Goal: Information Seeking & Learning: Learn about a topic

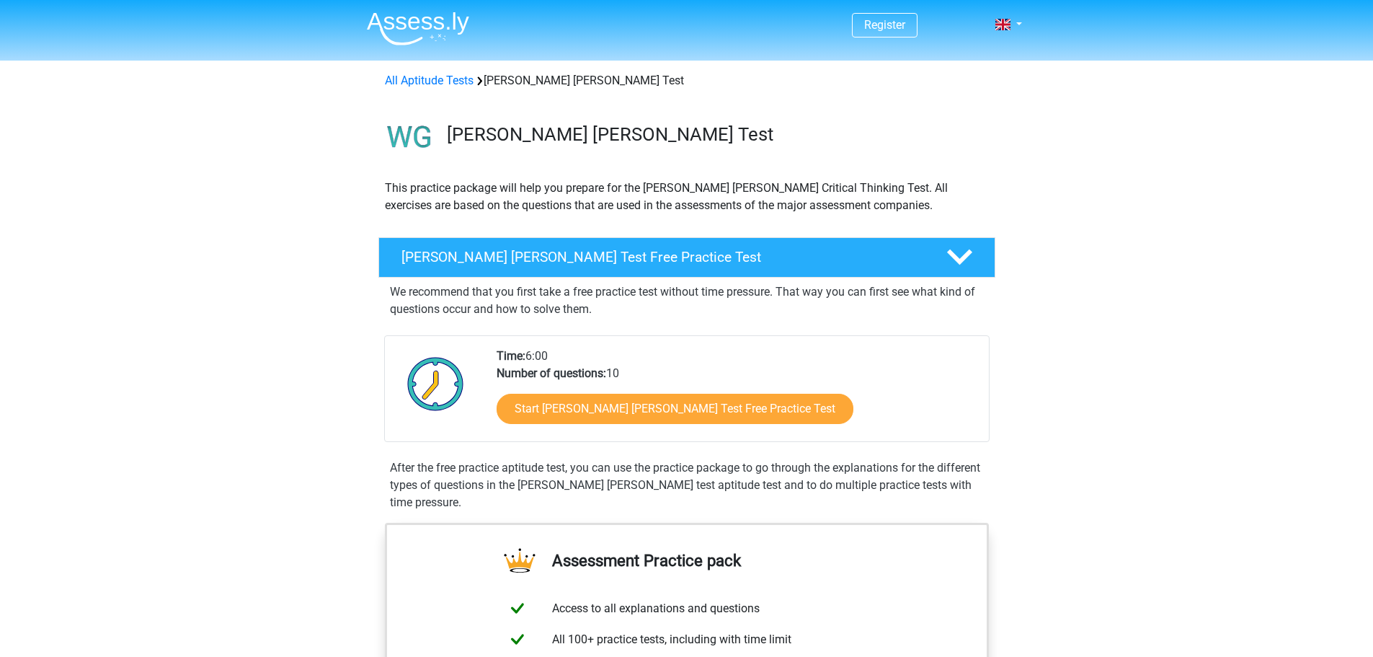
scroll to position [72, 0]
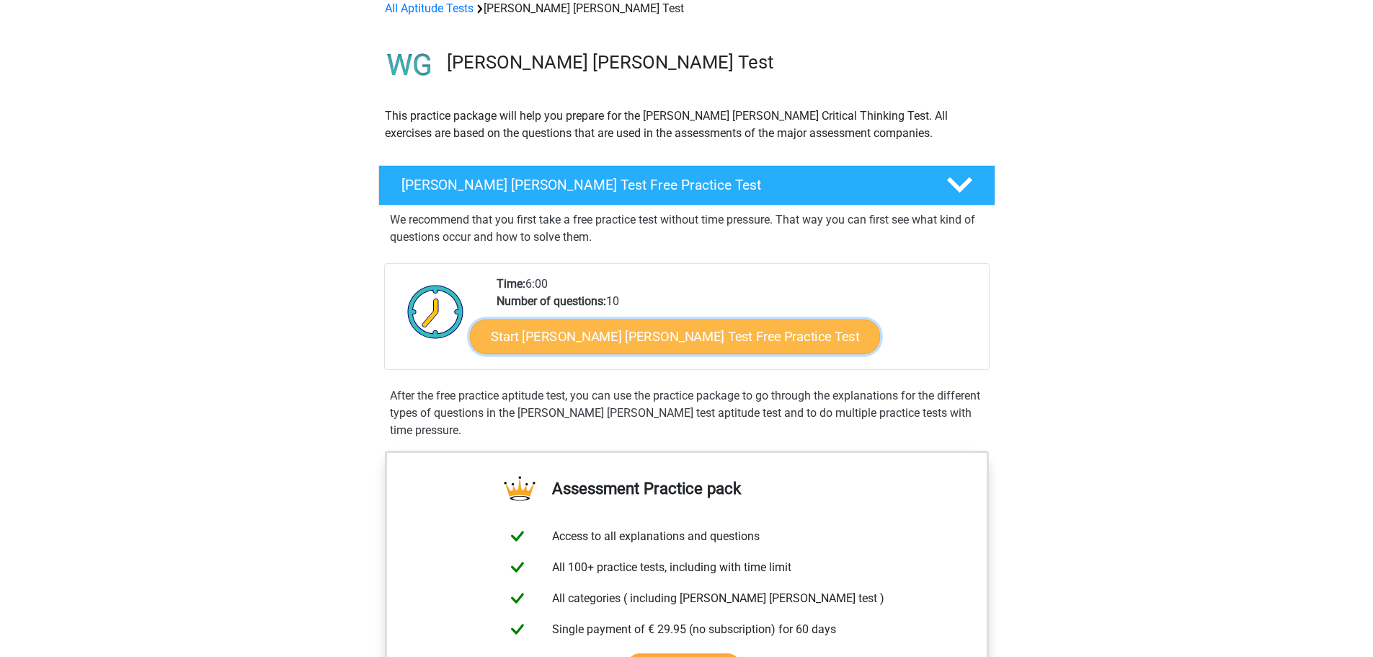
click at [636, 342] on link "Start Watson Glaser Test Free Practice Test" at bounding box center [675, 336] width 410 height 35
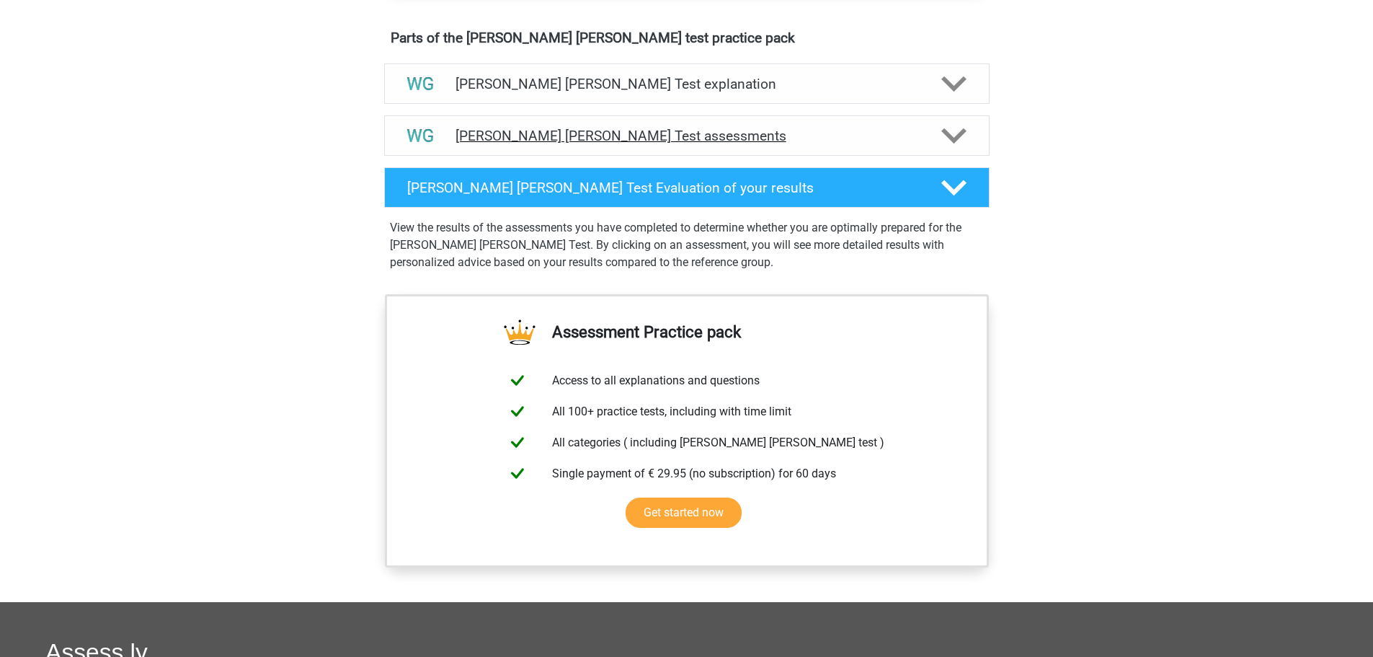
scroll to position [721, 0]
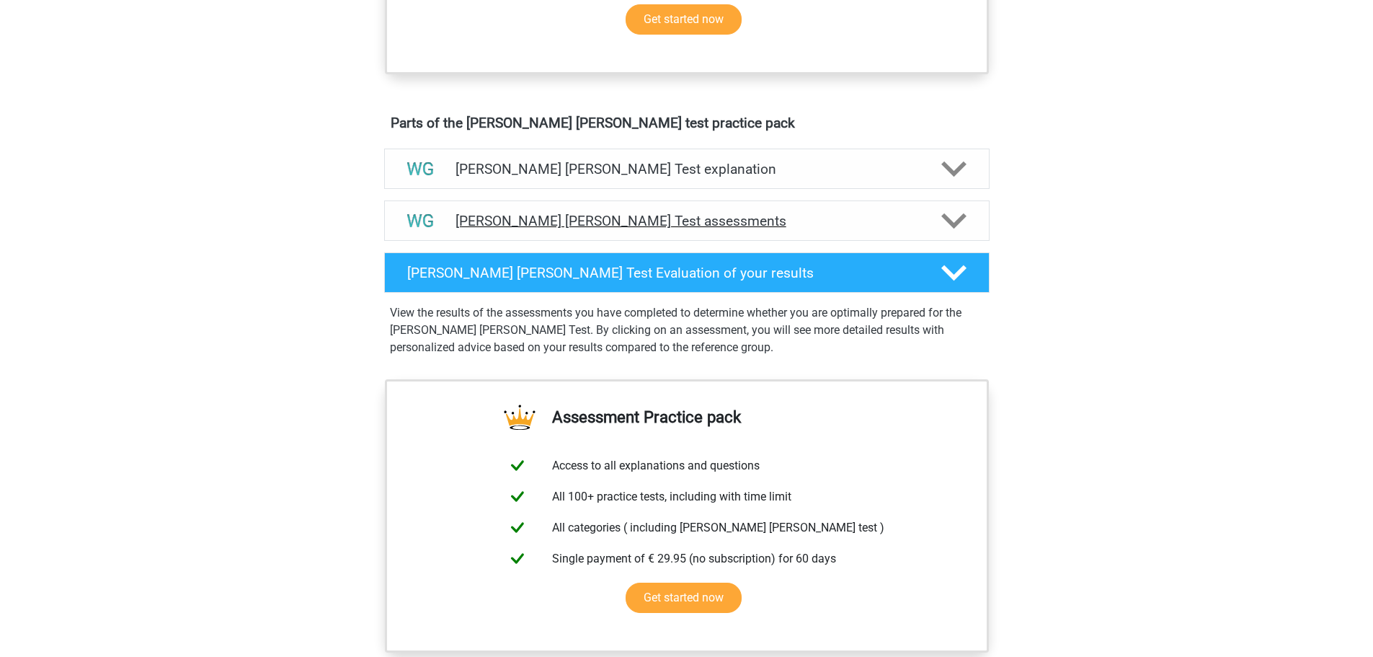
click at [517, 221] on h4 "Watson Glaser Test assessments" at bounding box center [687, 221] width 463 height 17
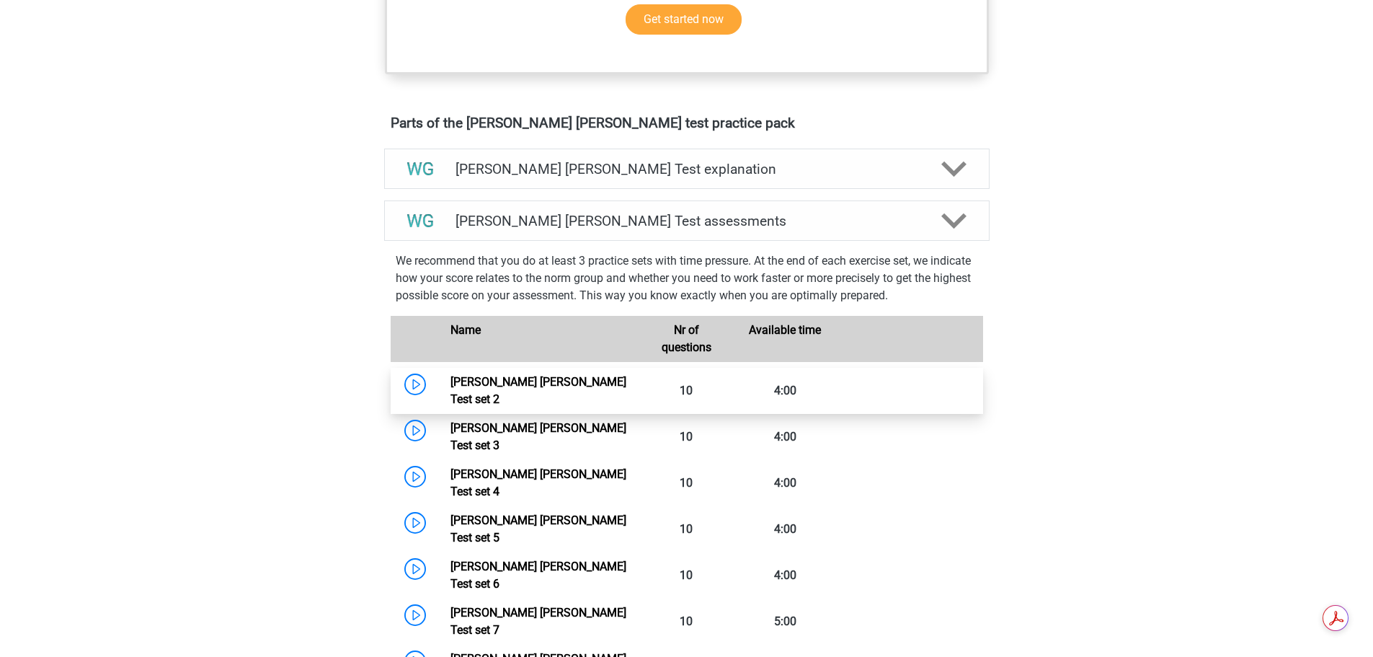
click at [489, 382] on link "Watson Glaser Test set 2" at bounding box center [538, 390] width 176 height 31
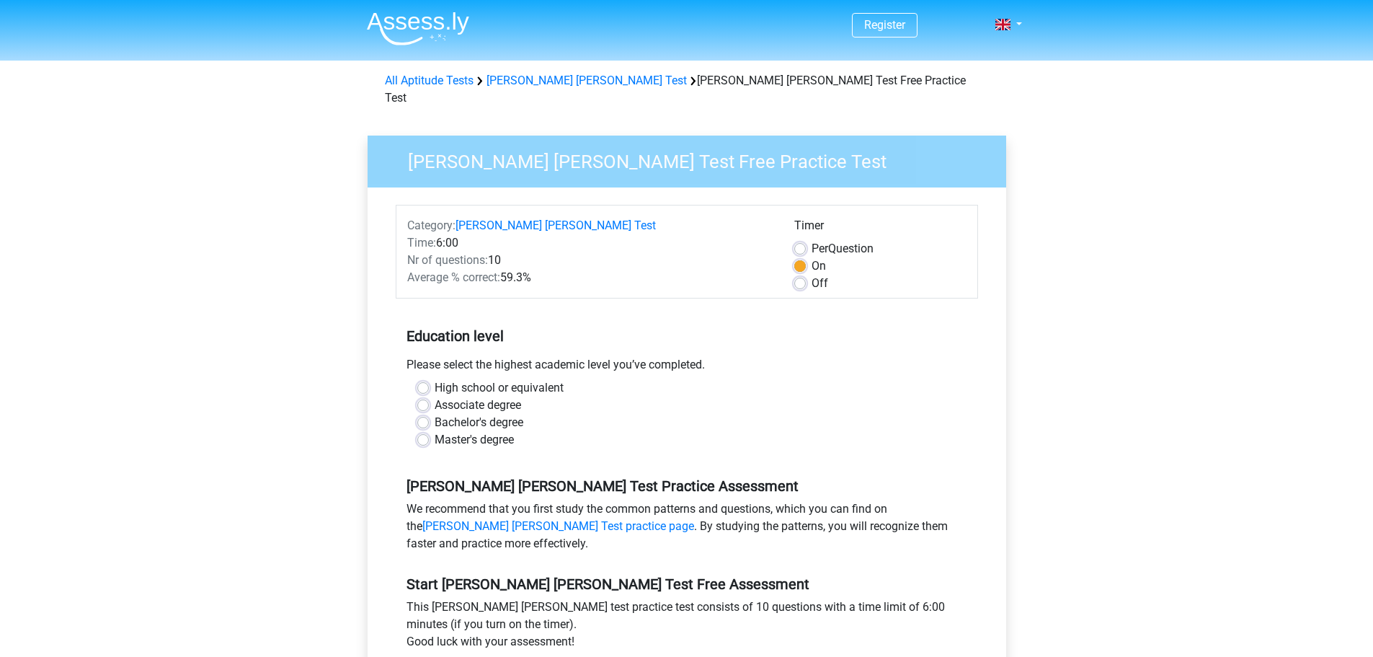
click at [494, 431] on label "Master's degree" at bounding box center [474, 439] width 79 height 17
click at [429, 431] on input "Master's degree" at bounding box center [423, 438] width 12 height 14
radio input "true"
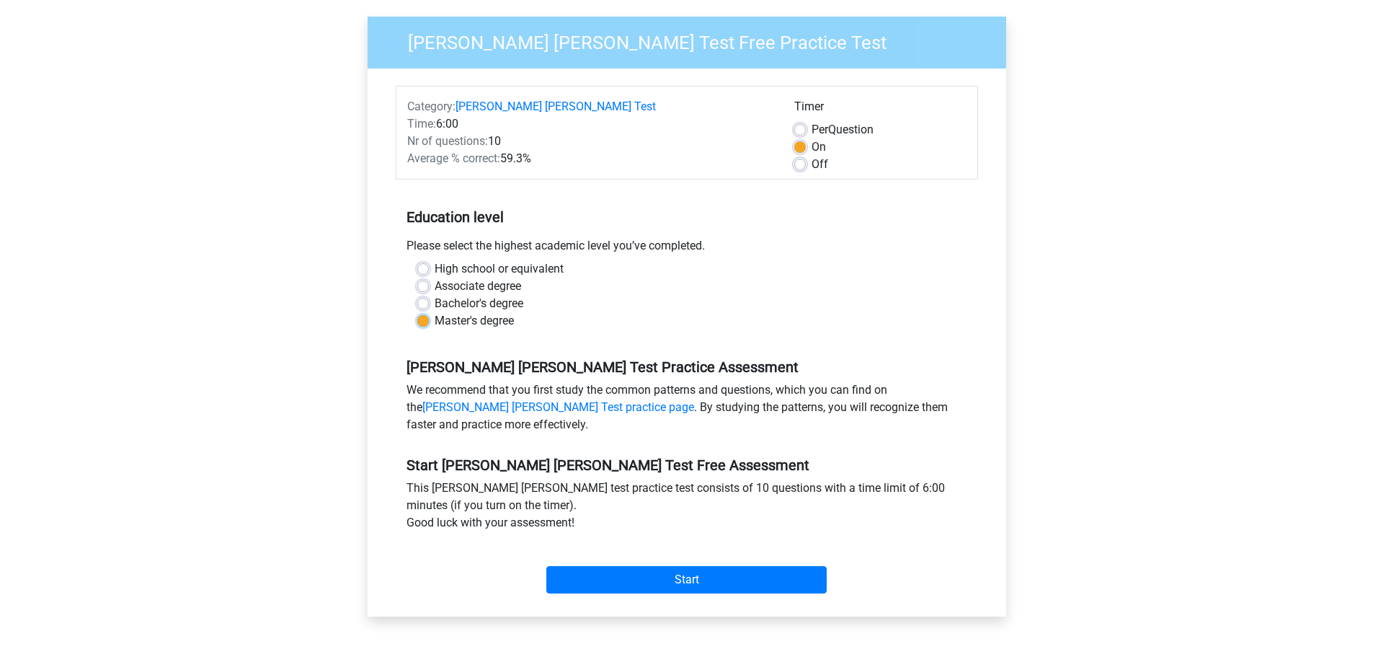
scroll to position [144, 0]
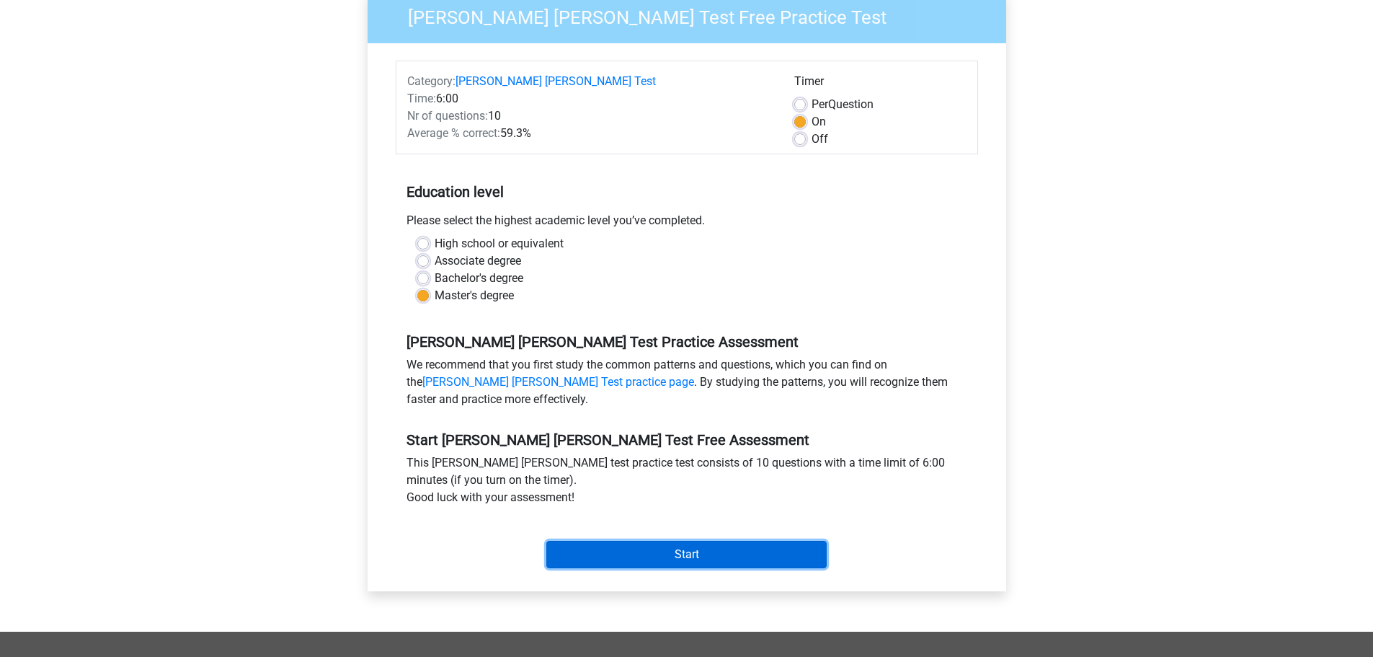
click at [720, 541] on input "Start" at bounding box center [686, 554] width 280 height 27
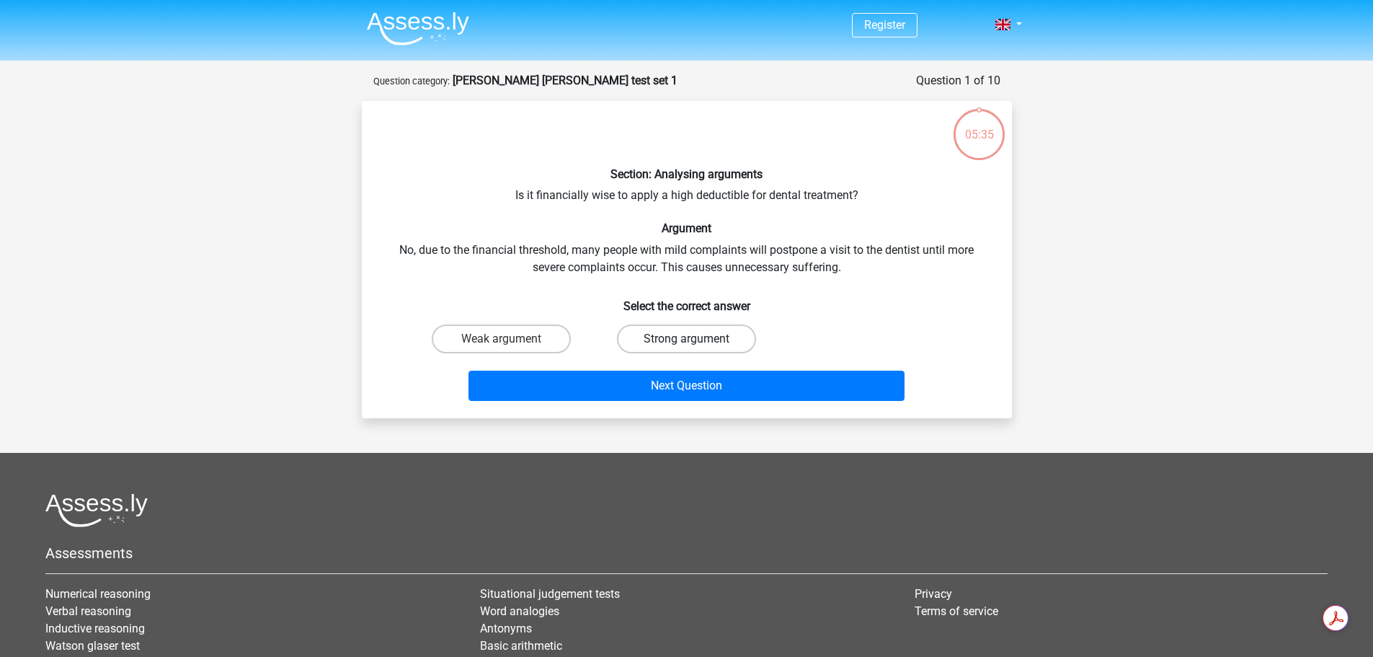
click at [675, 344] on label "Strong argument" at bounding box center [686, 338] width 139 height 29
click at [686, 344] on input "Strong argument" at bounding box center [690, 343] width 9 height 9
radio input "true"
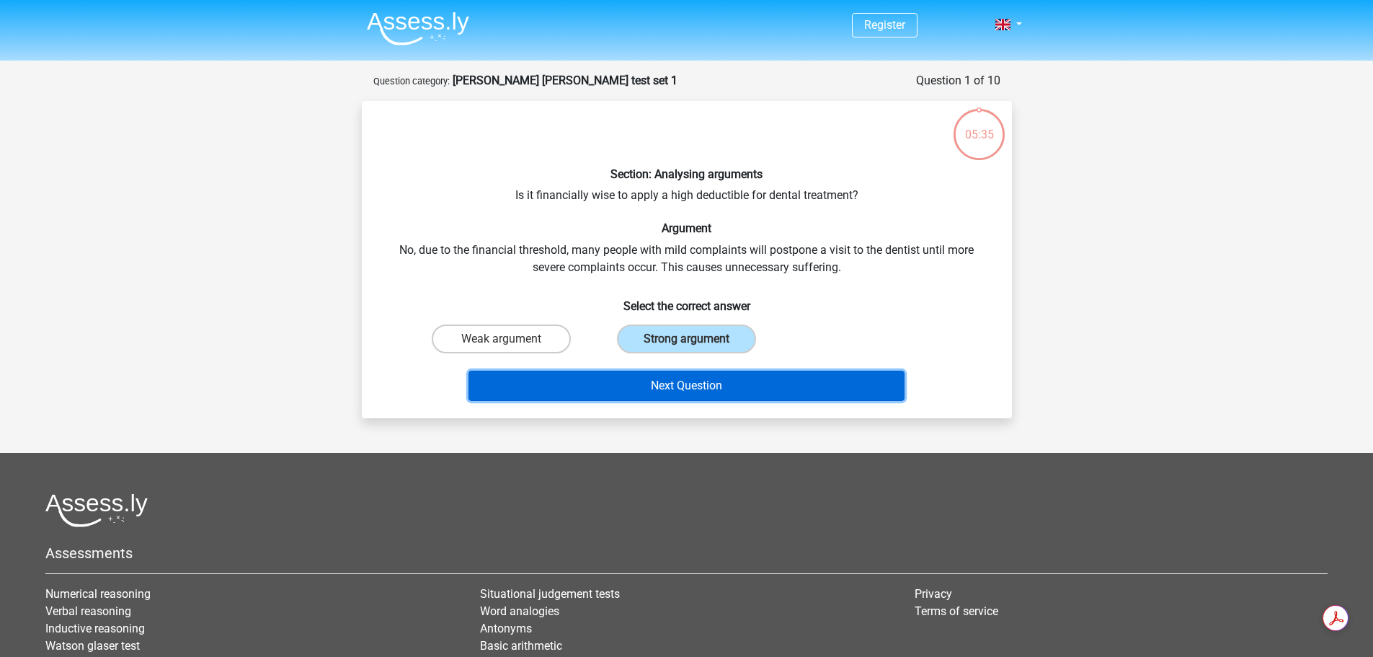
click at [692, 394] on button "Next Question" at bounding box center [686, 385] width 436 height 30
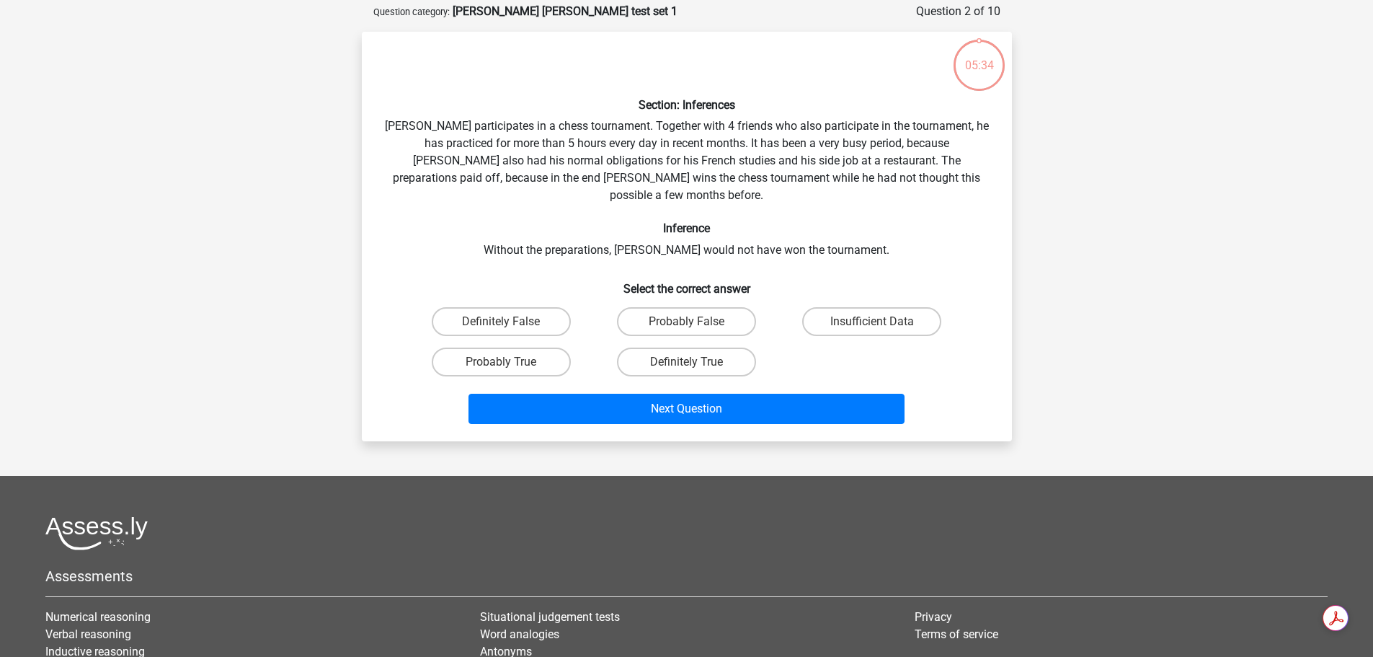
scroll to position [72, 0]
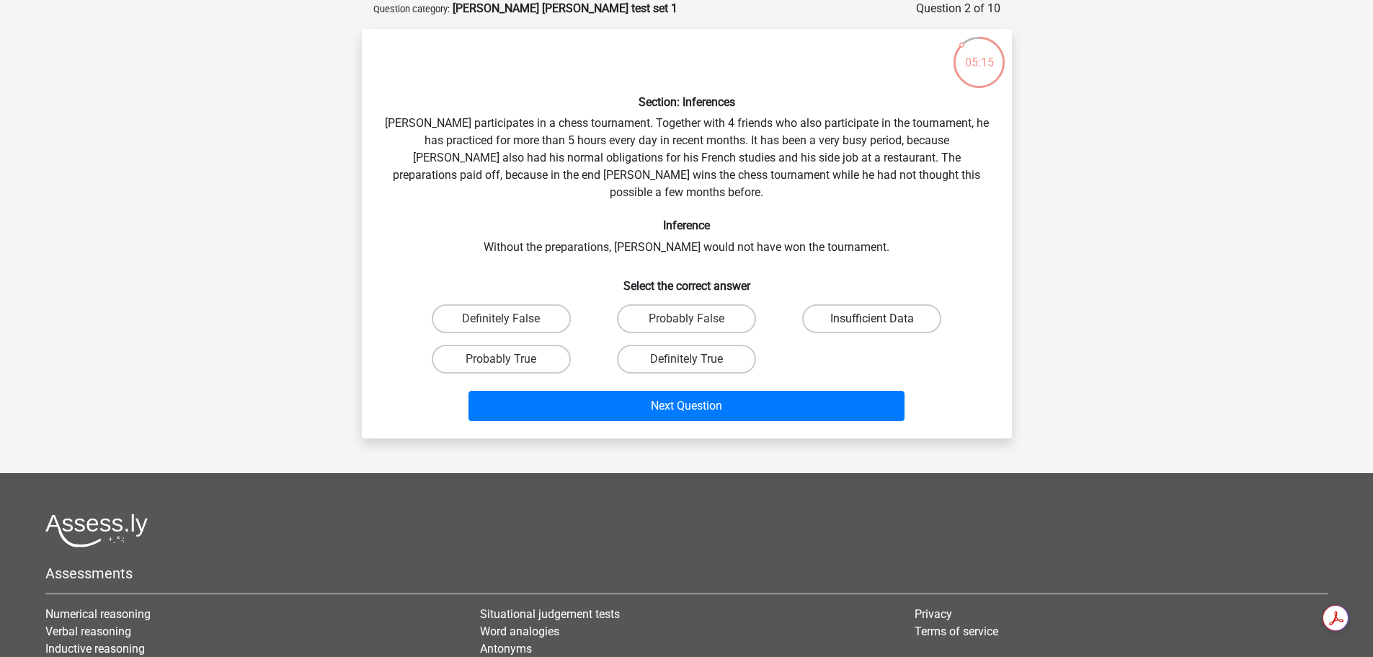
click at [845, 310] on label "Insufficient Data" at bounding box center [871, 318] width 139 height 29
click at [872, 319] on input "Insufficient Data" at bounding box center [876, 323] width 9 height 9
radio input "true"
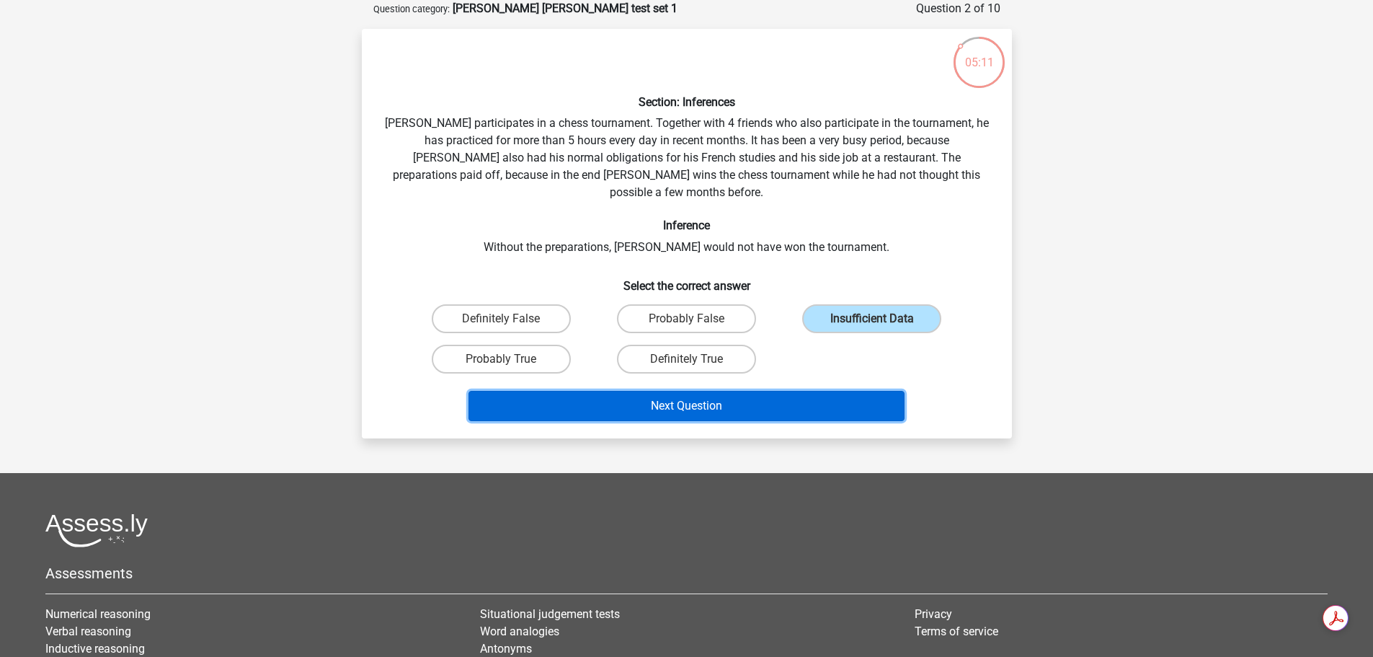
click at [781, 391] on button "Next Question" at bounding box center [686, 406] width 436 height 30
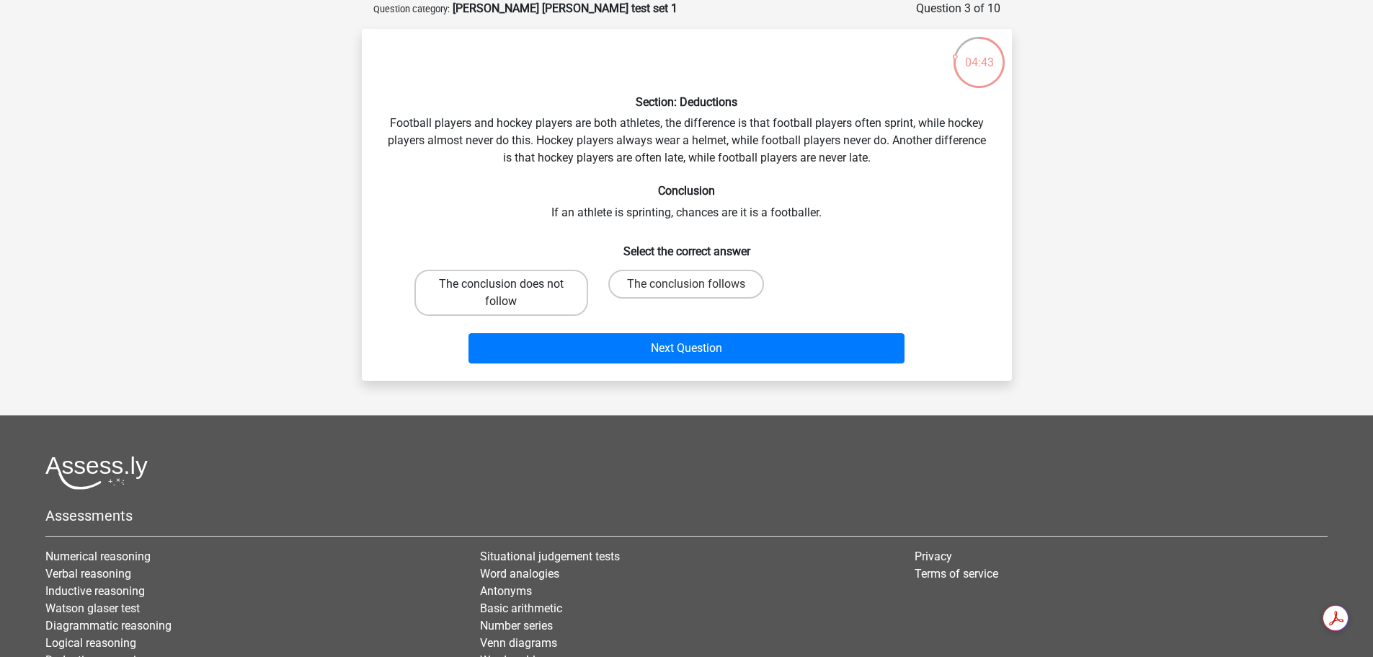
click at [556, 287] on label "The conclusion does not follow" at bounding box center [501, 293] width 174 height 46
click at [510, 287] on input "The conclusion does not follow" at bounding box center [505, 288] width 9 height 9
radio input "true"
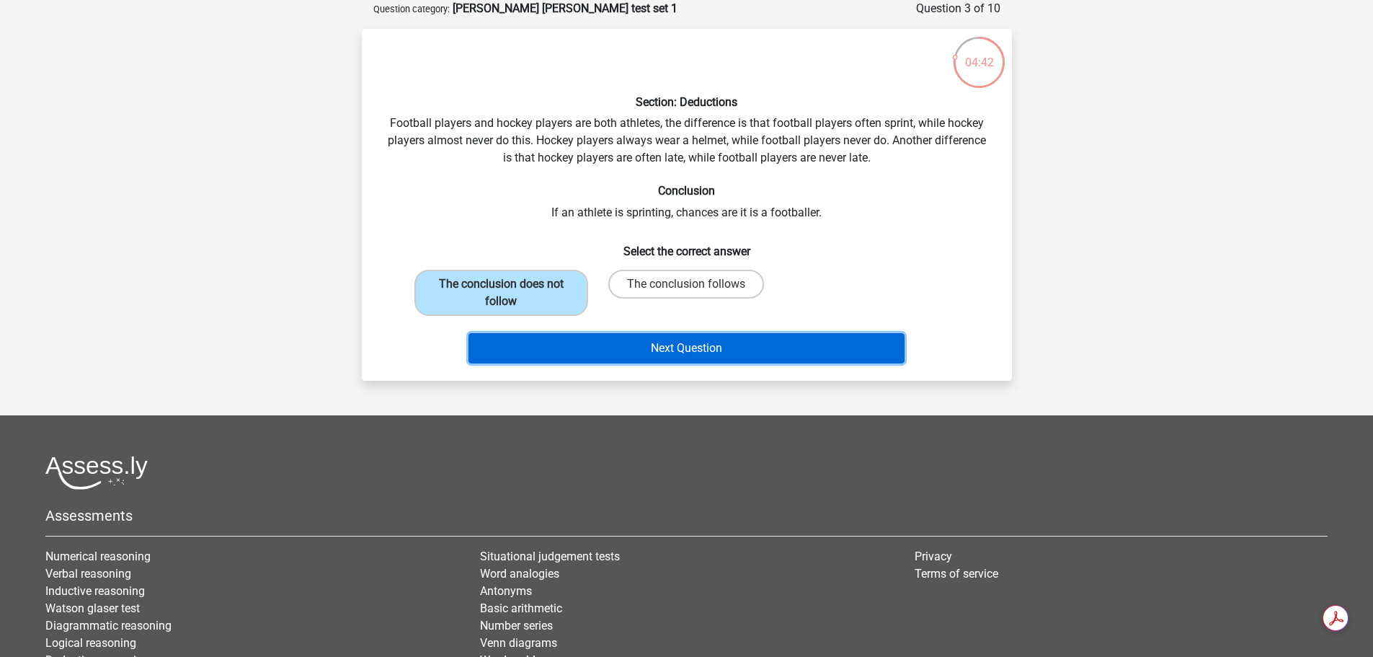
click at [652, 338] on button "Next Question" at bounding box center [686, 348] width 436 height 30
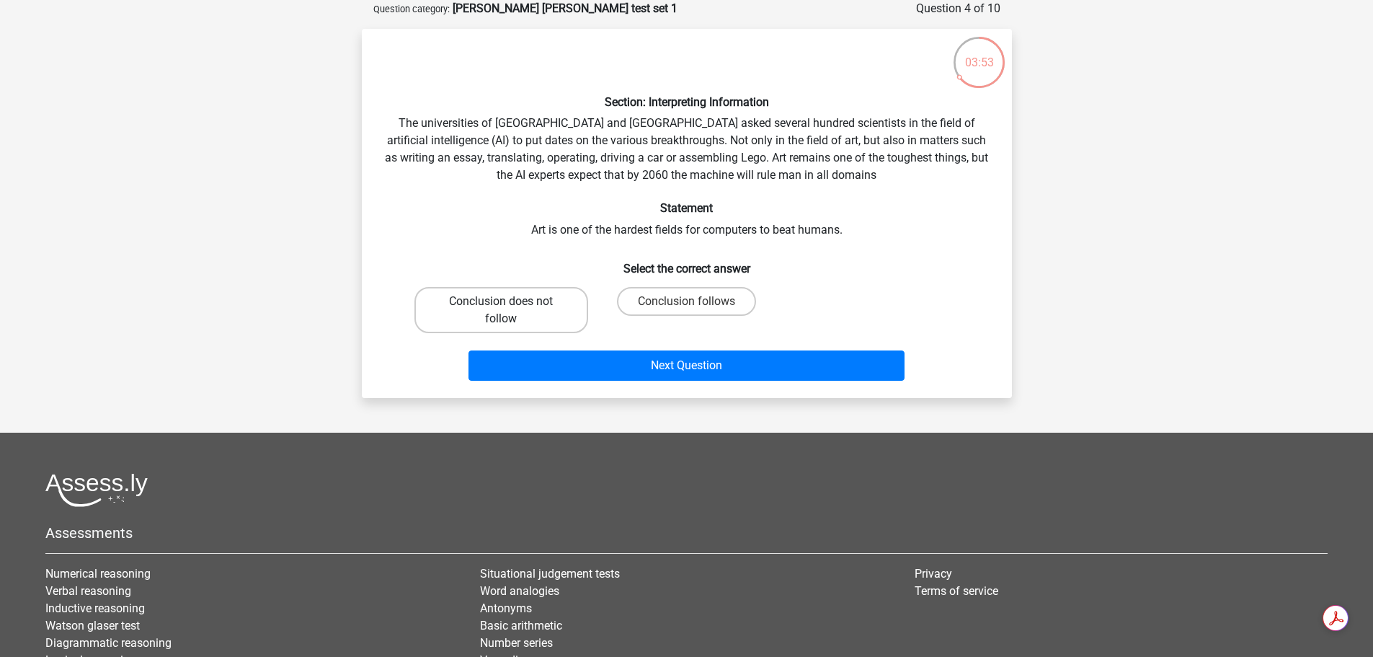
drag, startPoint x: 481, startPoint y: 311, endPoint x: 517, endPoint y: 325, distance: 38.6
click at [481, 311] on label "Conclusion does not follow" at bounding box center [501, 310] width 174 height 46
click at [501, 311] on input "Conclusion does not follow" at bounding box center [505, 305] width 9 height 9
radio input "true"
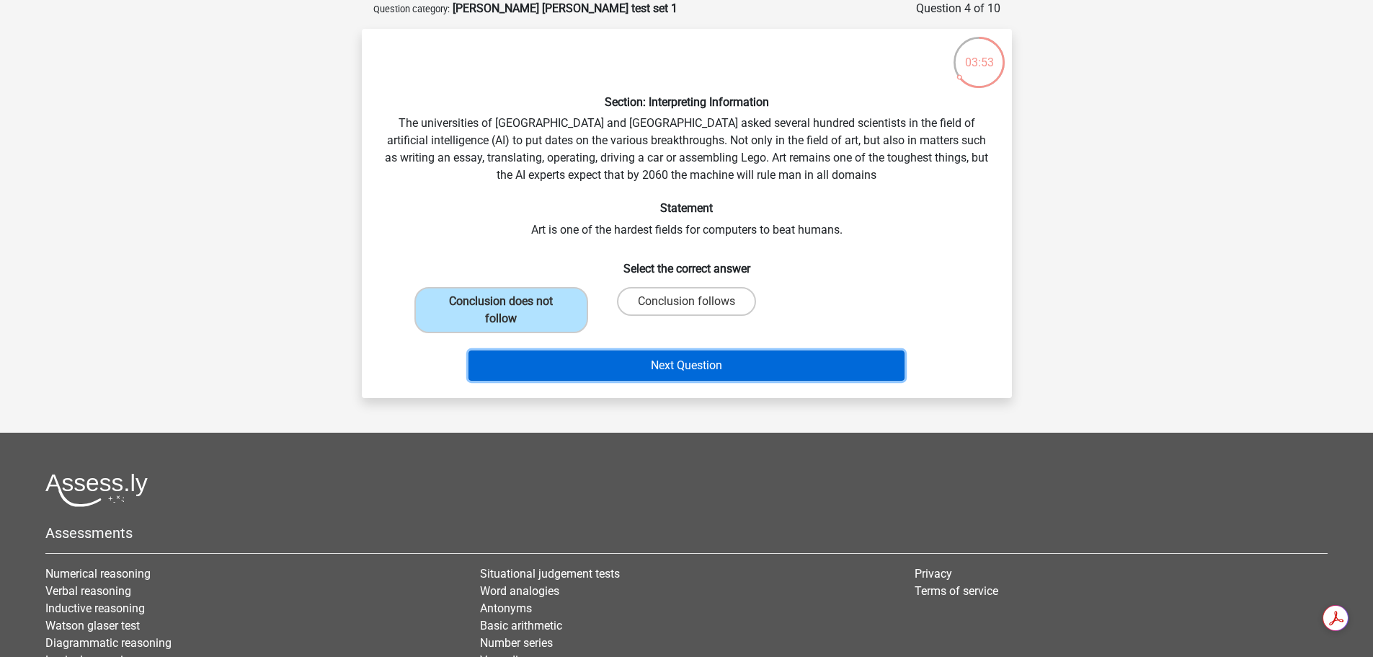
click at [654, 353] on button "Next Question" at bounding box center [686, 365] width 436 height 30
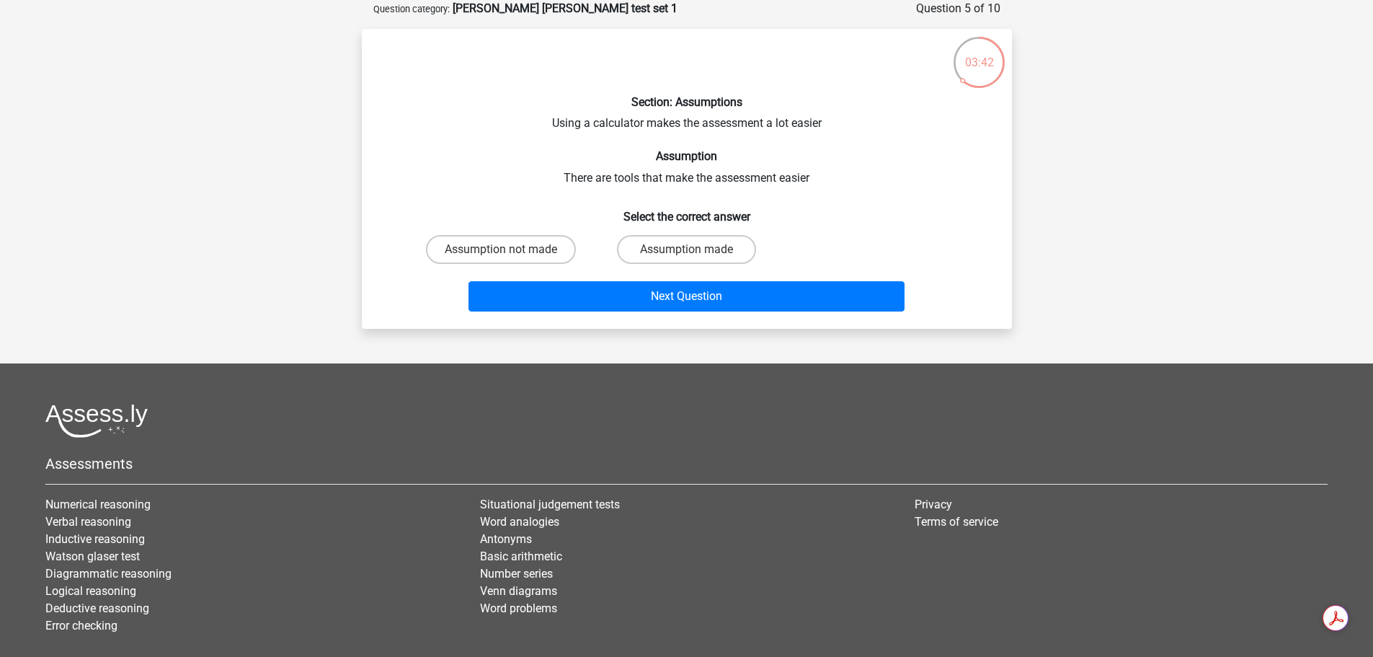
click at [690, 253] on input "Assumption made" at bounding box center [690, 253] width 9 height 9
radio input "true"
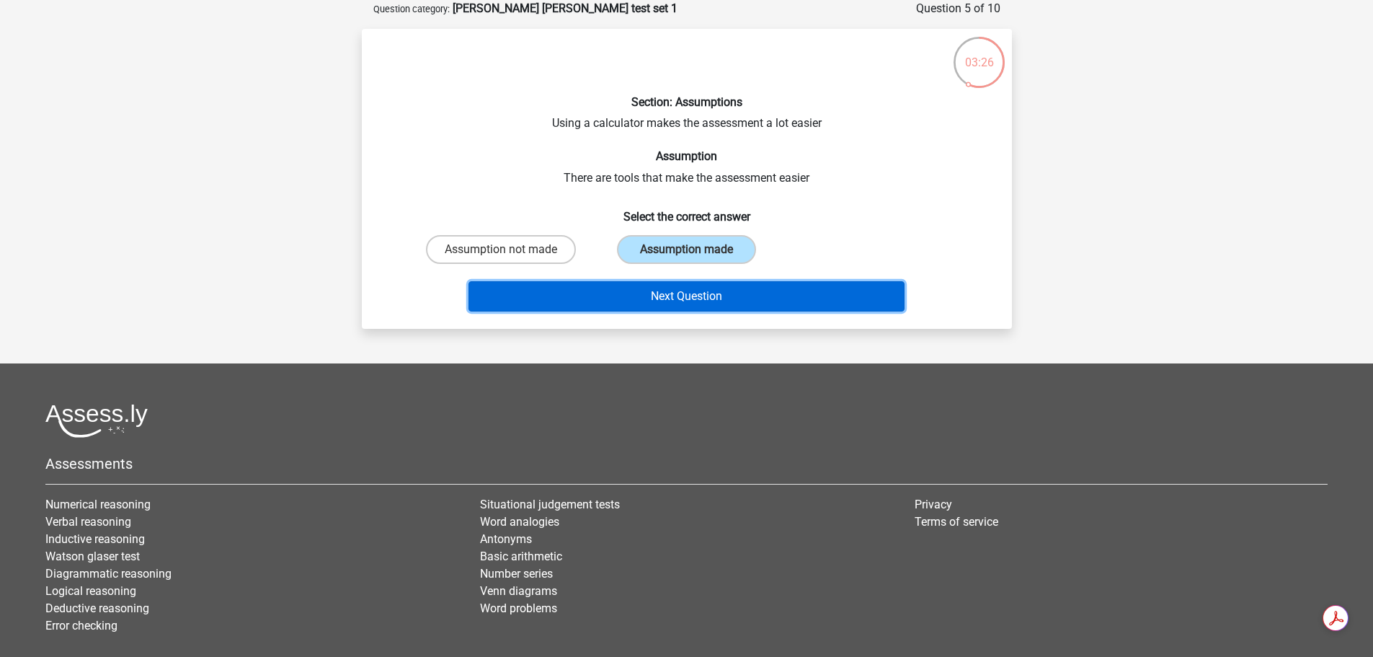
click at [695, 298] on button "Next Question" at bounding box center [686, 296] width 436 height 30
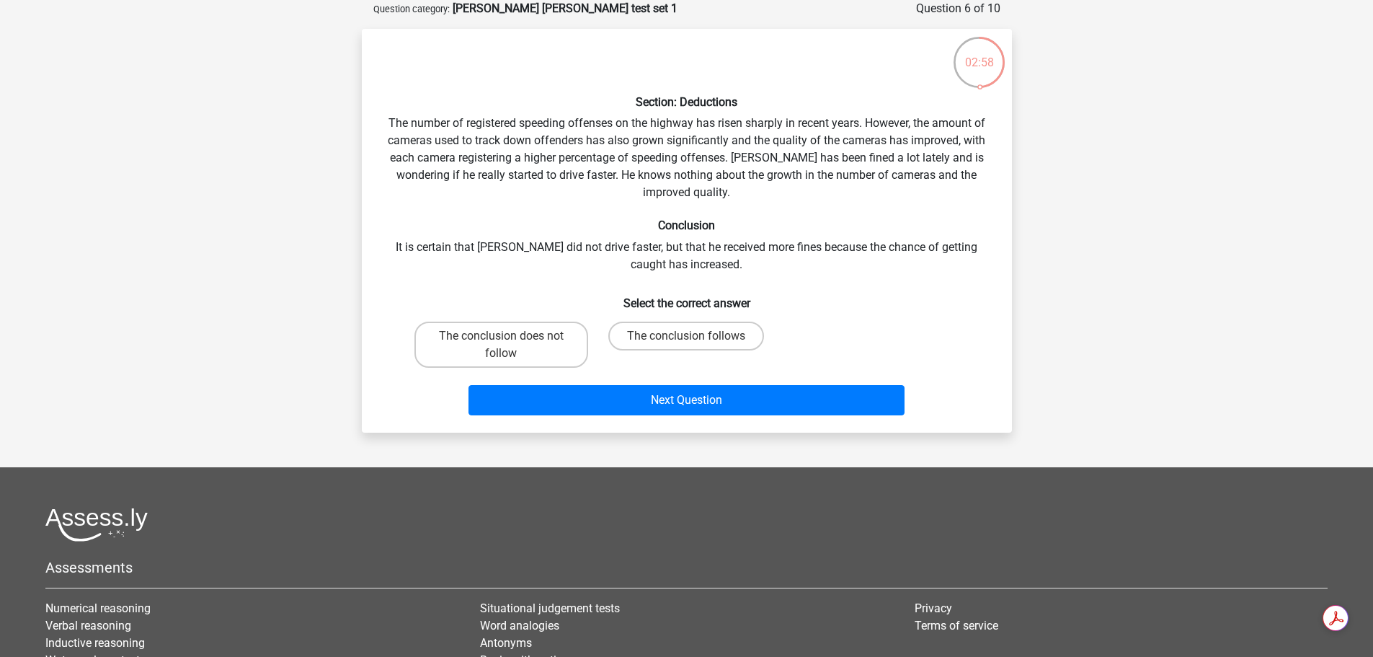
click at [554, 316] on div "The conclusion does not follow" at bounding box center [501, 345] width 185 height 58
drag, startPoint x: 552, startPoint y: 333, endPoint x: 623, endPoint y: 395, distance: 94.5
click at [552, 334] on label "The conclusion does not follow" at bounding box center [501, 344] width 174 height 46
click at [510, 336] on input "The conclusion does not follow" at bounding box center [505, 340] width 9 height 9
radio input "true"
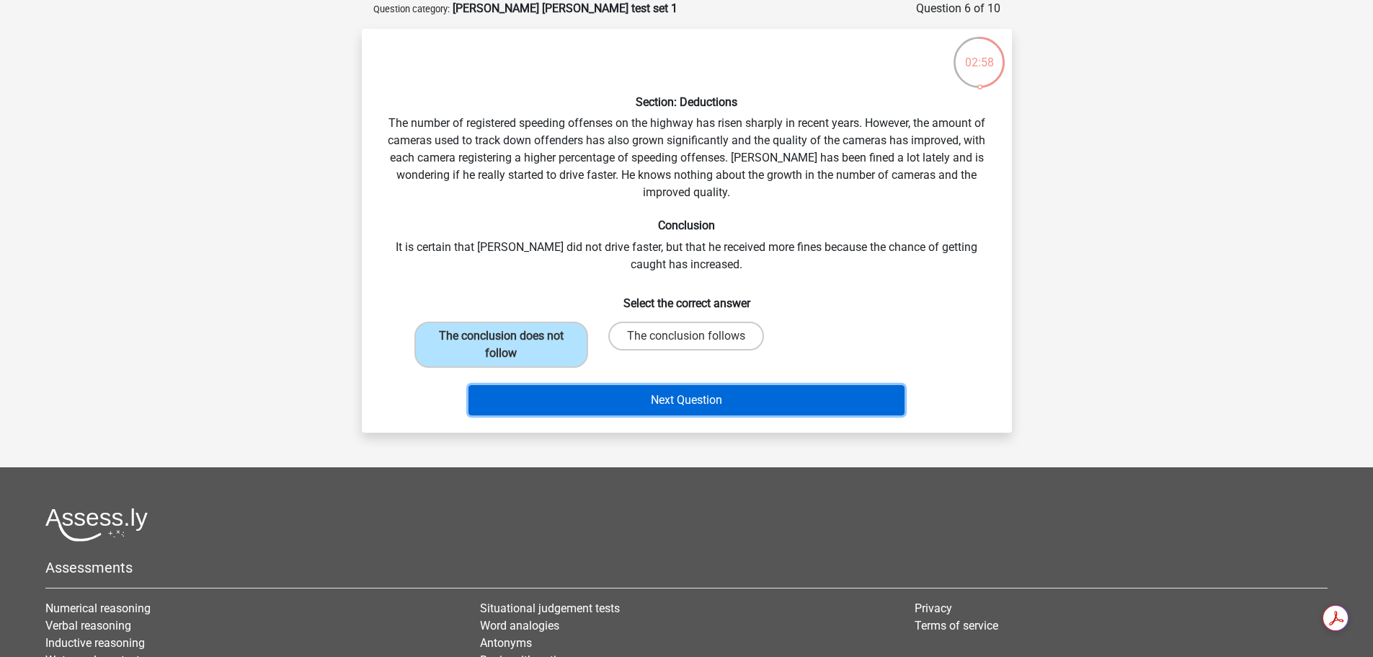
click at [669, 407] on button "Next Question" at bounding box center [686, 400] width 436 height 30
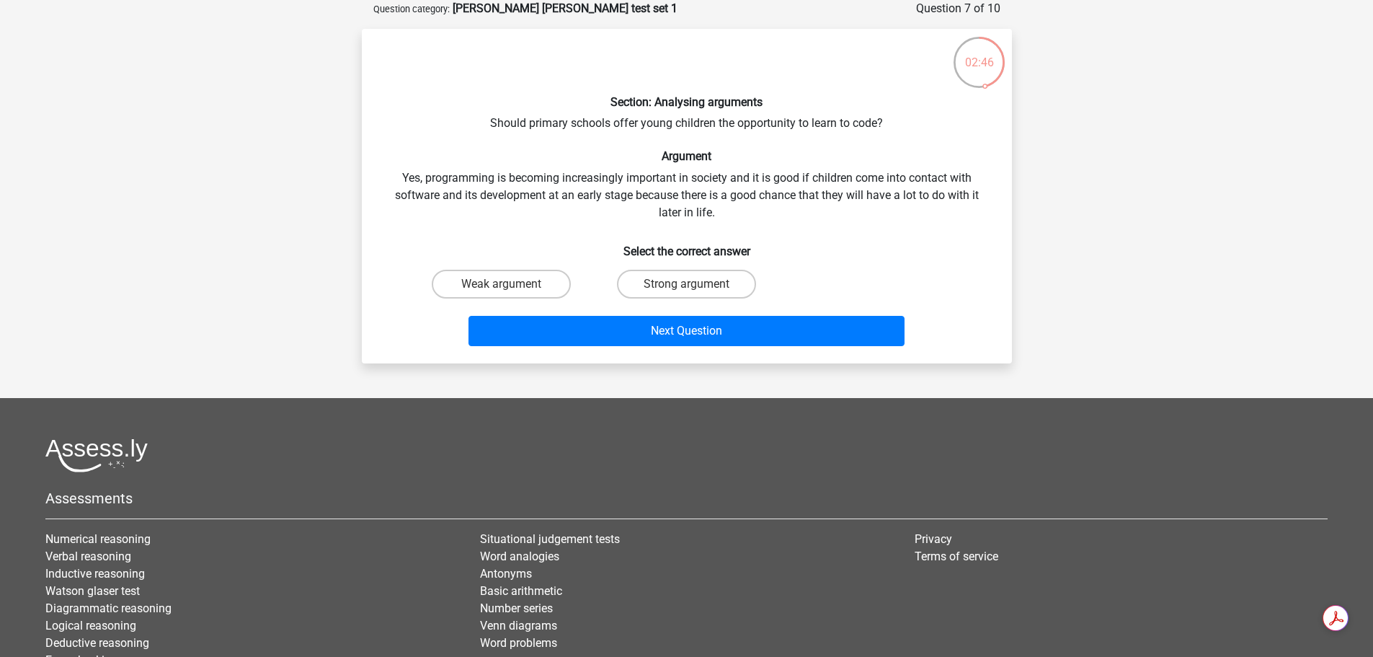
click at [853, 125] on div "Section: Analysing arguments Should primary schools offer young children the op…" at bounding box center [687, 195] width 639 height 311
click at [530, 279] on label "Weak argument" at bounding box center [501, 284] width 139 height 29
click at [510, 284] on input "Weak argument" at bounding box center [505, 288] width 9 height 9
radio input "true"
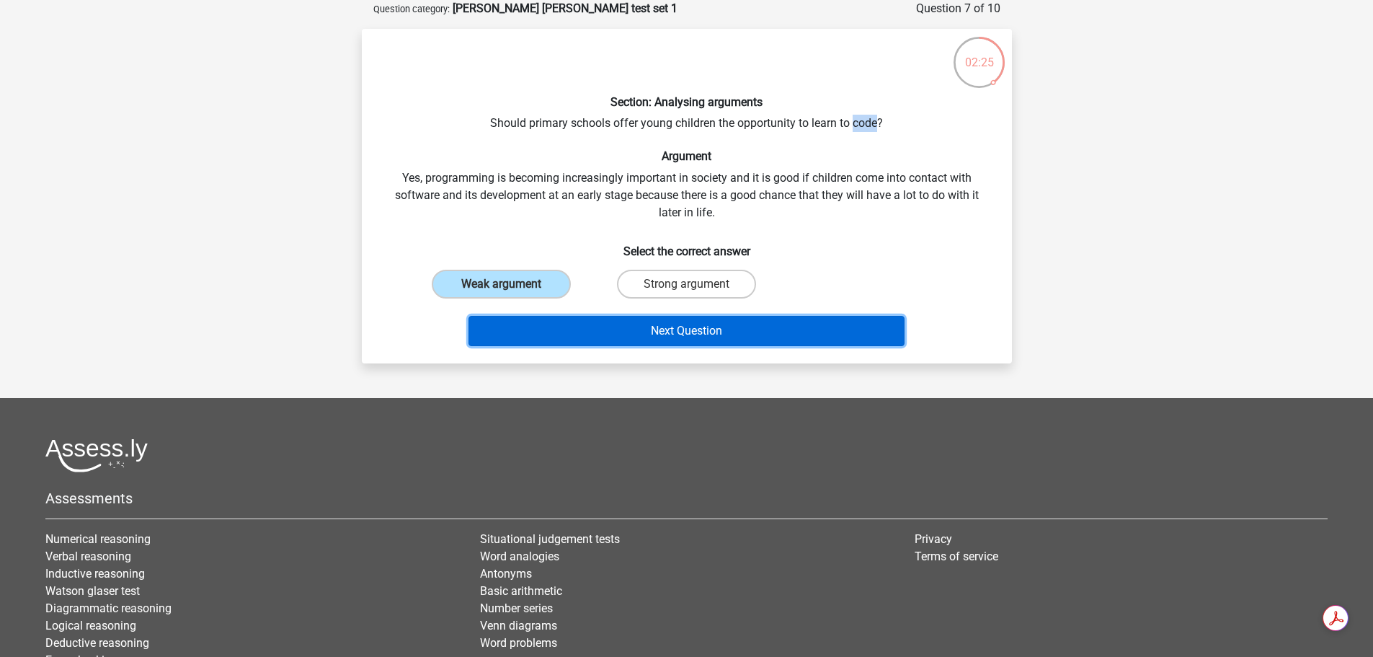
click at [579, 333] on button "Next Question" at bounding box center [686, 331] width 436 height 30
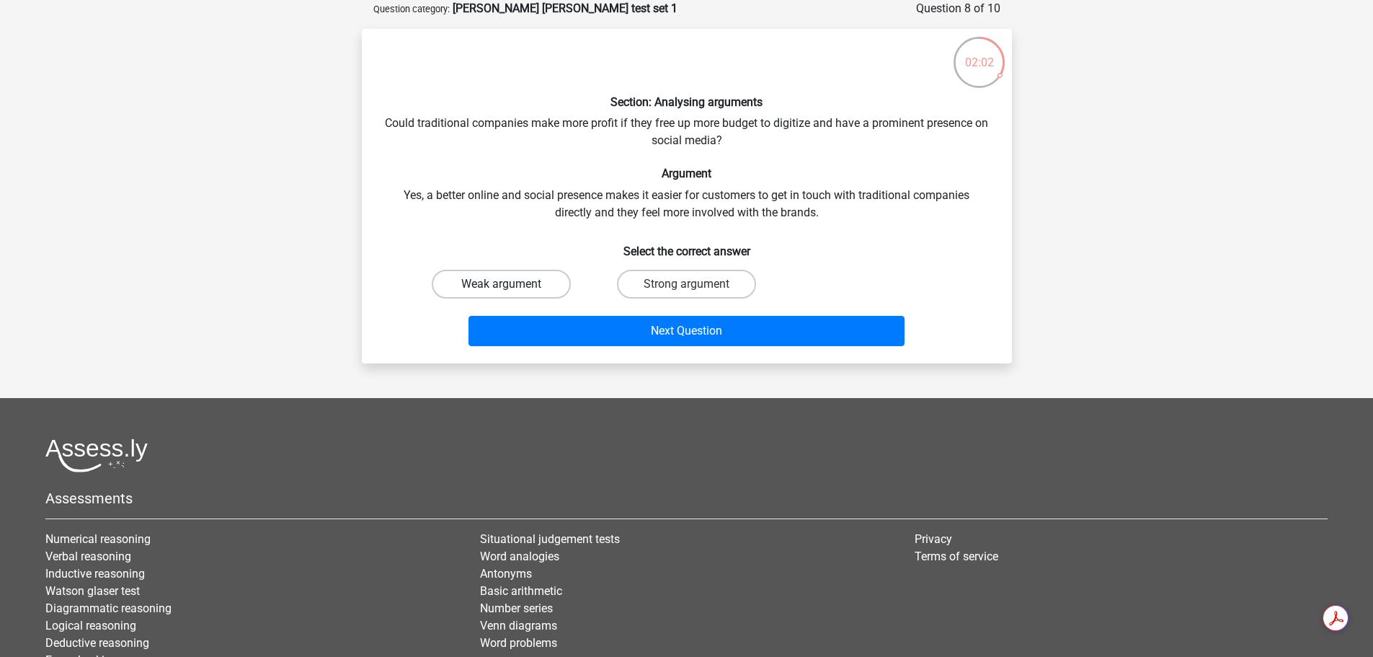
click at [504, 276] on label "Weak argument" at bounding box center [501, 284] width 139 height 29
click at [504, 284] on input "Weak argument" at bounding box center [505, 288] width 9 height 9
radio input "true"
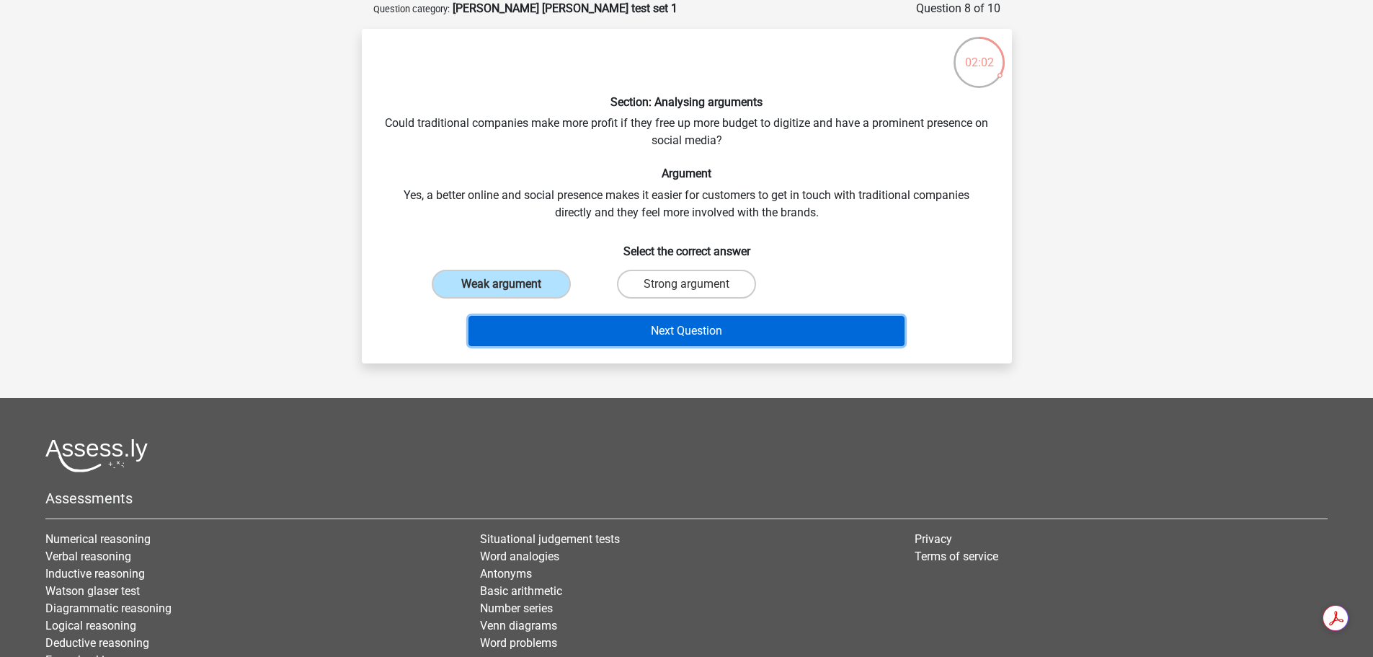
click at [589, 321] on button "Next Question" at bounding box center [686, 331] width 436 height 30
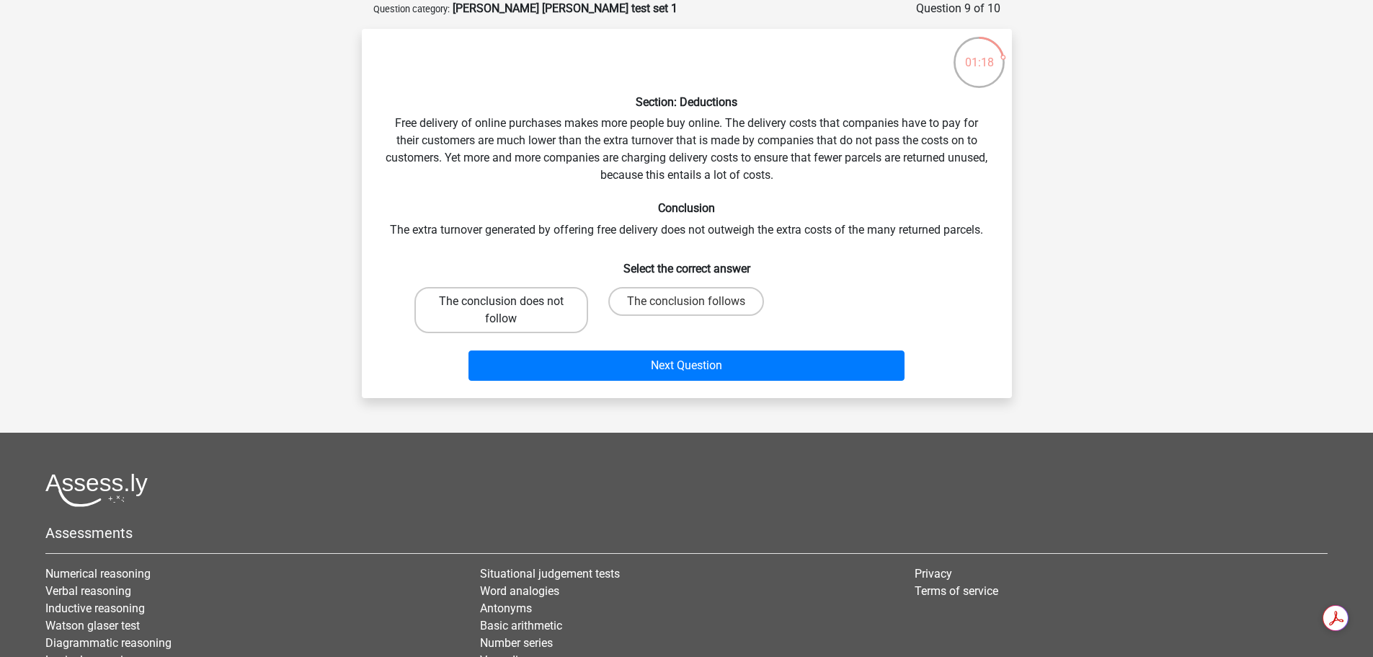
click at [556, 307] on label "The conclusion does not follow" at bounding box center [501, 310] width 174 height 46
click at [510, 307] on input "The conclusion does not follow" at bounding box center [505, 305] width 9 height 9
radio input "true"
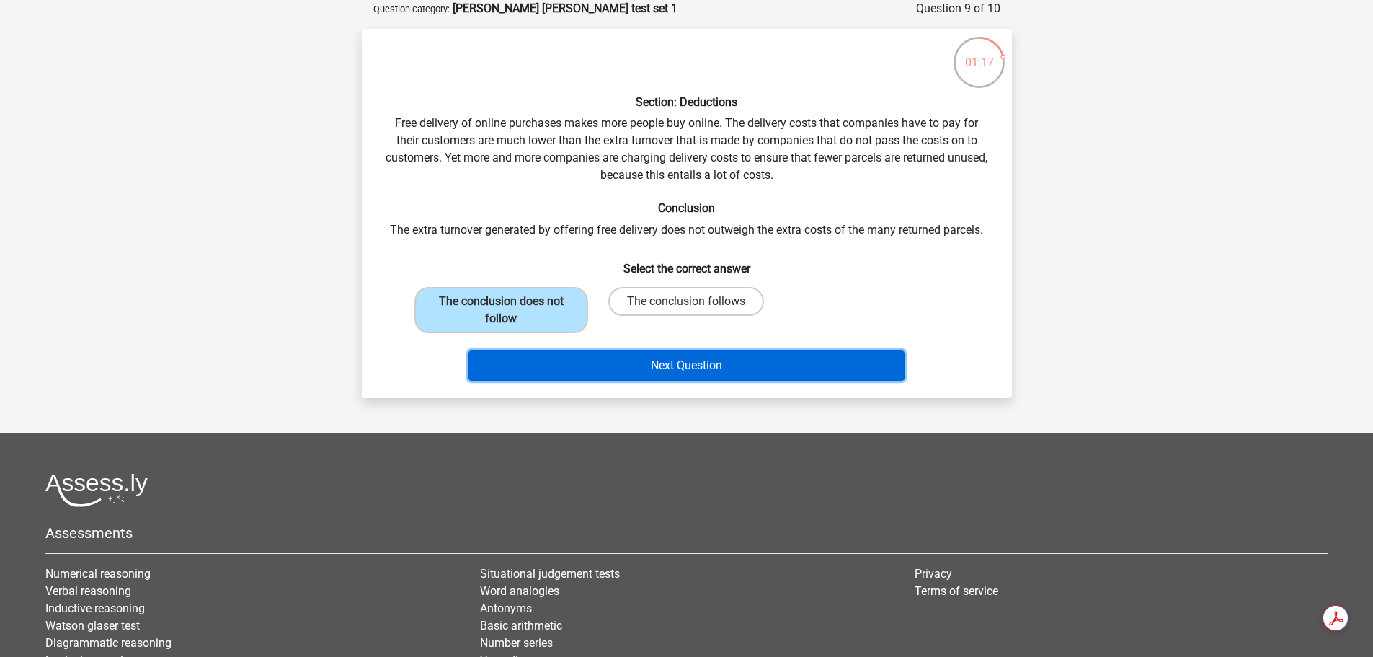
click at [606, 372] on button "Next Question" at bounding box center [686, 365] width 436 height 30
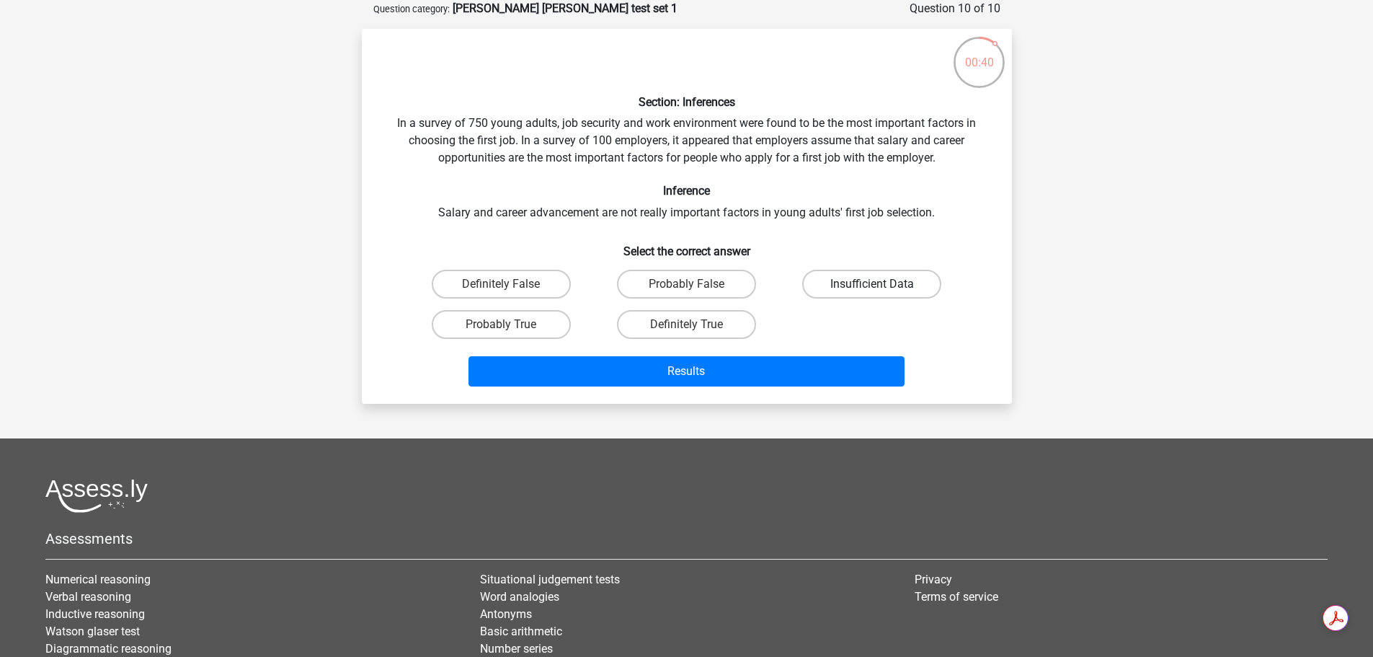
click at [836, 277] on label "Insufficient Data" at bounding box center [871, 284] width 139 height 29
click at [872, 284] on input "Insufficient Data" at bounding box center [876, 288] width 9 height 9
radio input "true"
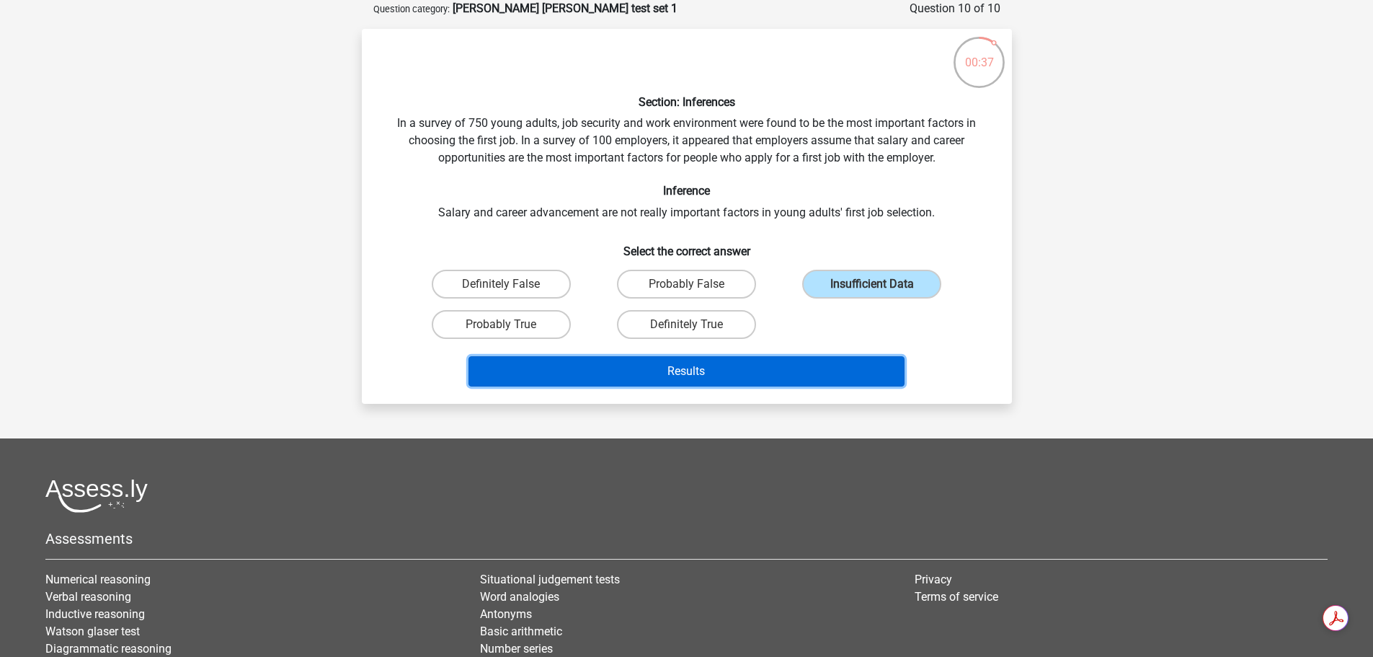
click at [827, 368] on button "Results" at bounding box center [686, 371] width 436 height 30
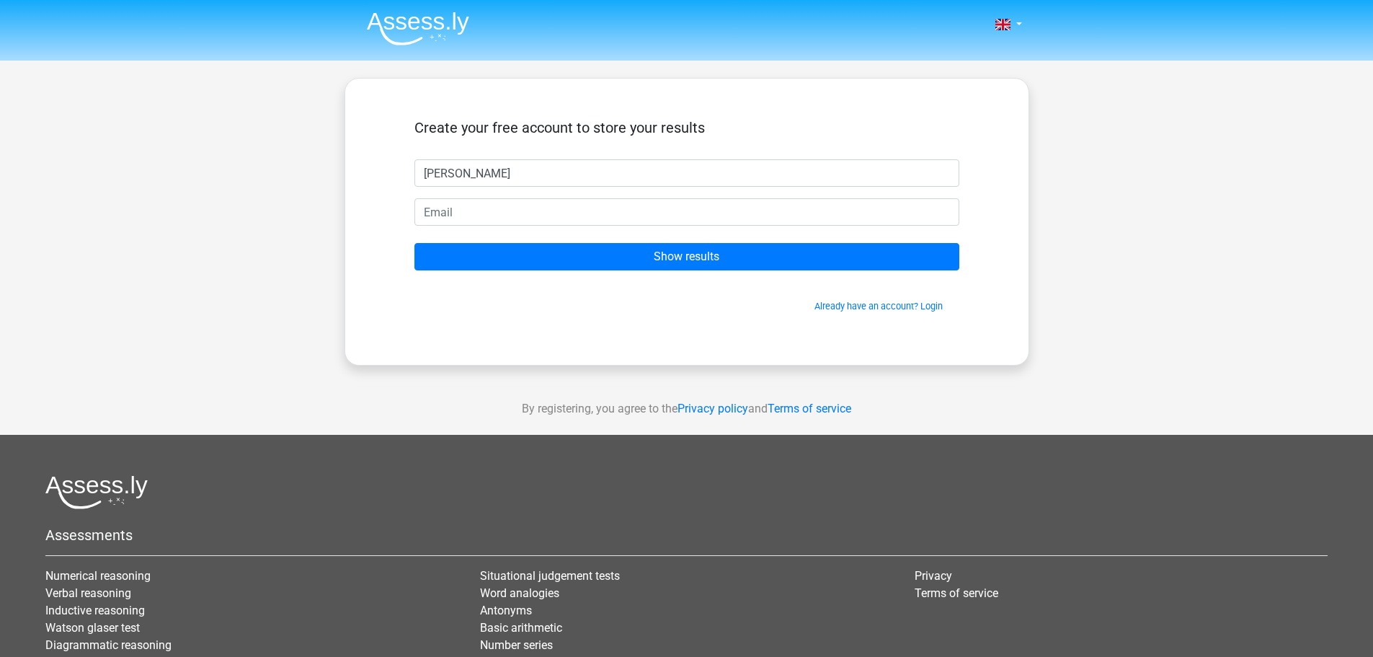
type input "[PERSON_NAME]"
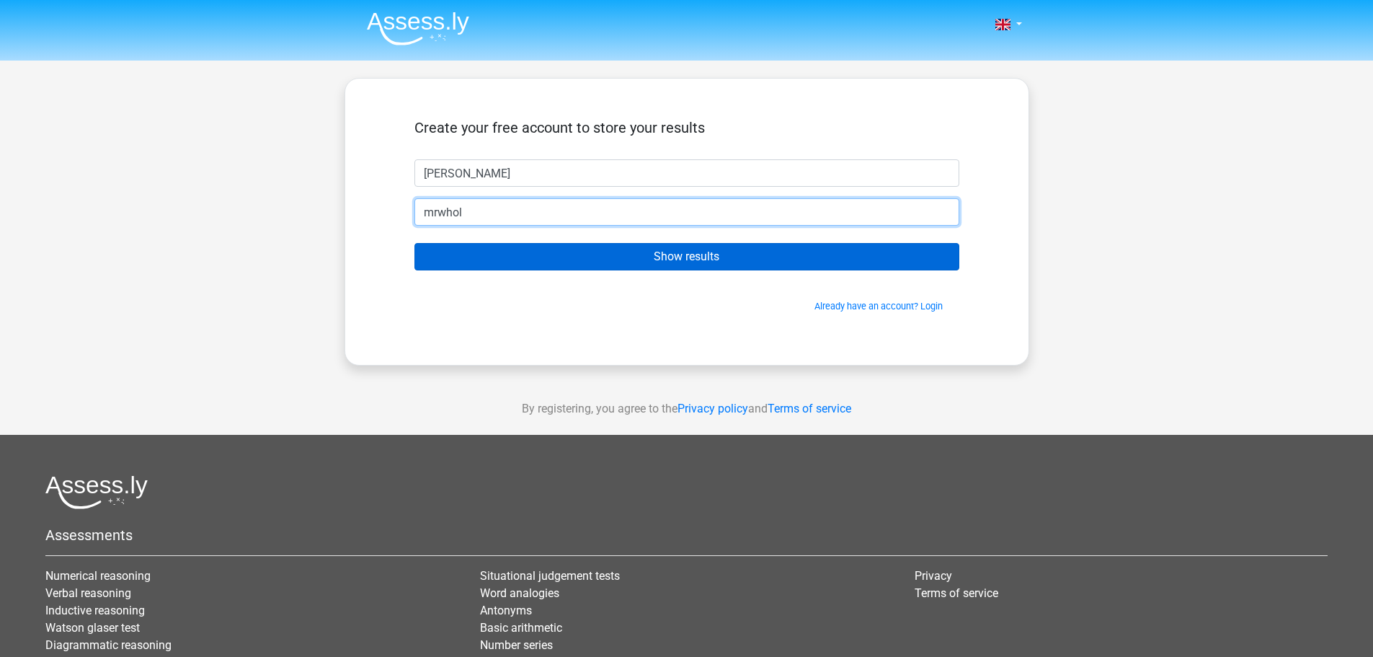
type input "[EMAIL_ADDRESS][DOMAIN_NAME]"
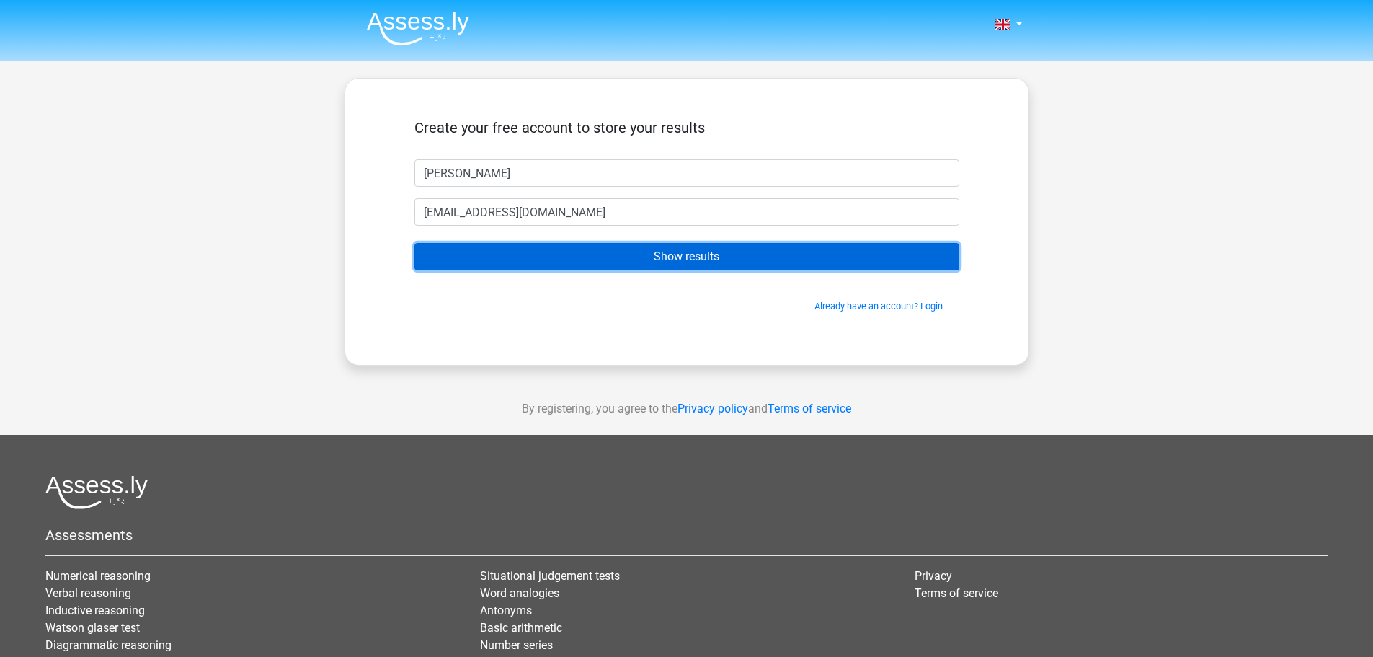
click at [651, 253] on input "Show results" at bounding box center [686, 256] width 545 height 27
click at [701, 262] on input "Show results" at bounding box center [686, 256] width 545 height 27
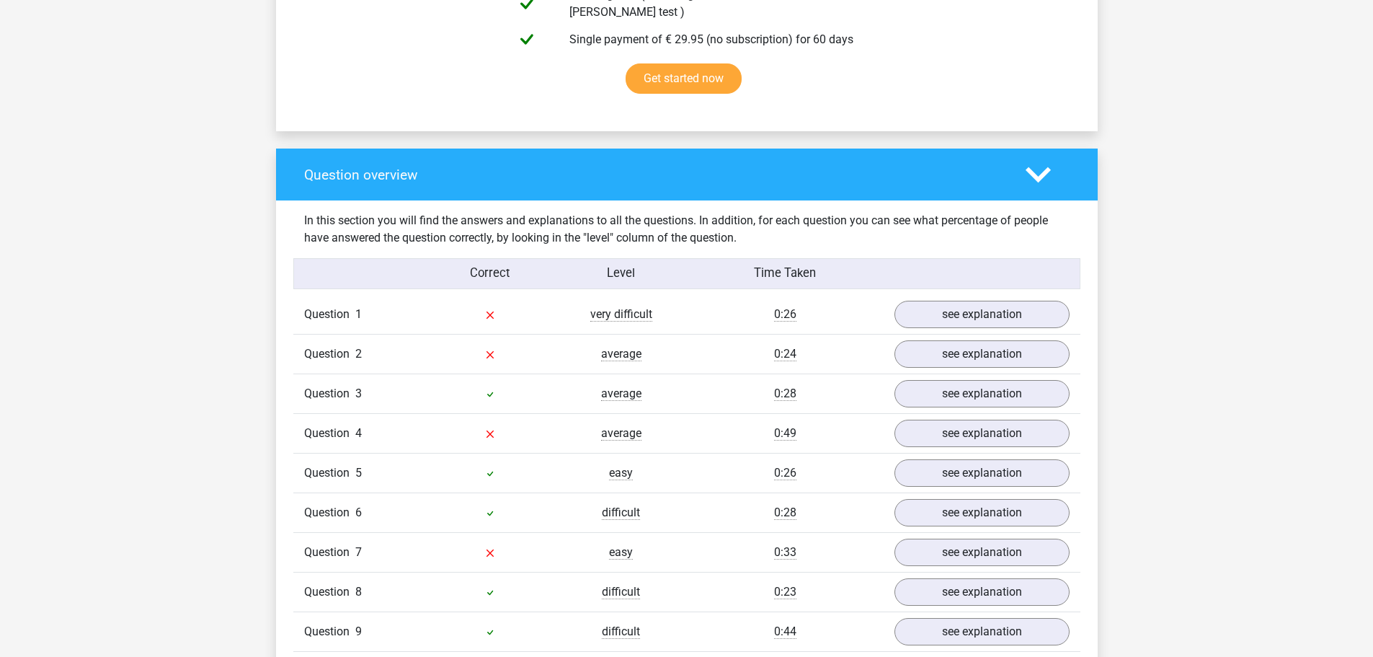
scroll to position [1081, 0]
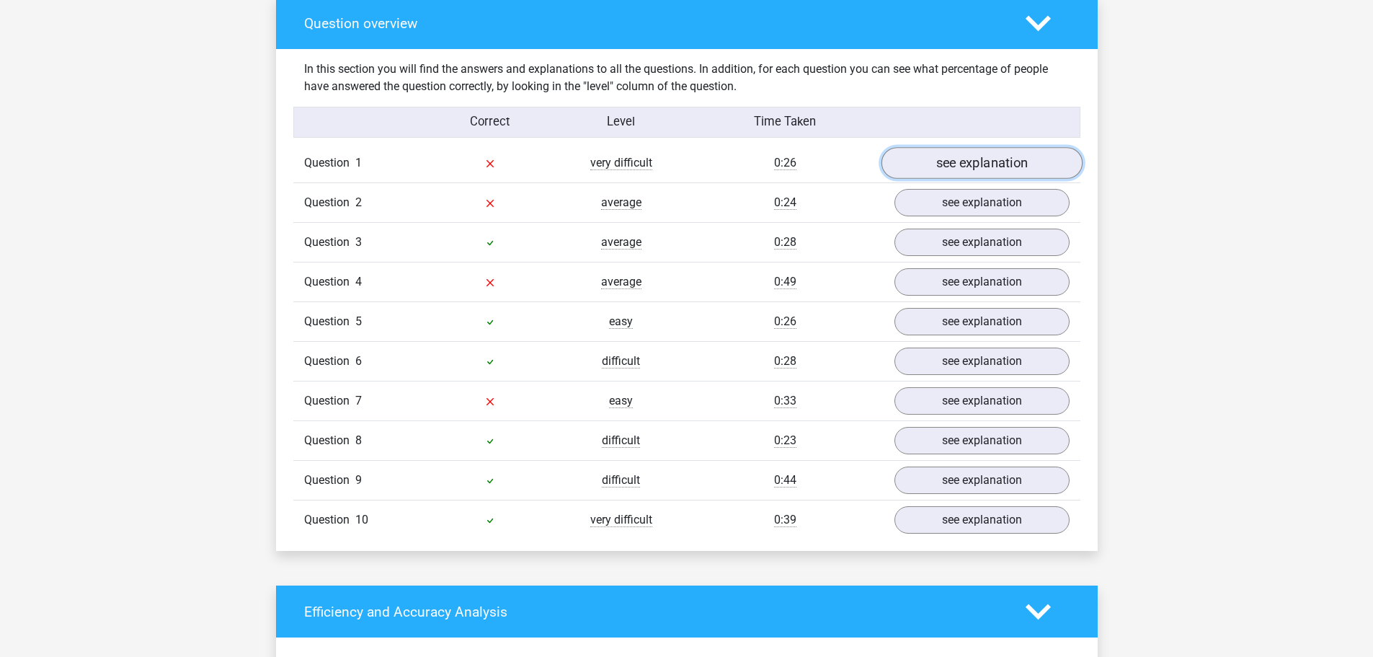
click at [915, 153] on link "see explanation" at bounding box center [981, 164] width 201 height 32
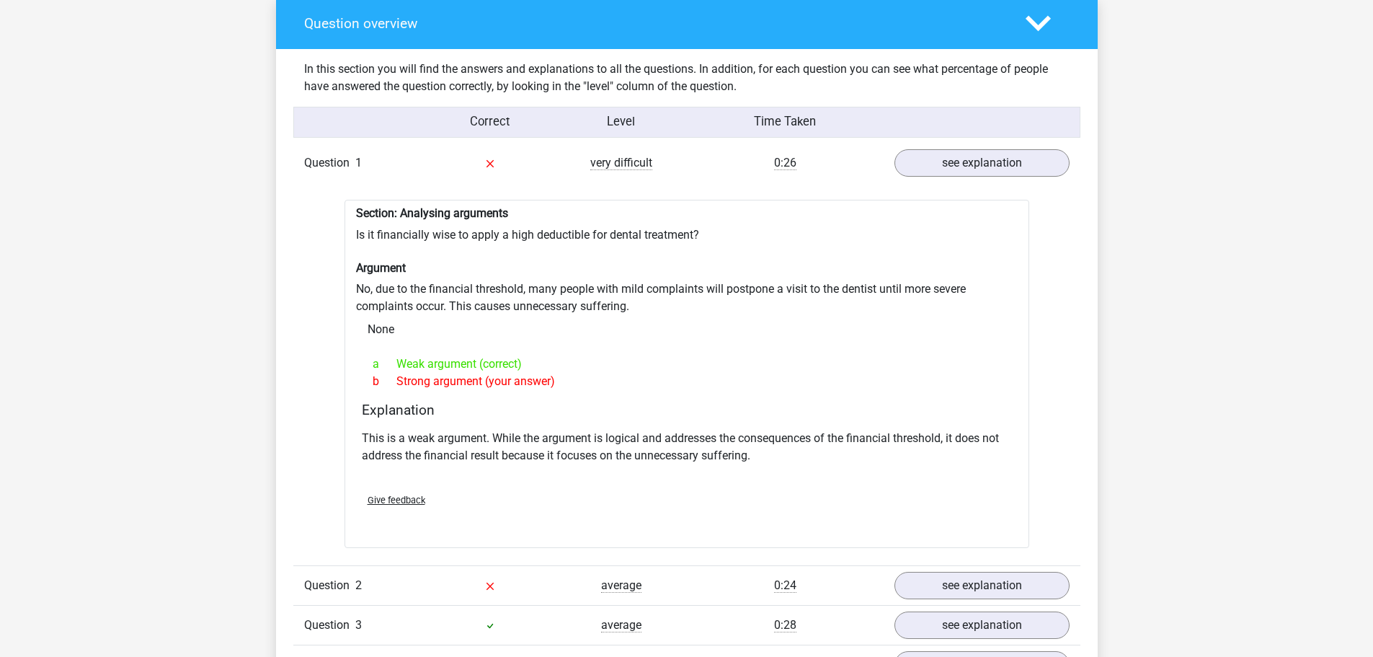
click at [954, 169] on div "Question 1 very difficult 0:26 see explanation" at bounding box center [686, 162] width 787 height 39
click at [958, 159] on link "see explanation" at bounding box center [981, 164] width 201 height 32
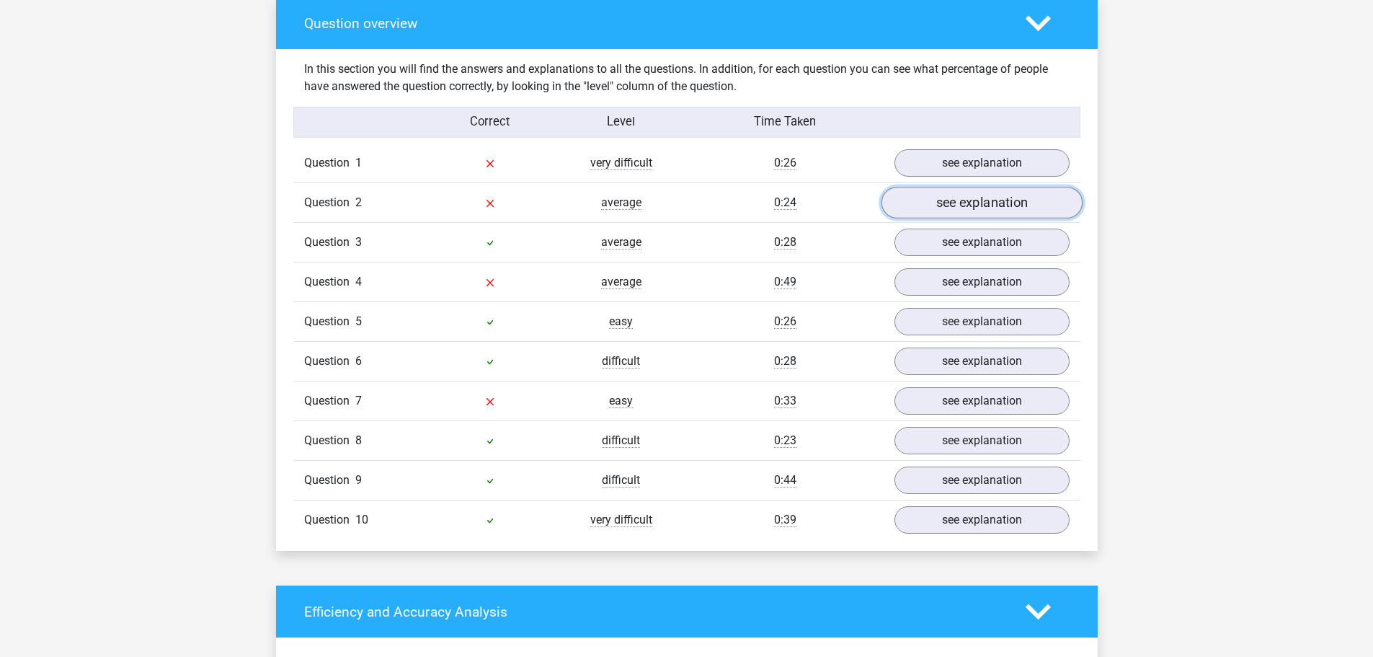
click at [961, 192] on link "see explanation" at bounding box center [981, 203] width 201 height 32
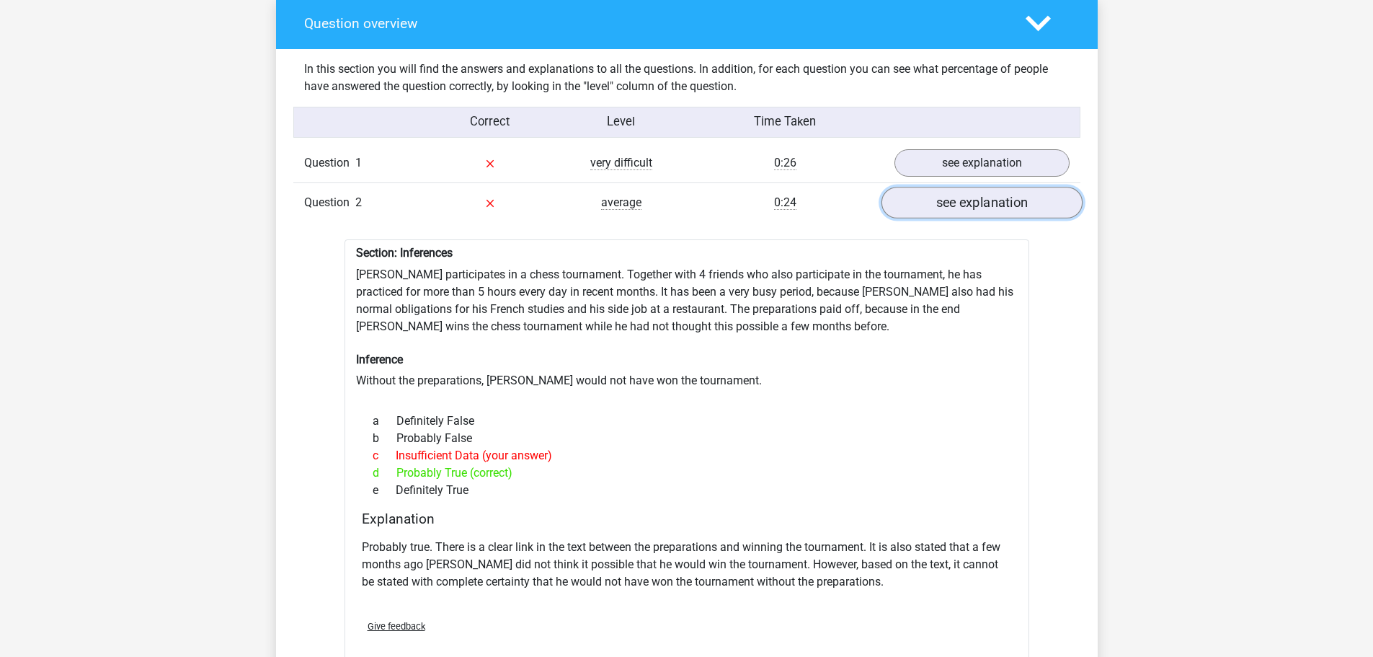
click at [964, 197] on link "see explanation" at bounding box center [981, 203] width 201 height 32
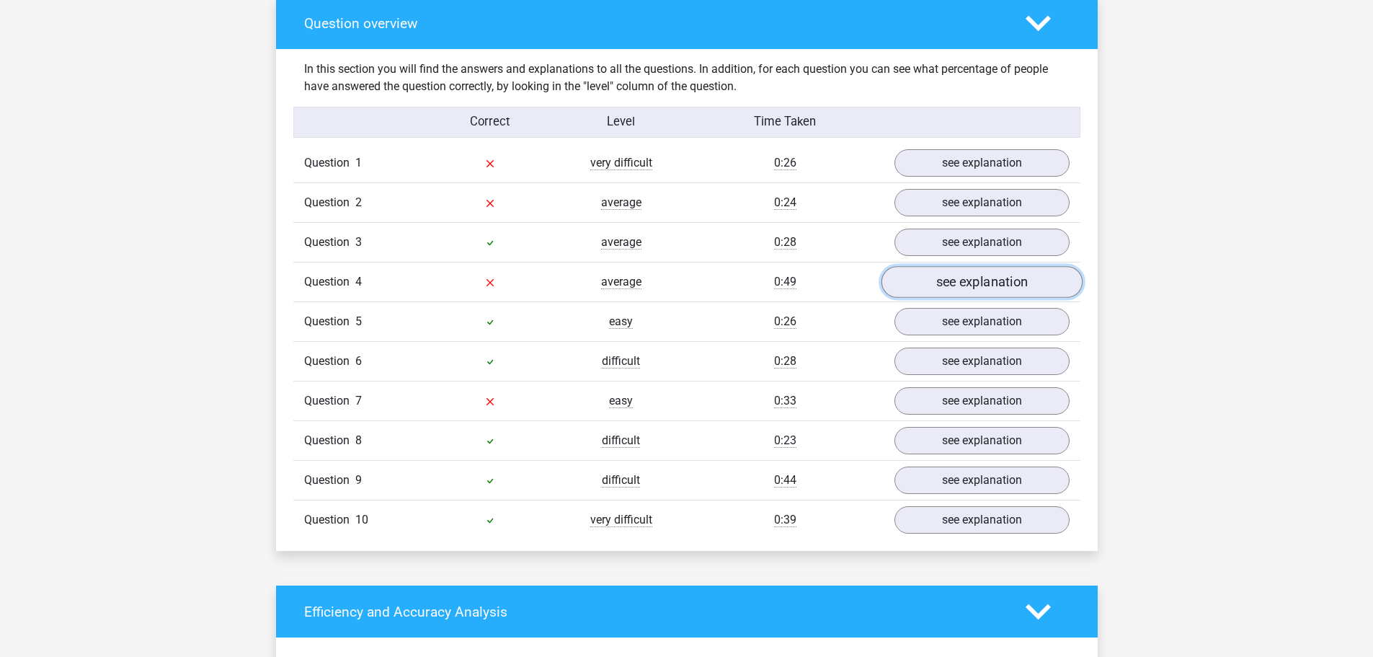
click at [960, 283] on link "see explanation" at bounding box center [981, 283] width 201 height 32
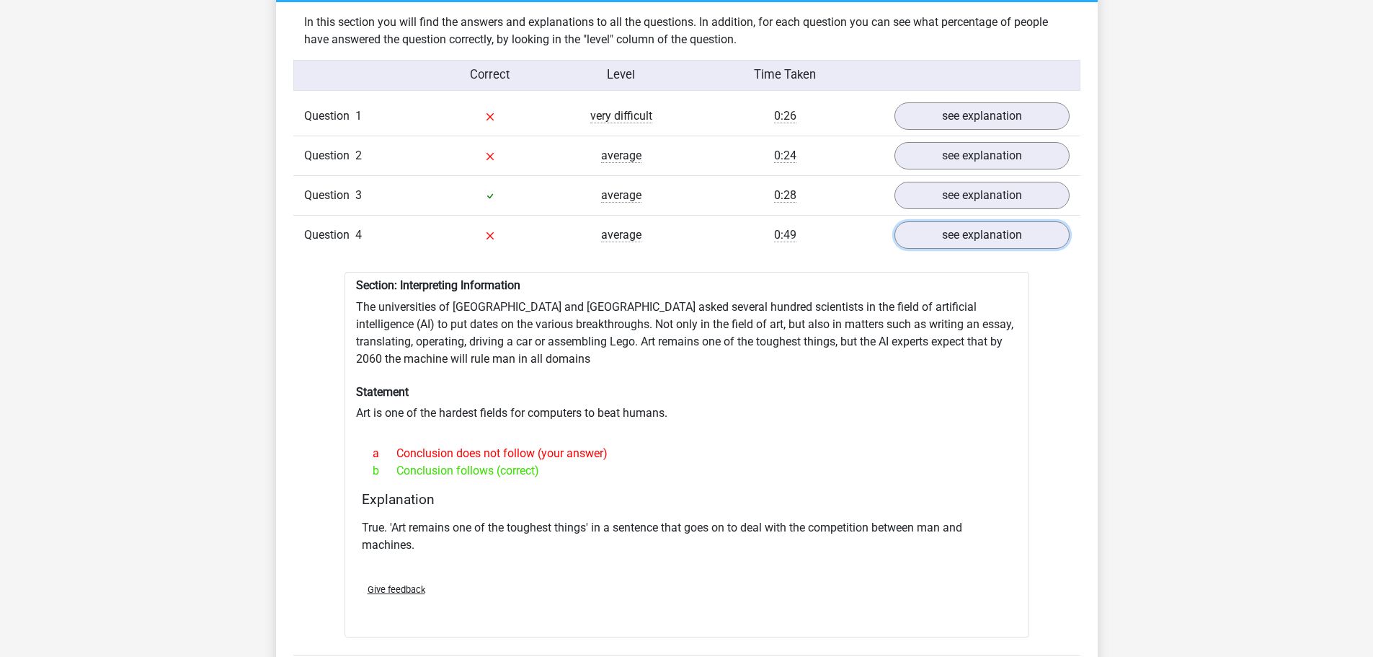
scroll to position [1153, 0]
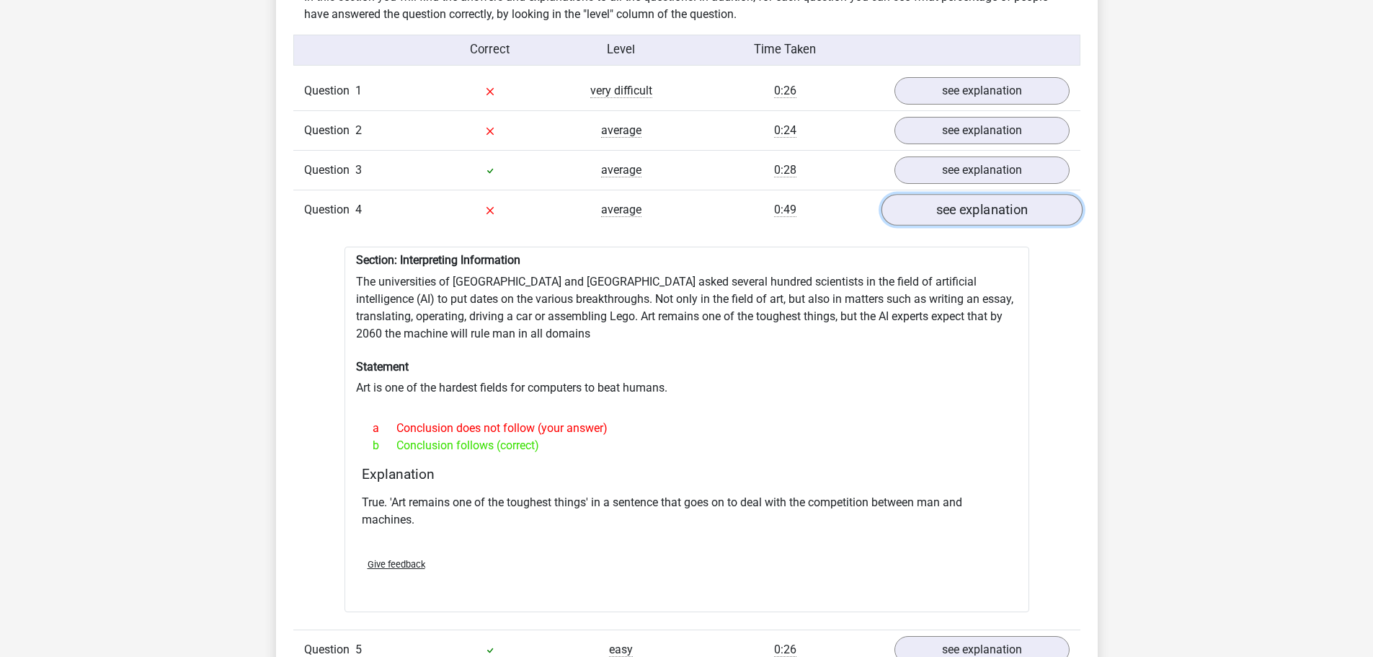
click at [982, 205] on link "see explanation" at bounding box center [981, 211] width 201 height 32
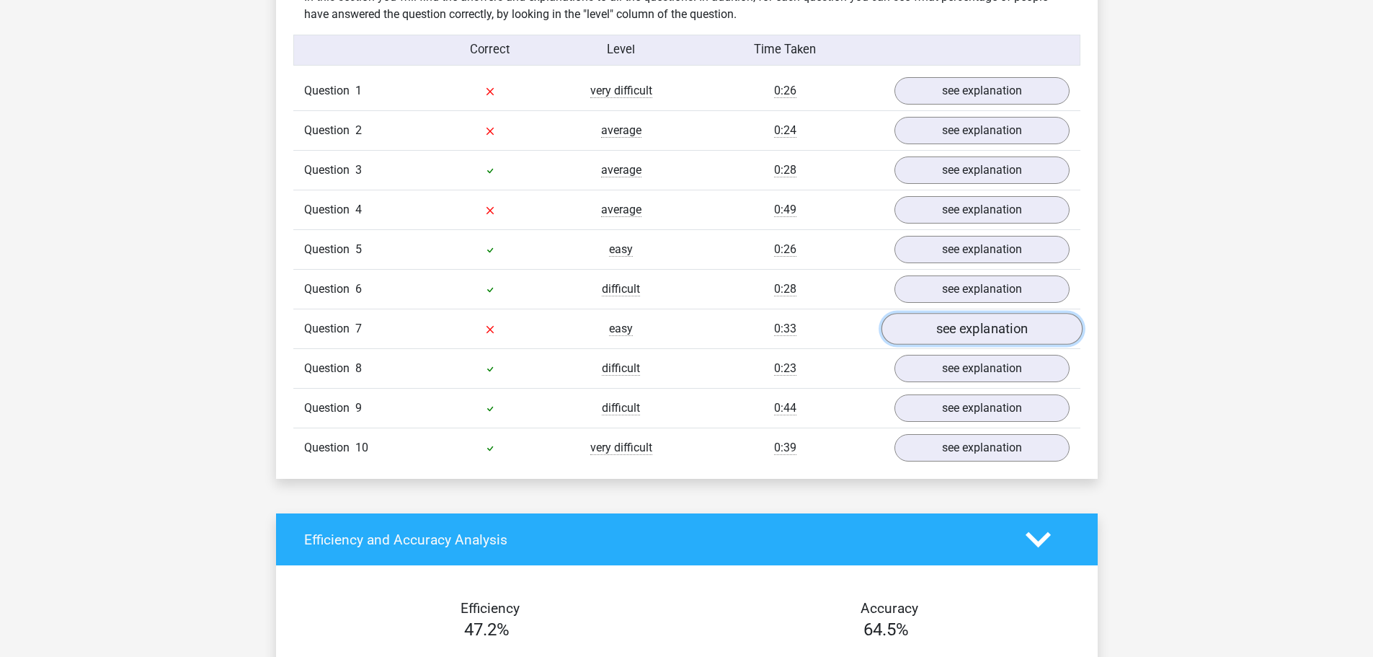
click at [973, 324] on link "see explanation" at bounding box center [981, 330] width 201 height 32
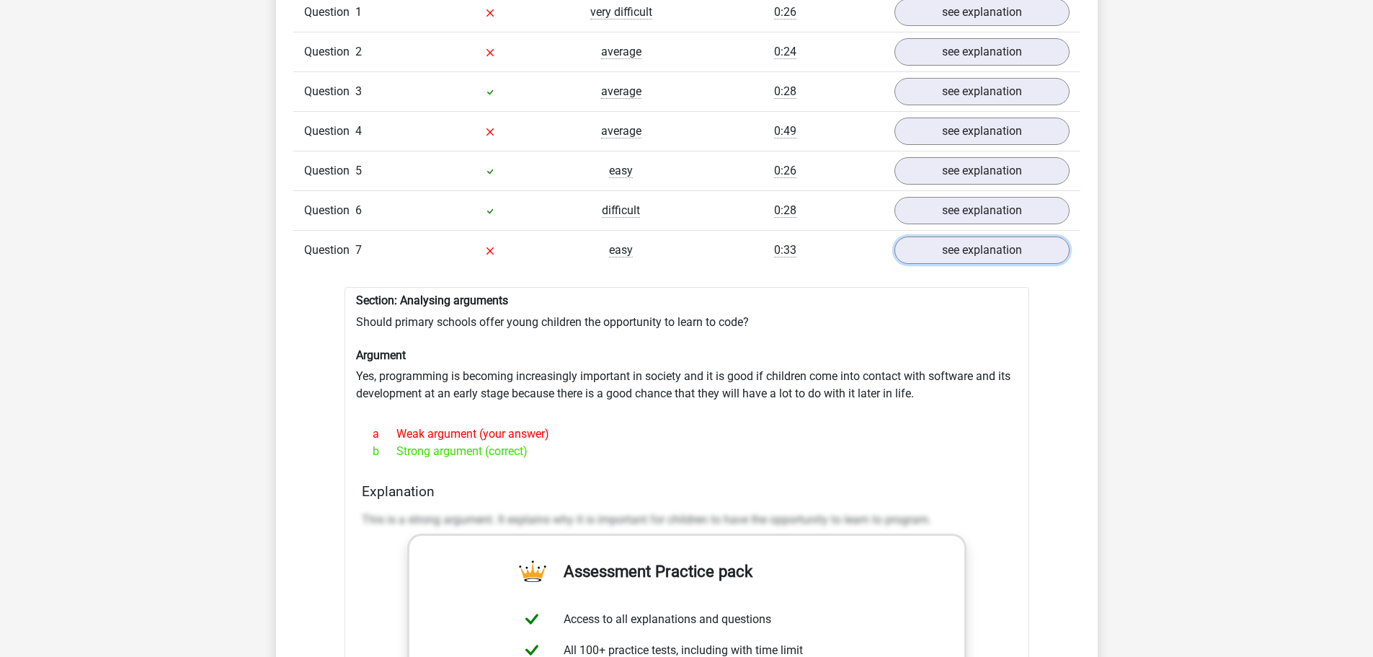
scroll to position [1225, 0]
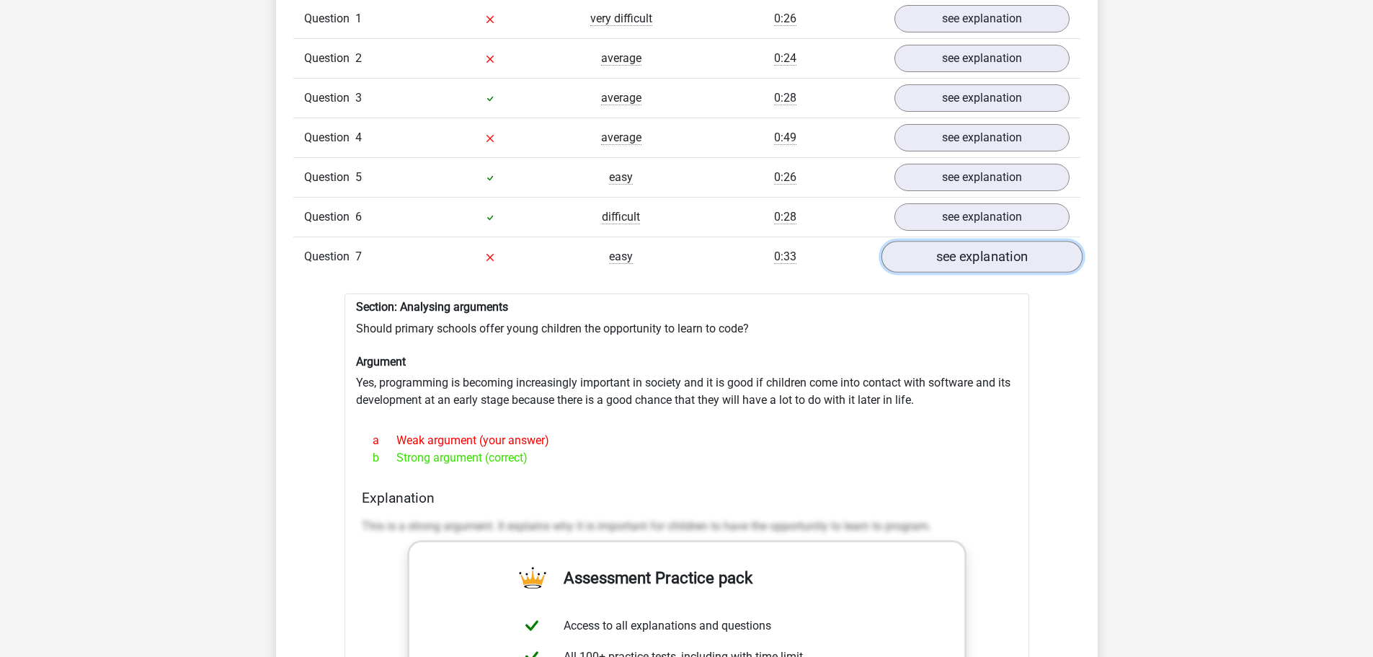
click at [970, 248] on link "see explanation" at bounding box center [981, 257] width 201 height 32
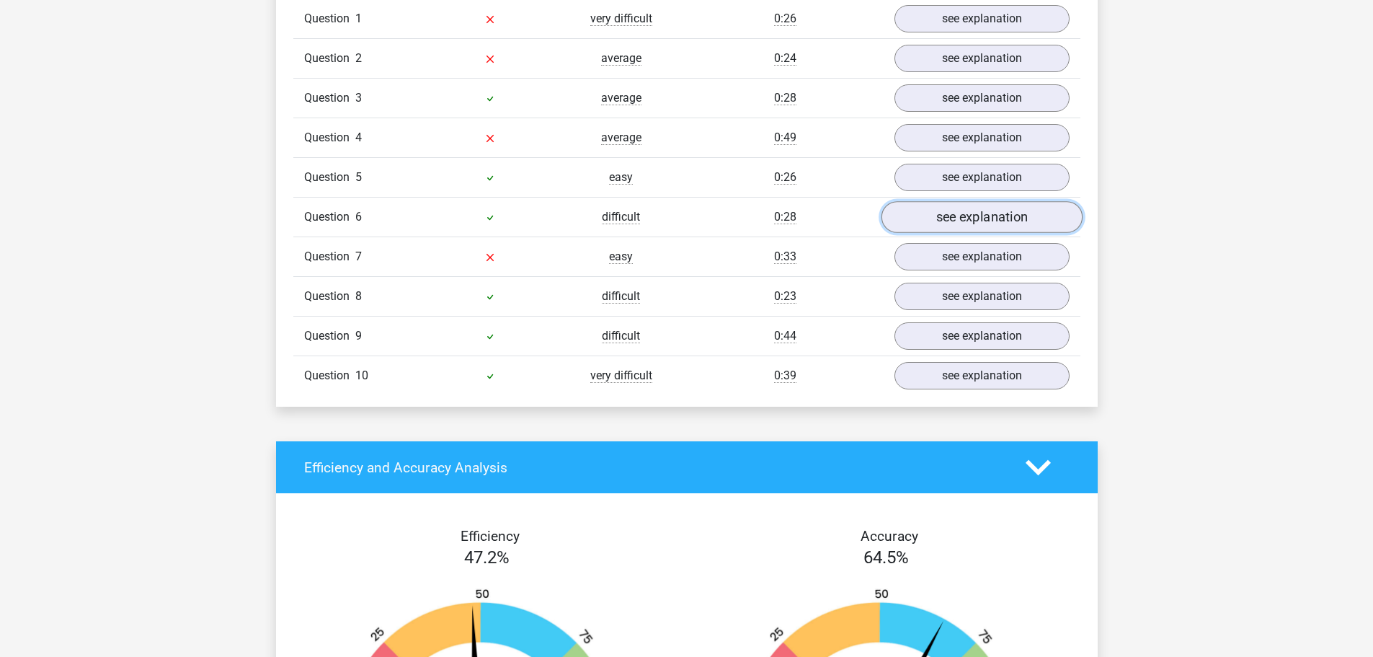
click at [972, 216] on link "see explanation" at bounding box center [981, 218] width 201 height 32
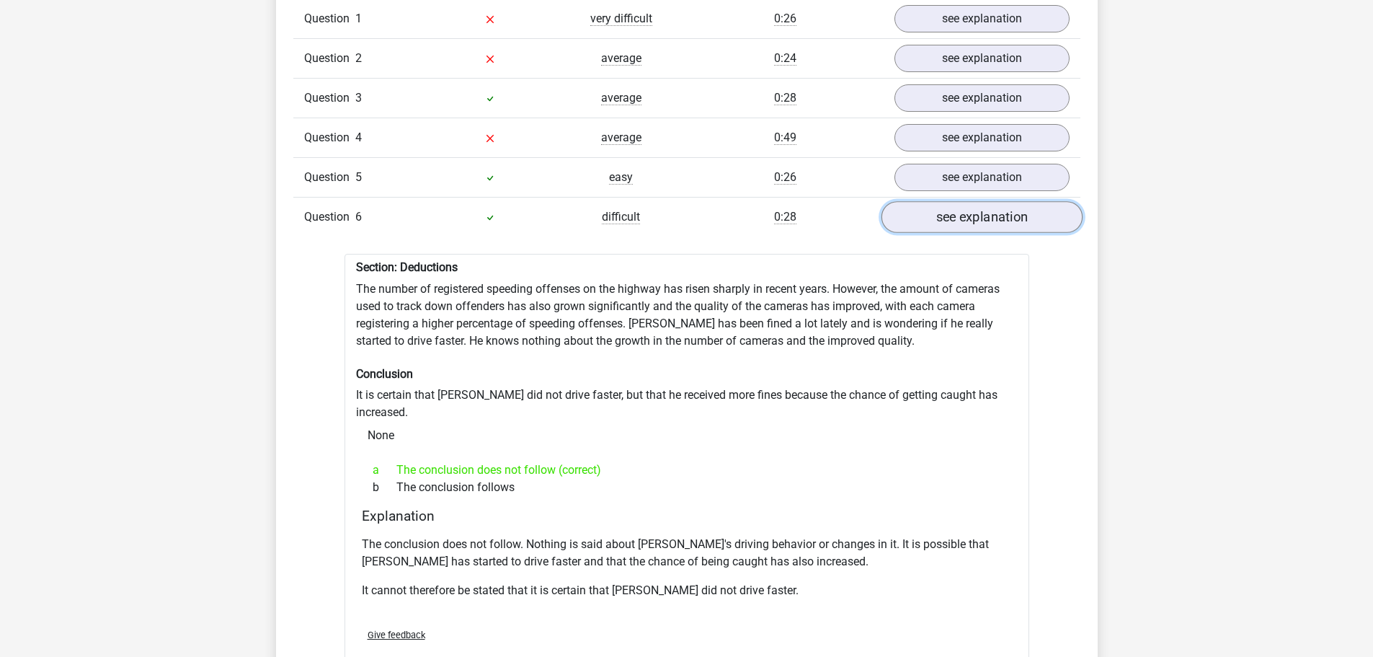
click at [972, 216] on link "see explanation" at bounding box center [981, 218] width 201 height 32
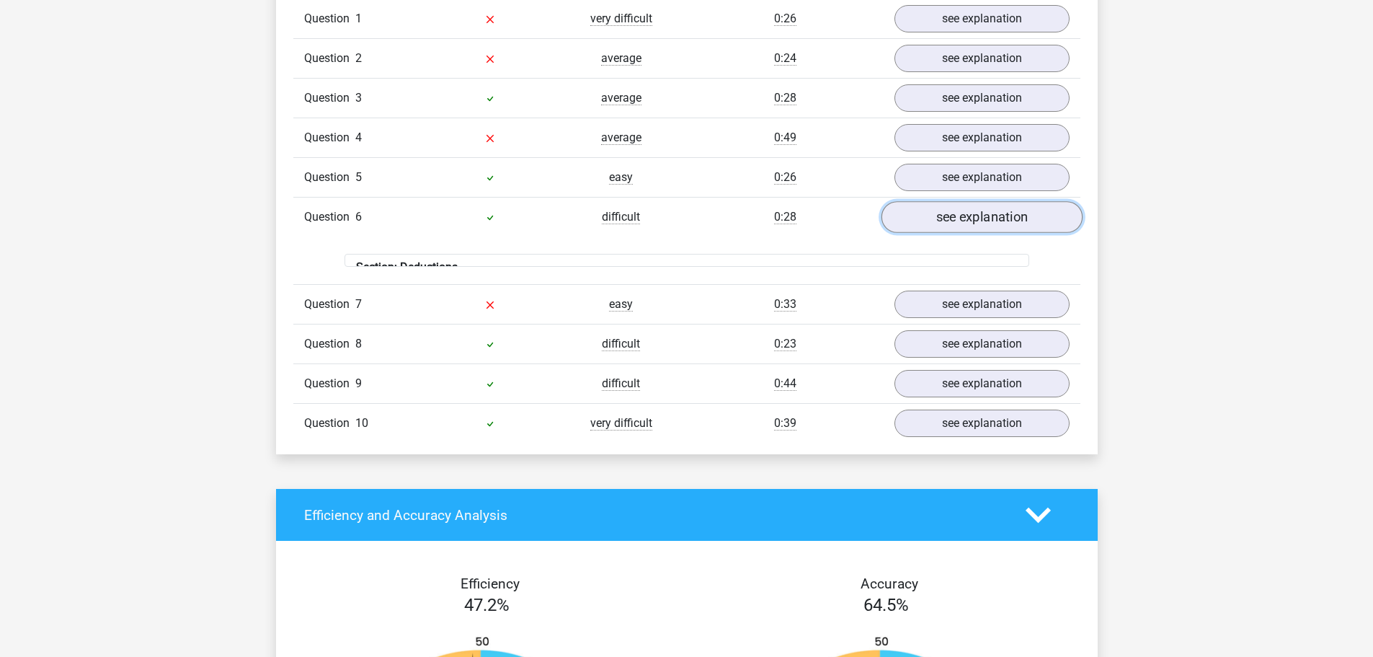
scroll to position [1009, 0]
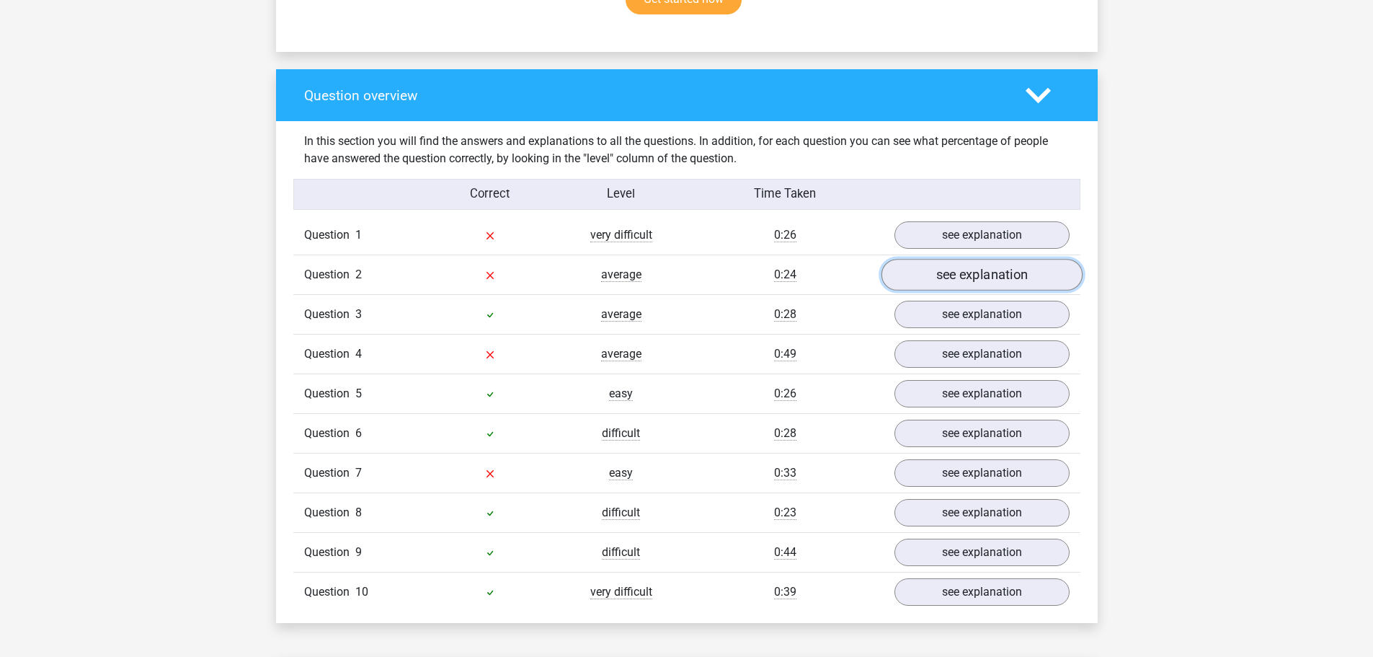
click at [962, 265] on link "see explanation" at bounding box center [981, 275] width 201 height 32
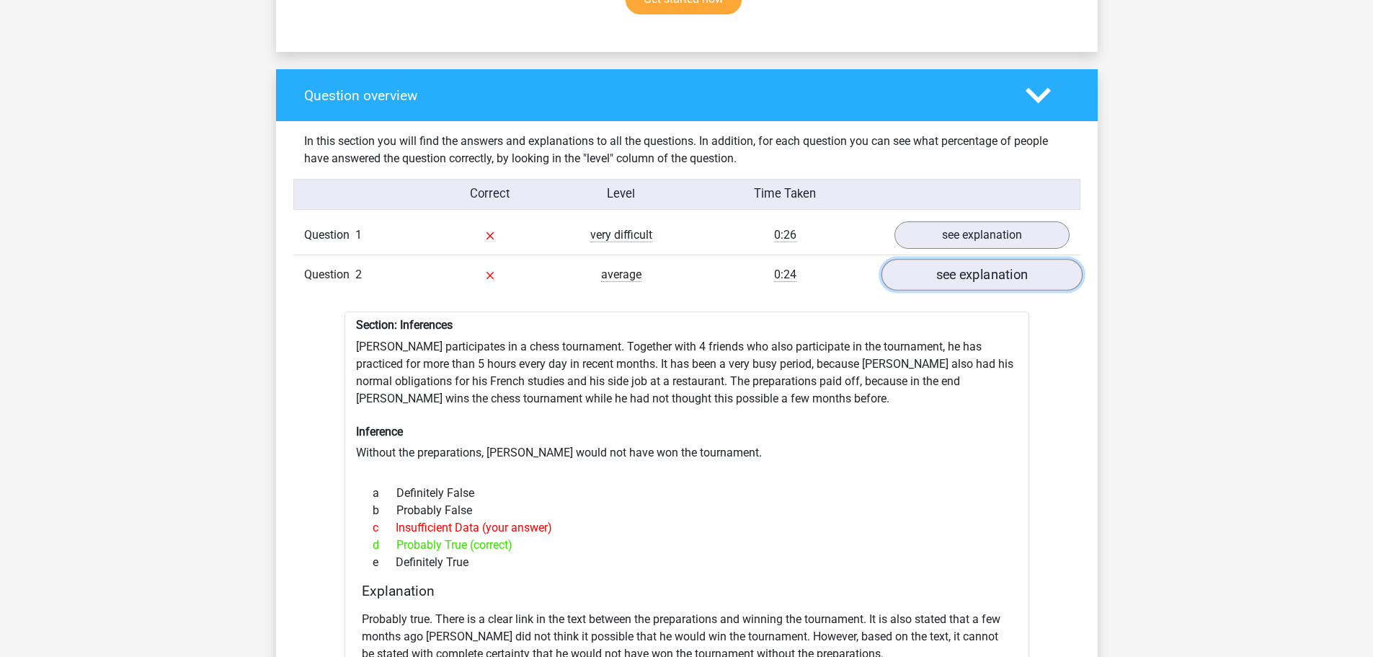
click at [962, 265] on link "see explanation" at bounding box center [981, 275] width 201 height 32
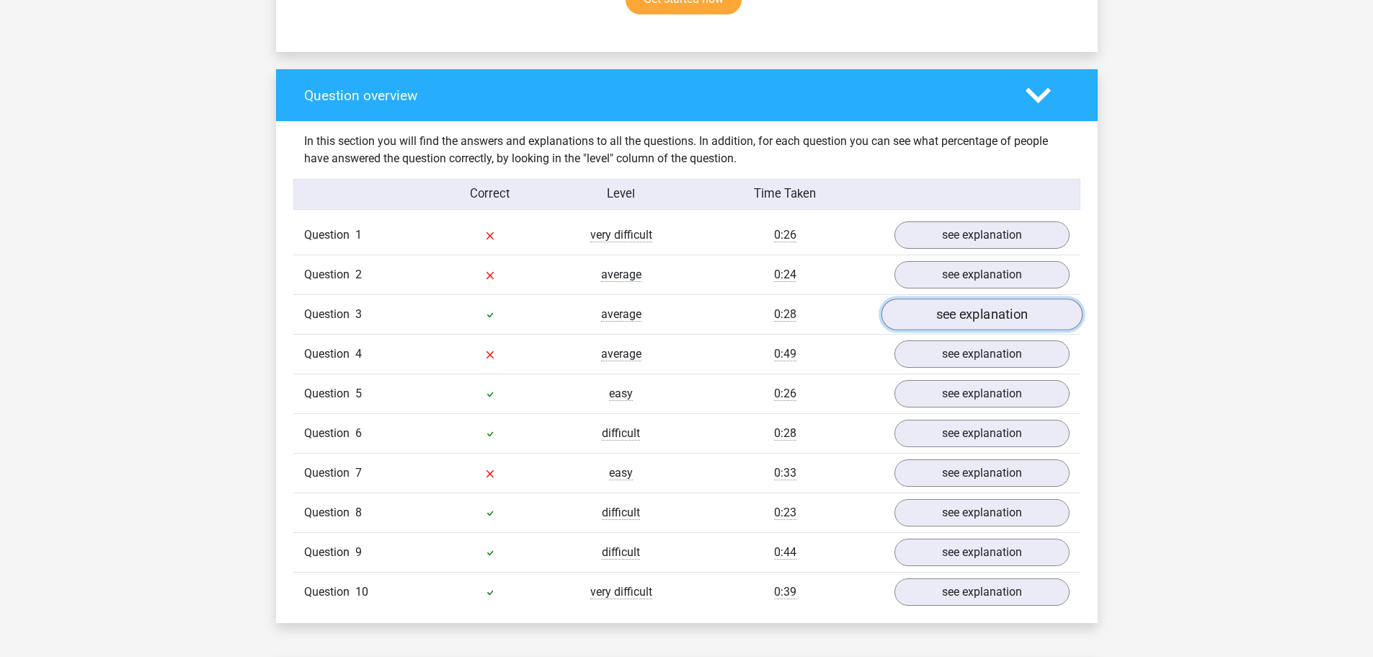
click at [967, 301] on link "see explanation" at bounding box center [981, 315] width 201 height 32
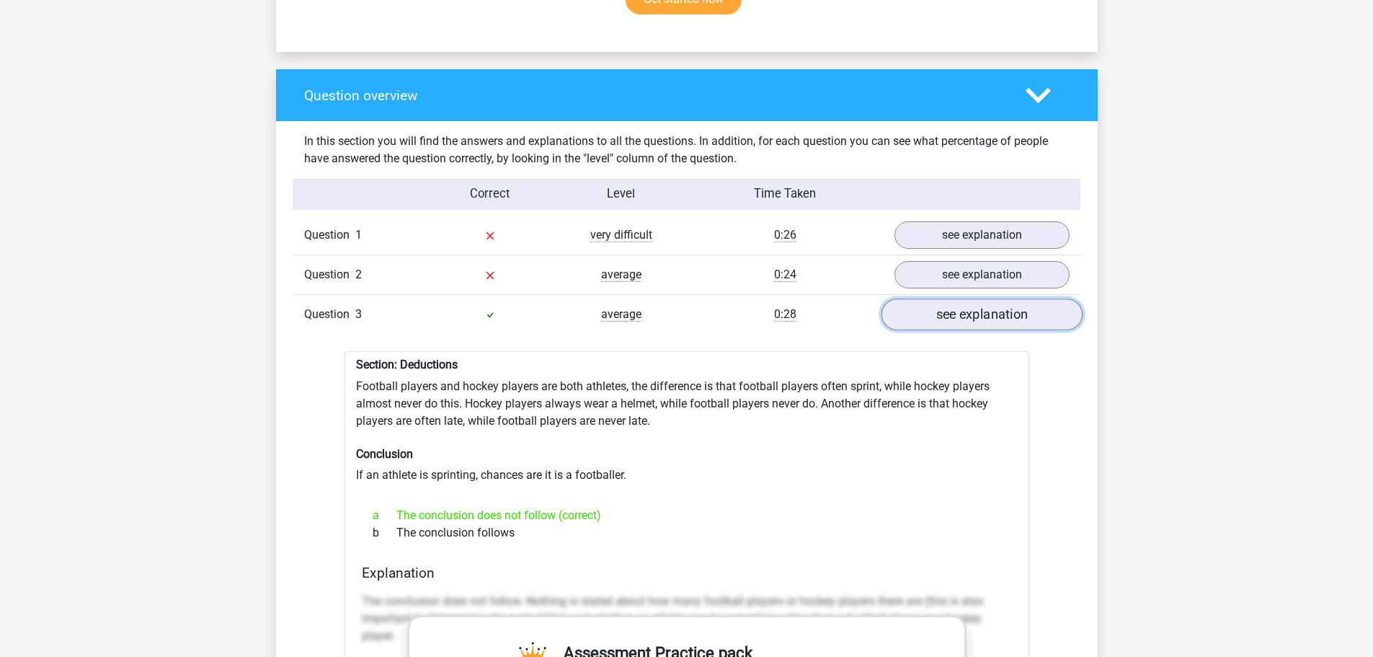
click at [967, 301] on link "see explanation" at bounding box center [981, 315] width 201 height 32
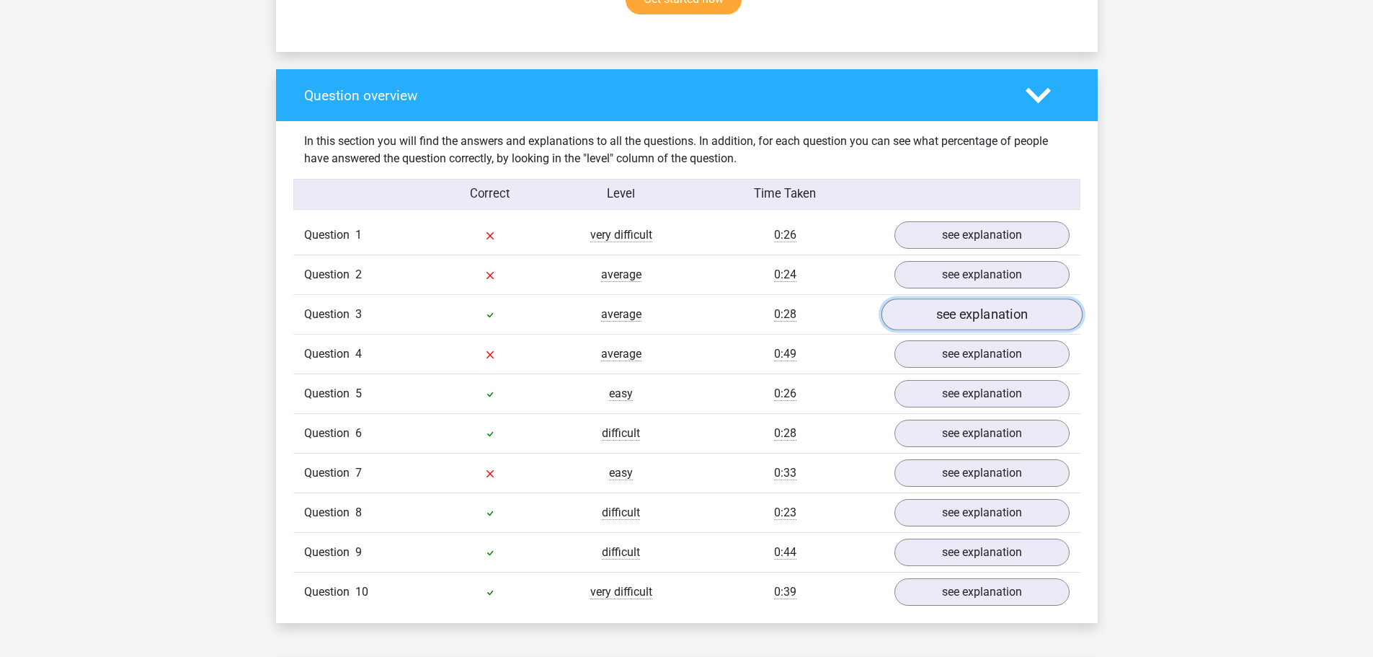
scroll to position [1081, 0]
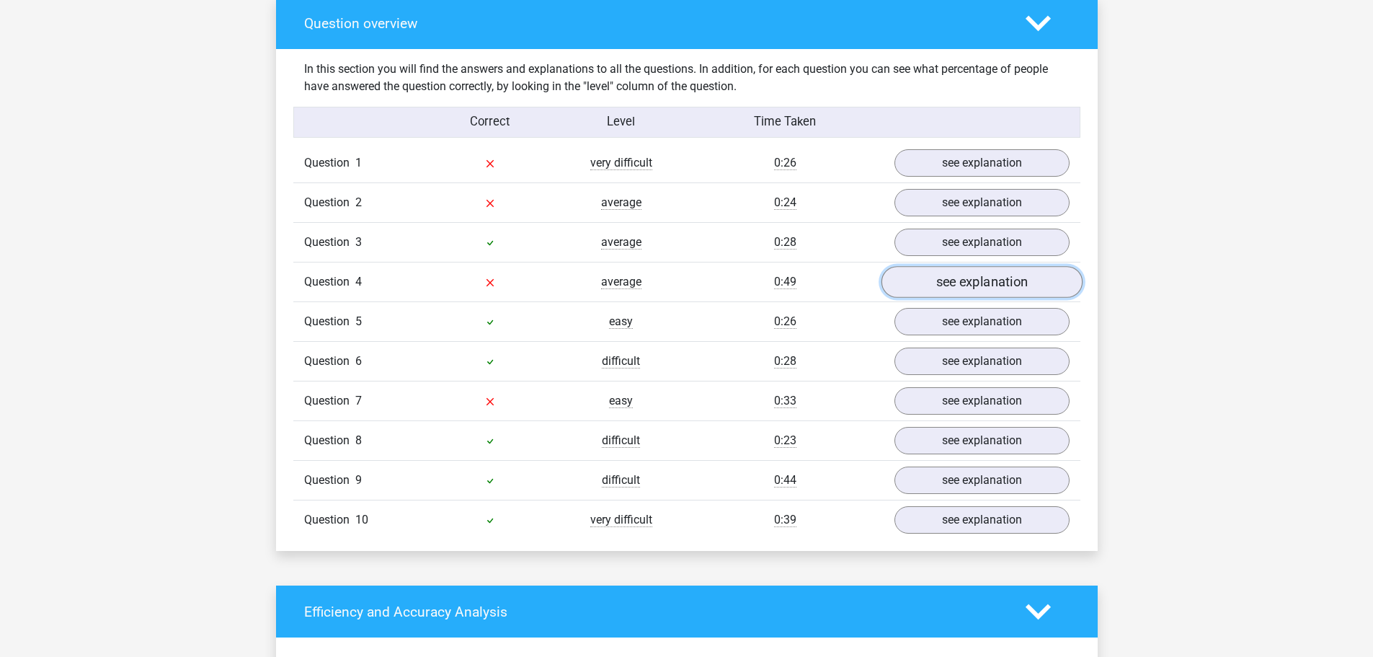
click at [951, 286] on link "see explanation" at bounding box center [981, 283] width 201 height 32
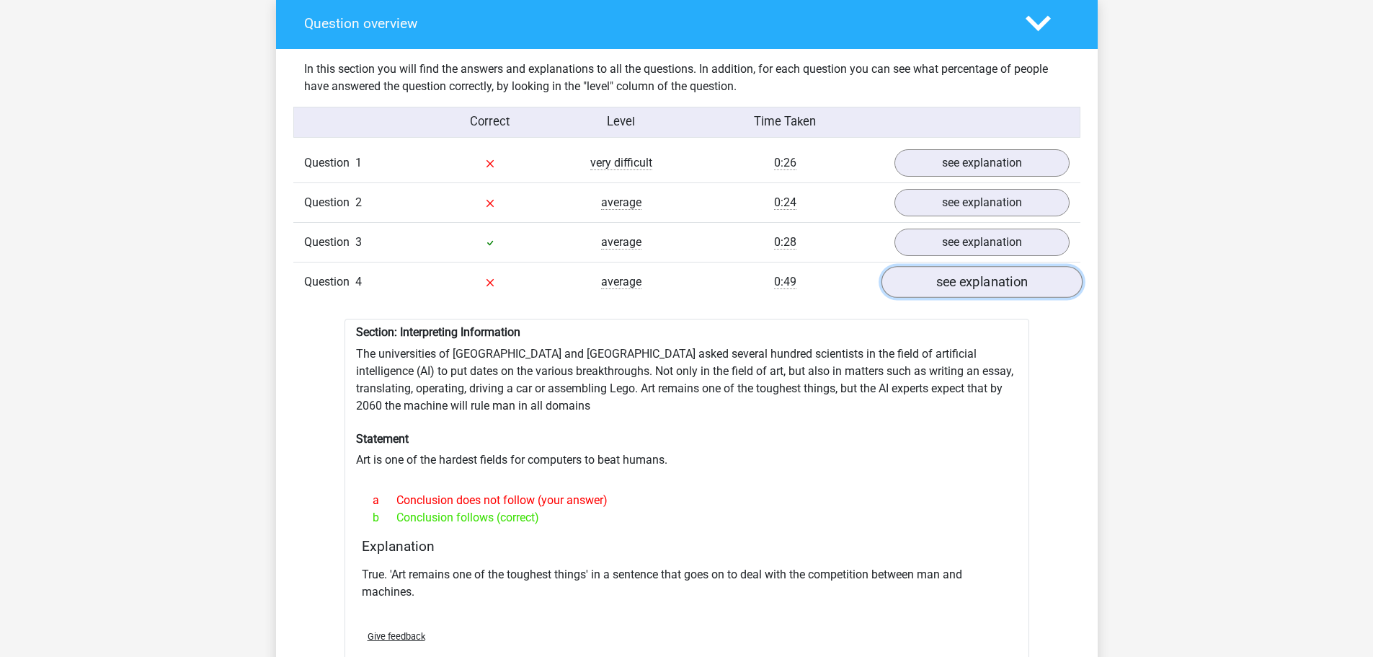
click at [954, 285] on link "see explanation" at bounding box center [981, 283] width 201 height 32
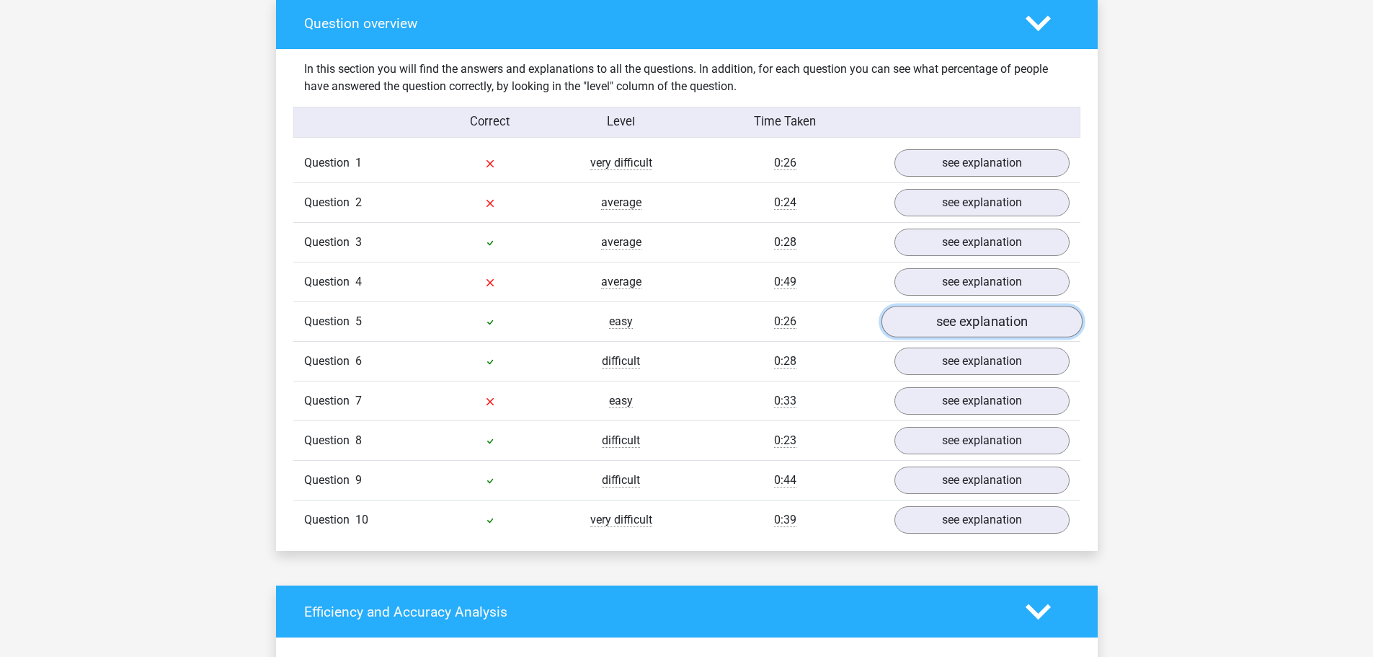
click at [956, 315] on link "see explanation" at bounding box center [981, 322] width 201 height 32
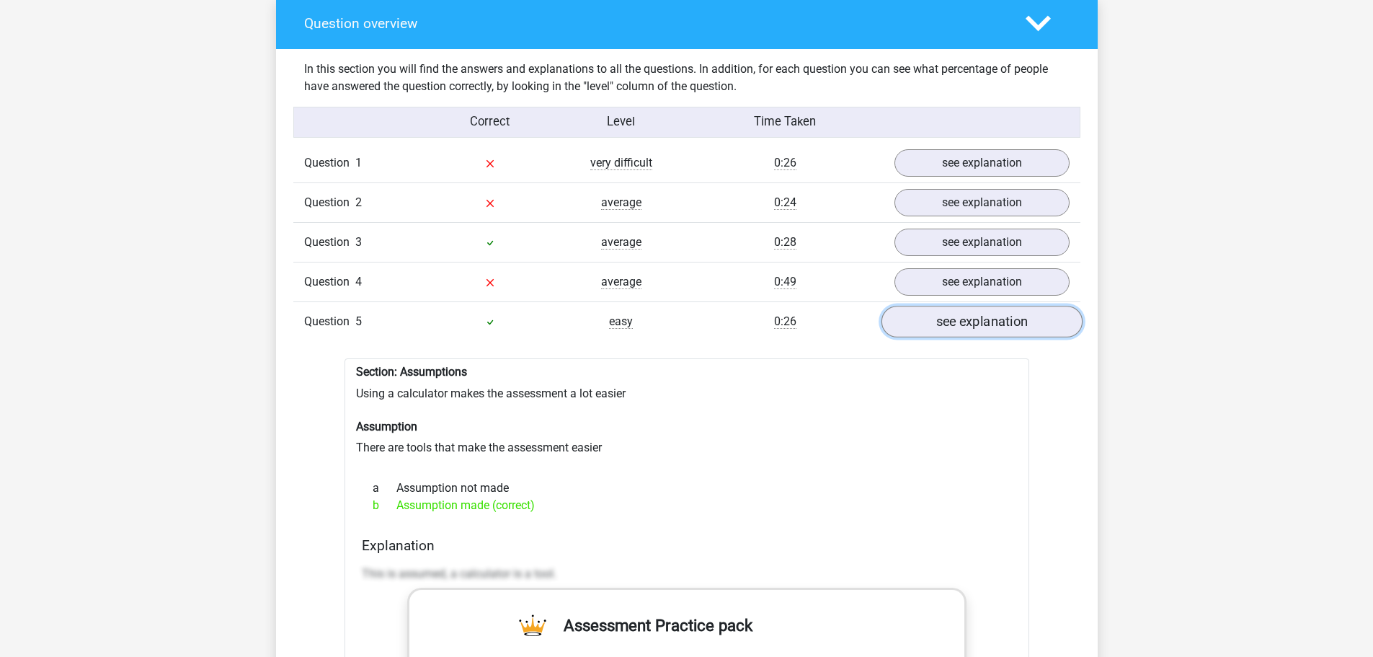
click at [956, 315] on link "see explanation" at bounding box center [981, 322] width 201 height 32
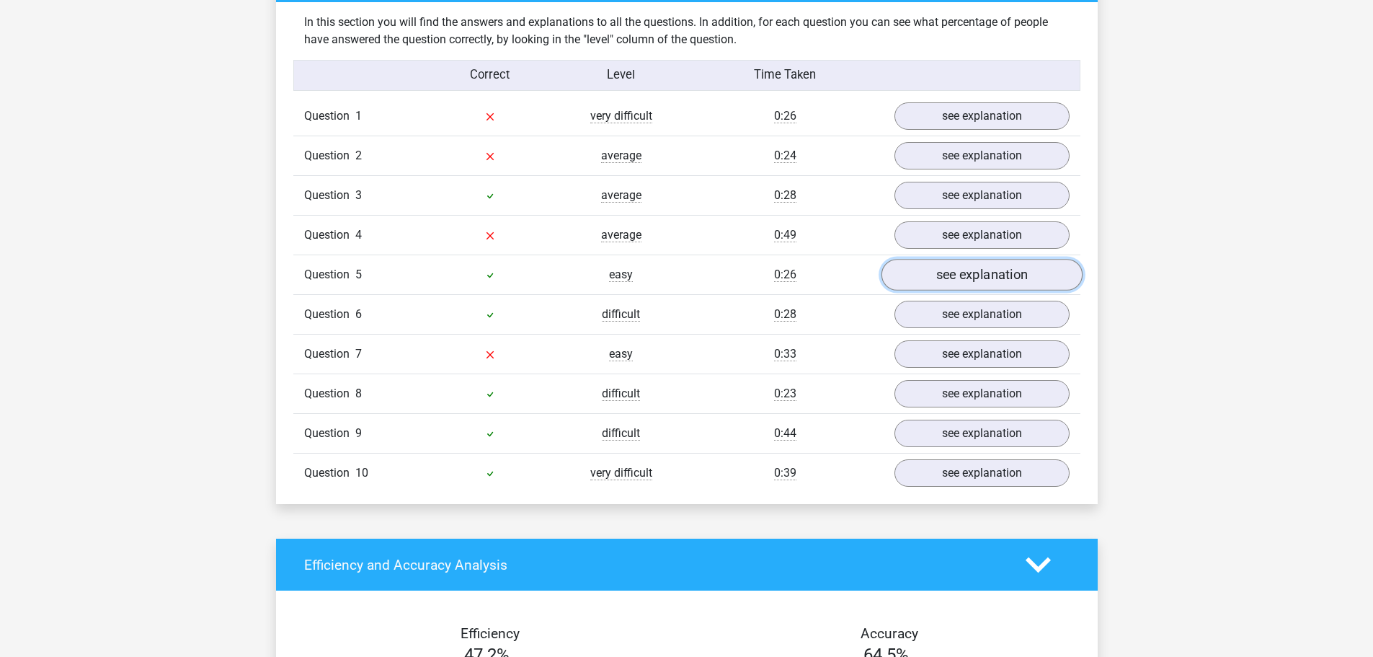
scroll to position [1153, 0]
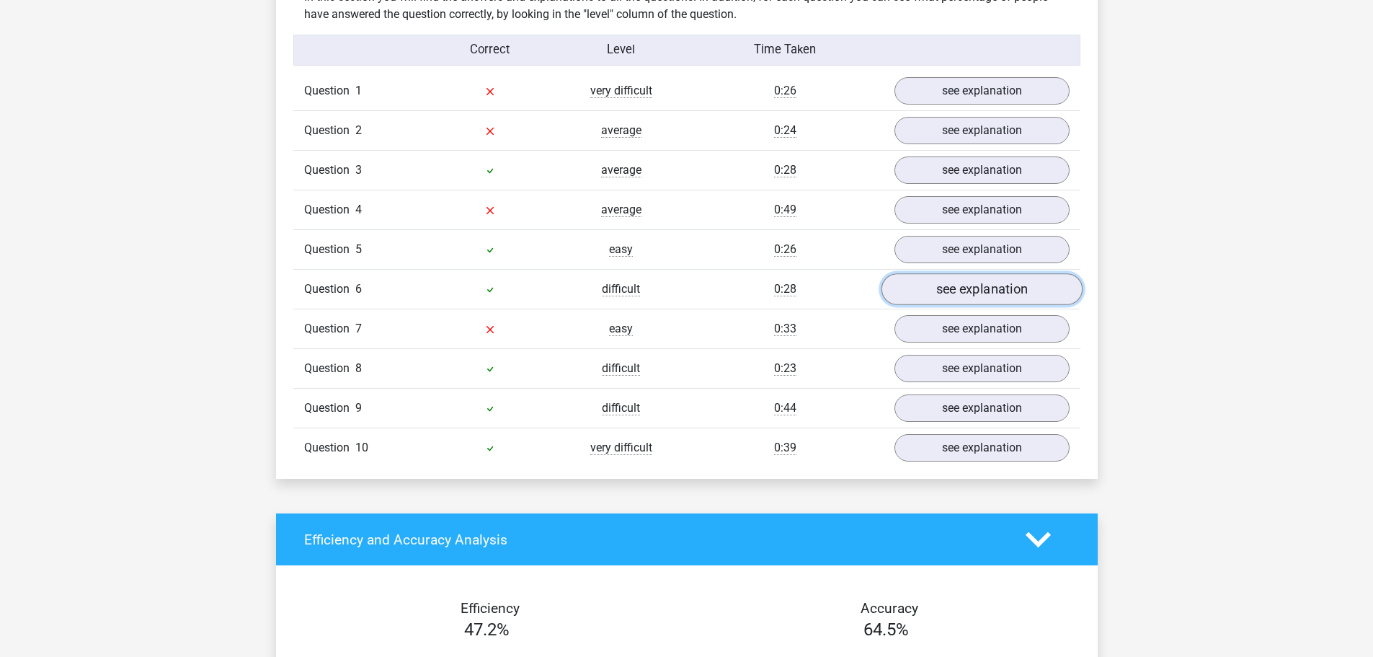
click at [959, 285] on link "see explanation" at bounding box center [981, 290] width 201 height 32
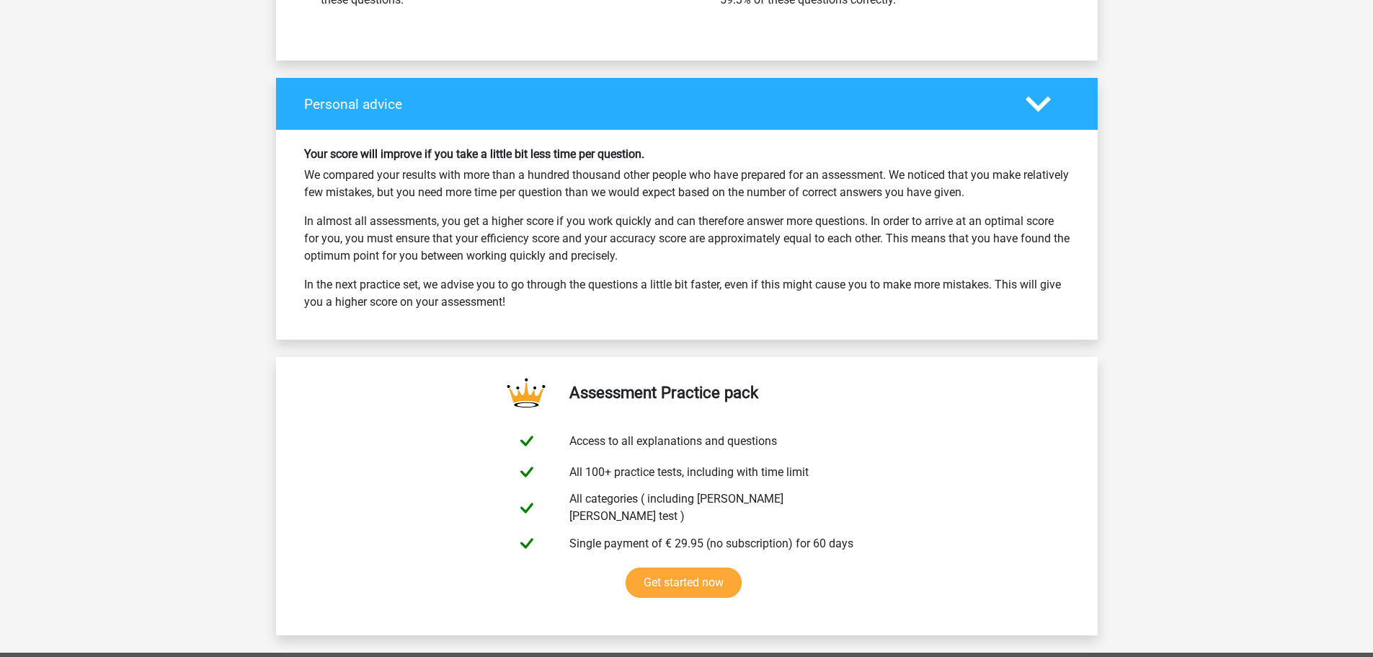
scroll to position [2811, 0]
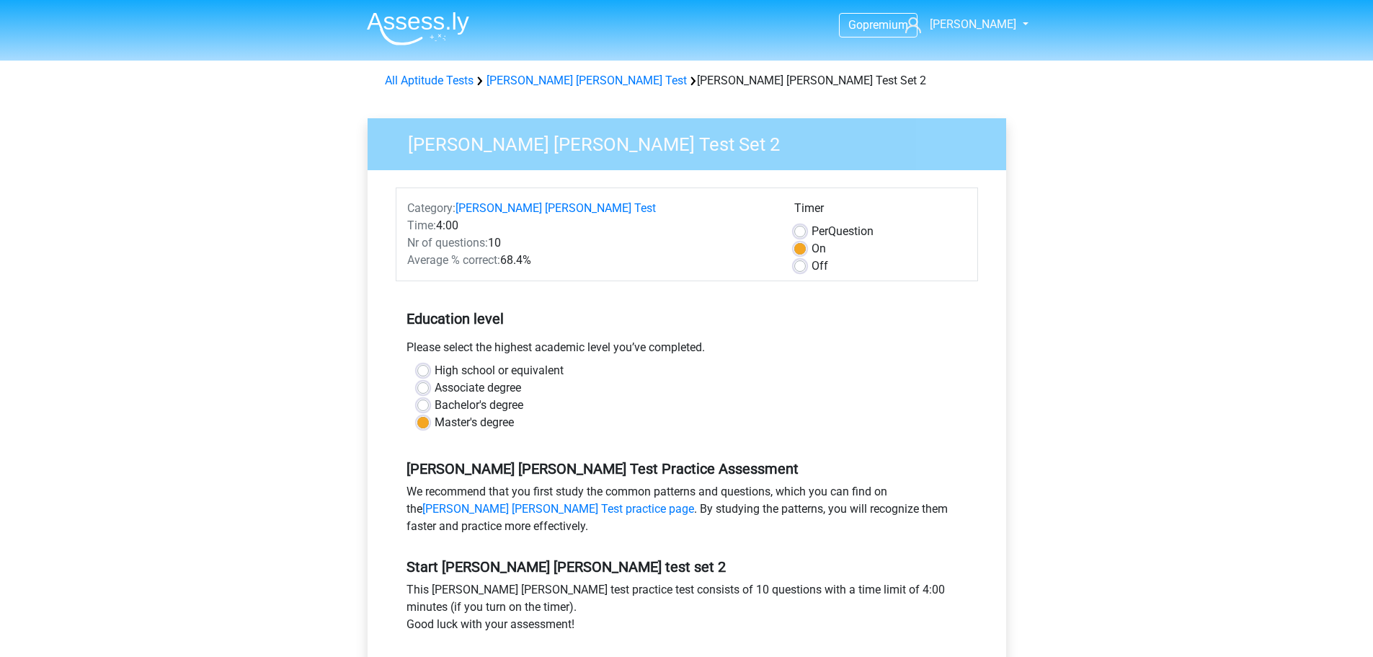
scroll to position [216, 0]
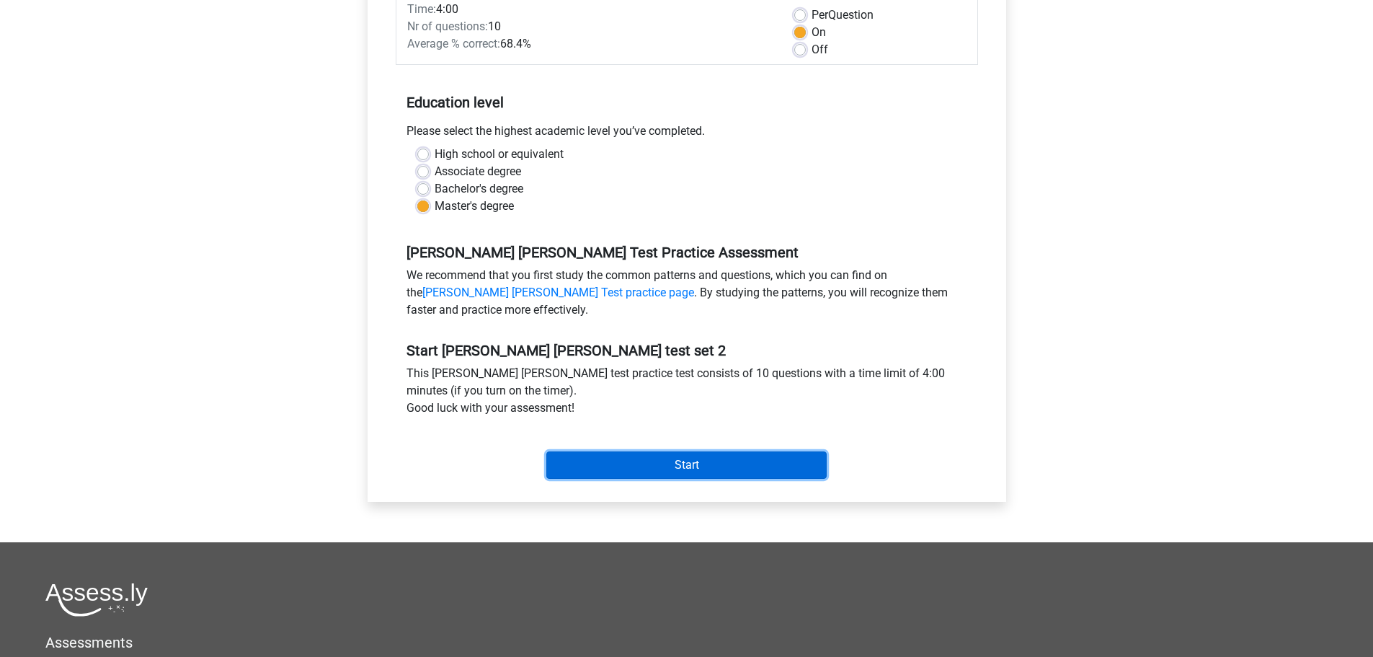
click at [690, 474] on input "Start" at bounding box center [686, 464] width 280 height 27
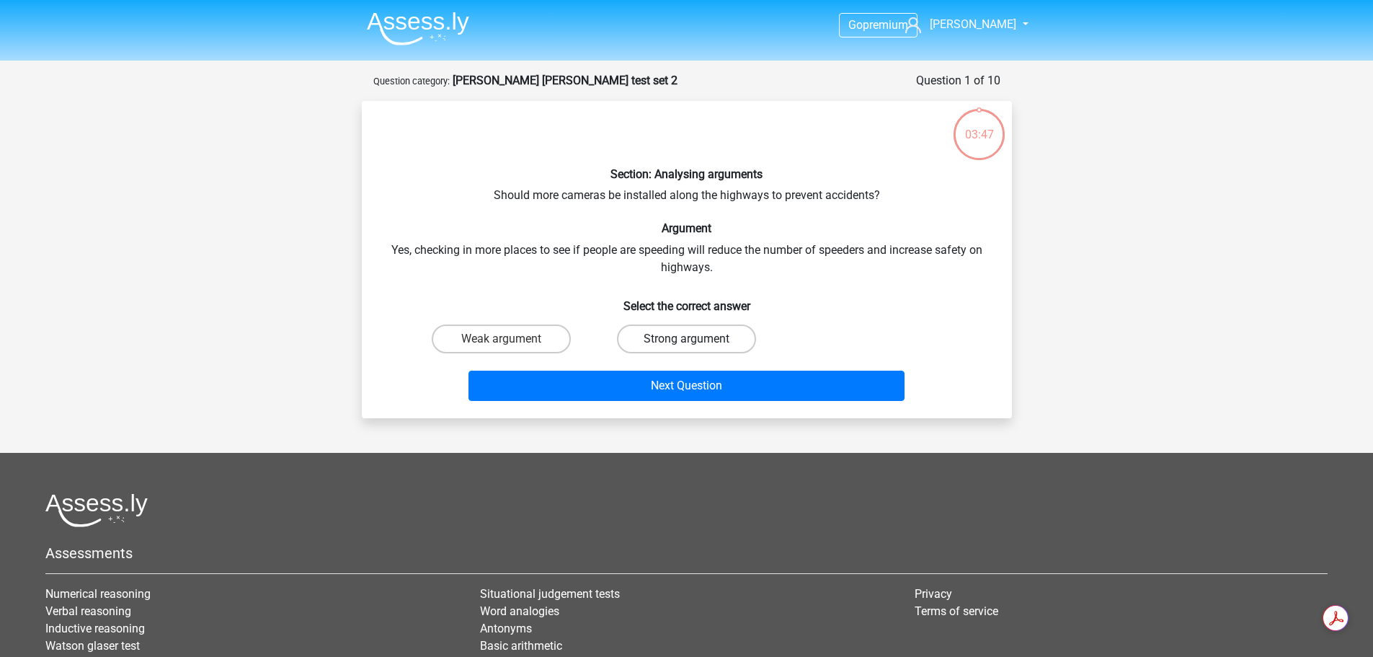
click at [675, 334] on label "Strong argument" at bounding box center [686, 338] width 139 height 29
click at [686, 339] on input "Strong argument" at bounding box center [690, 343] width 9 height 9
radio input "true"
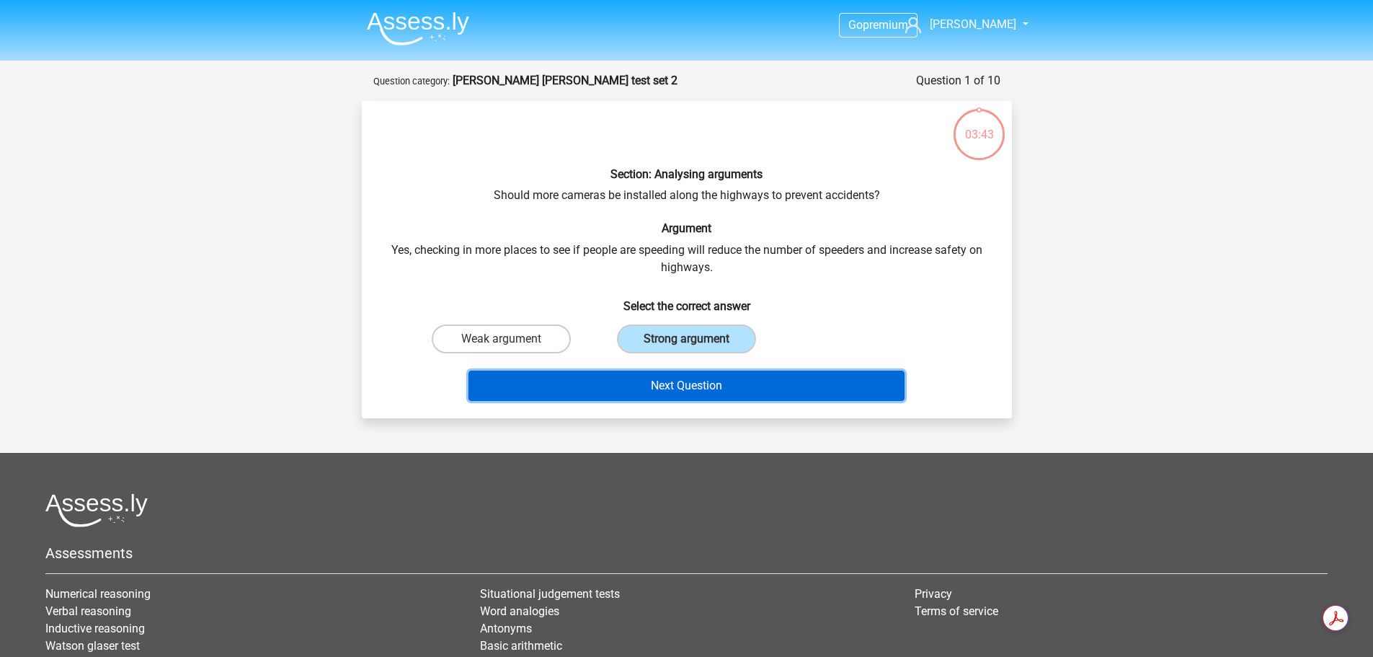
click at [701, 384] on button "Next Question" at bounding box center [686, 385] width 436 height 30
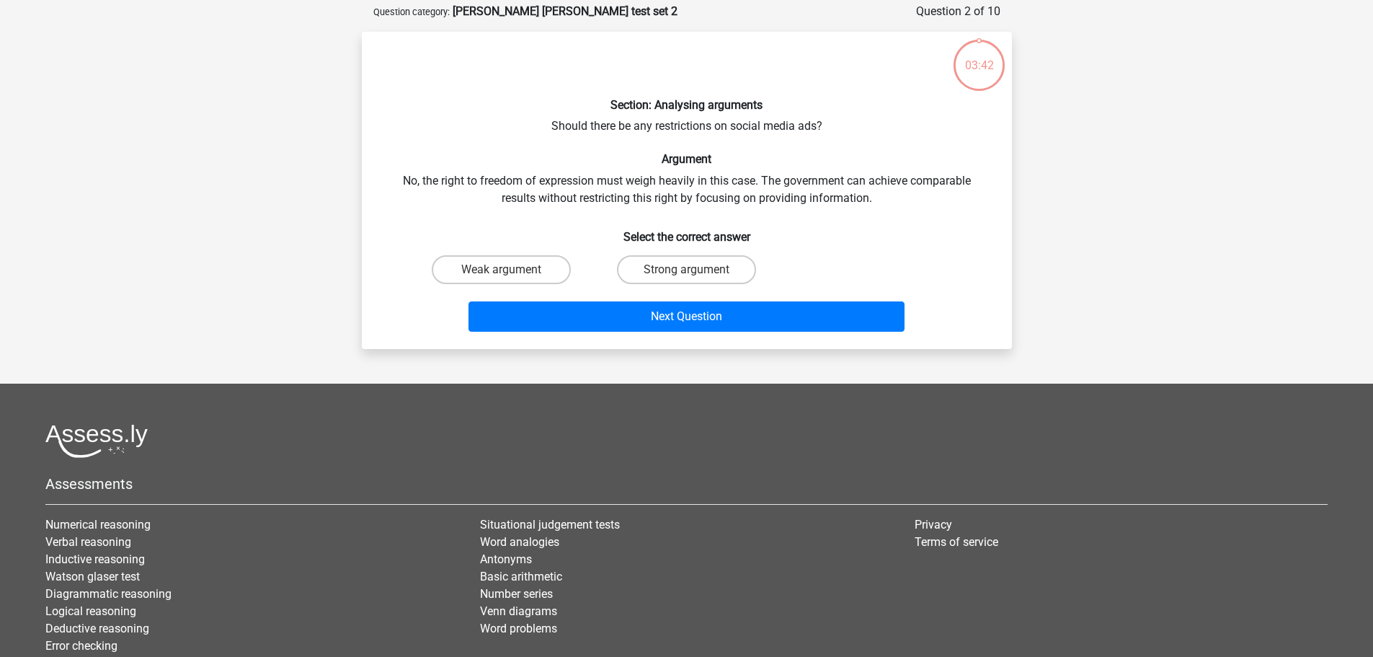
scroll to position [72, 0]
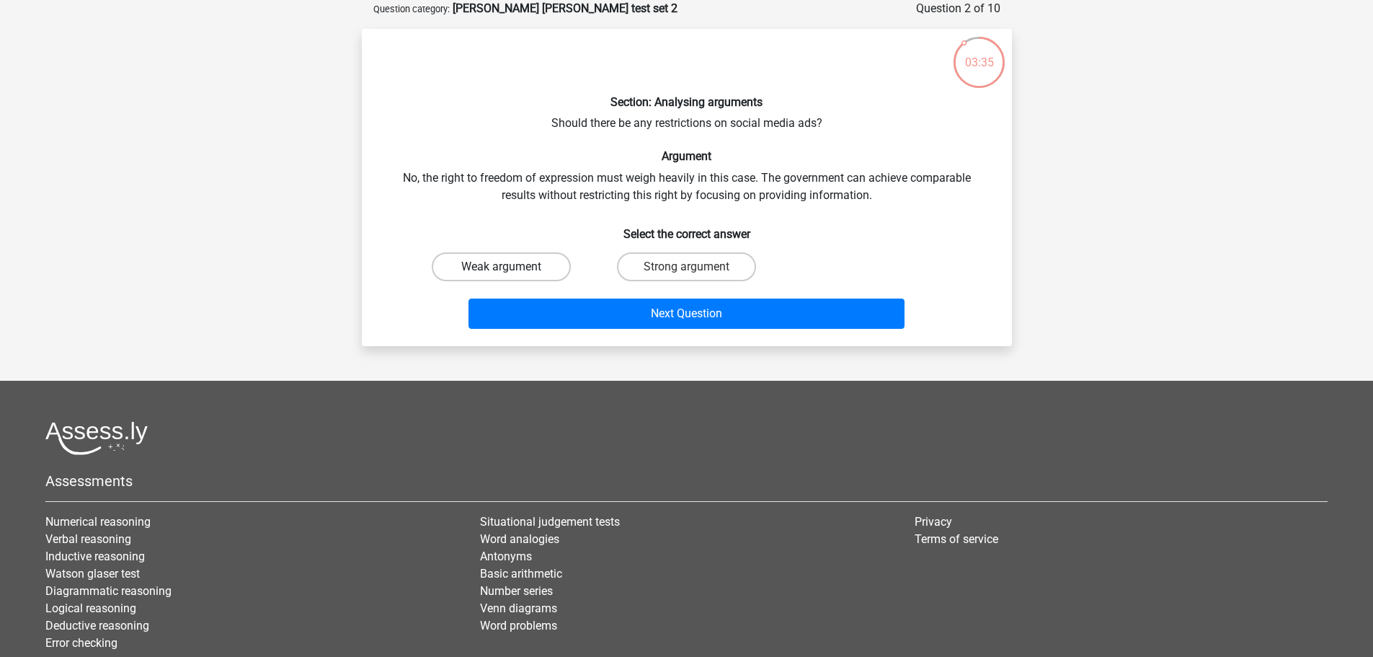
click at [533, 267] on label "Weak argument" at bounding box center [501, 266] width 139 height 29
click at [510, 267] on input "Weak argument" at bounding box center [505, 271] width 9 height 9
radio input "true"
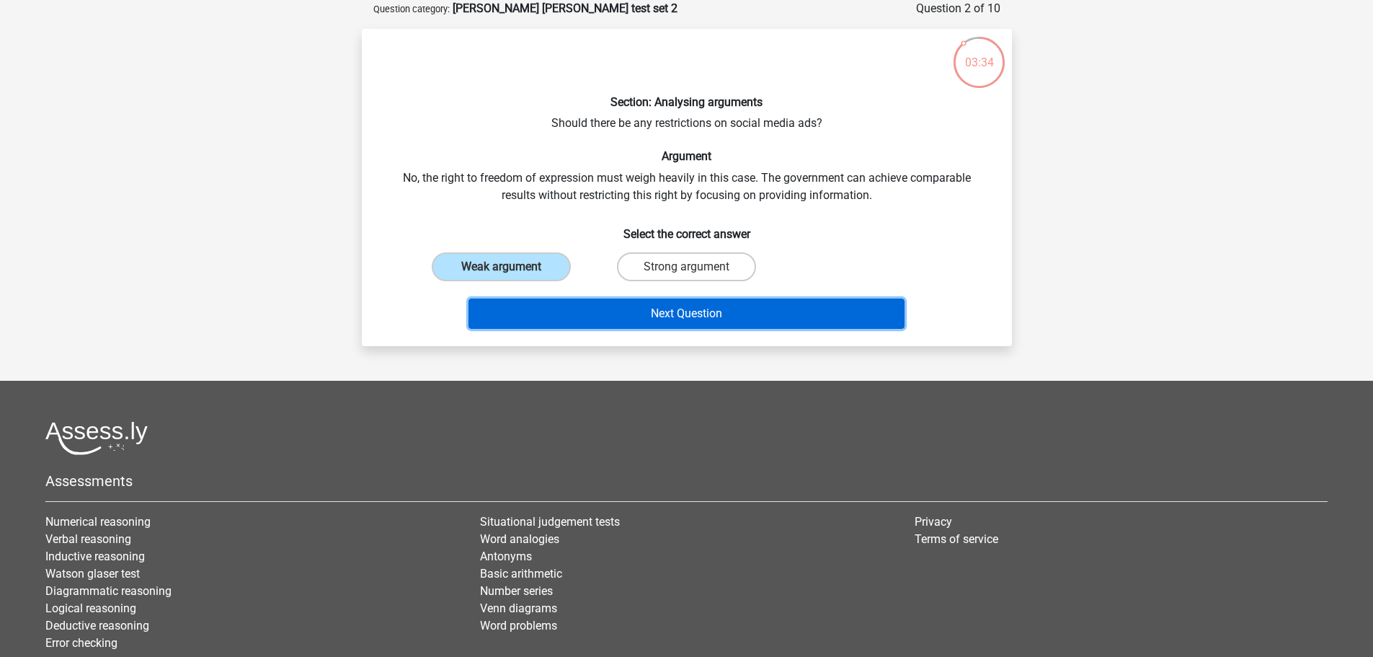
click at [644, 314] on button "Next Question" at bounding box center [686, 313] width 436 height 30
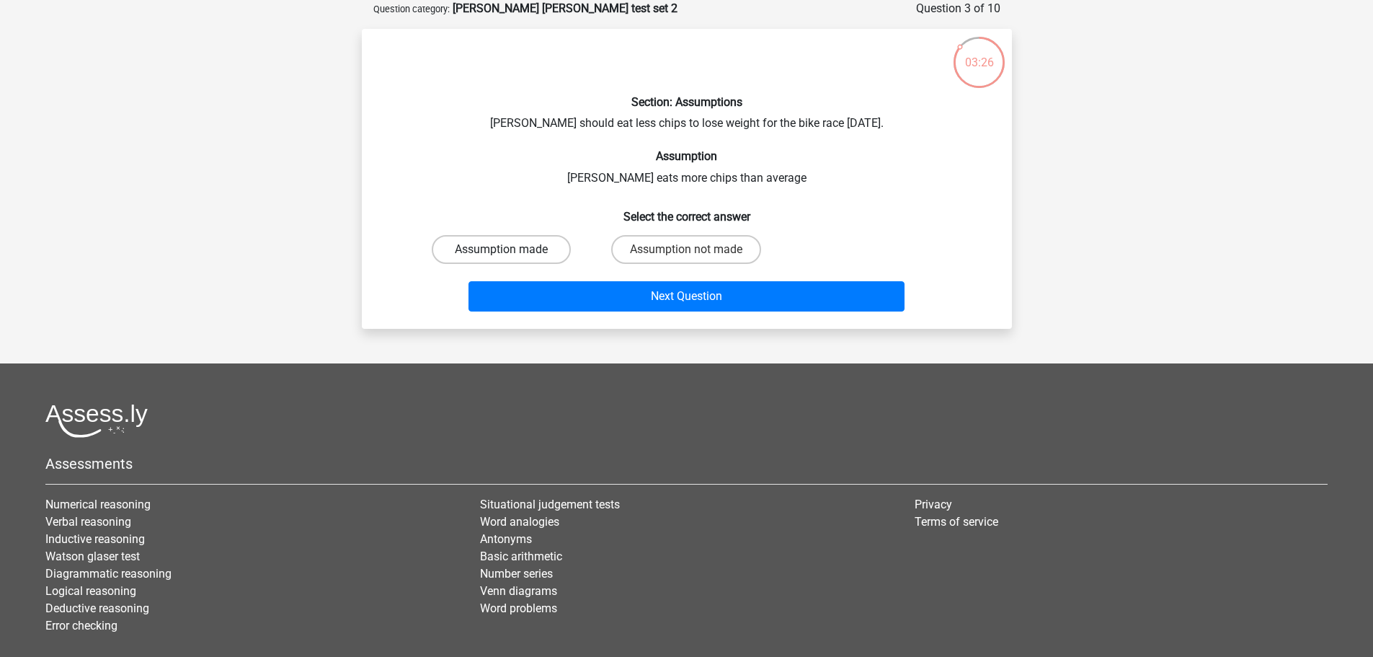
click at [533, 254] on label "Assumption made" at bounding box center [501, 249] width 139 height 29
click at [510, 254] on input "Assumption made" at bounding box center [505, 253] width 9 height 9
radio input "true"
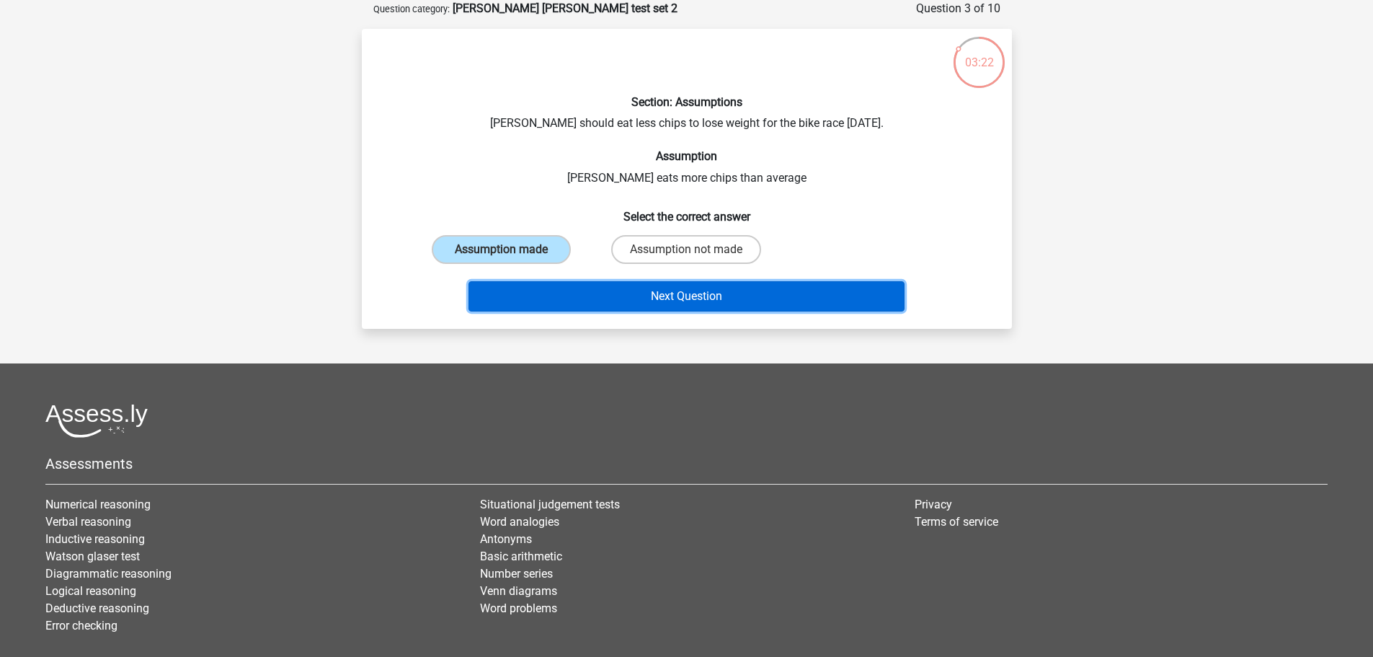
click at [665, 295] on button "Next Question" at bounding box center [686, 296] width 436 height 30
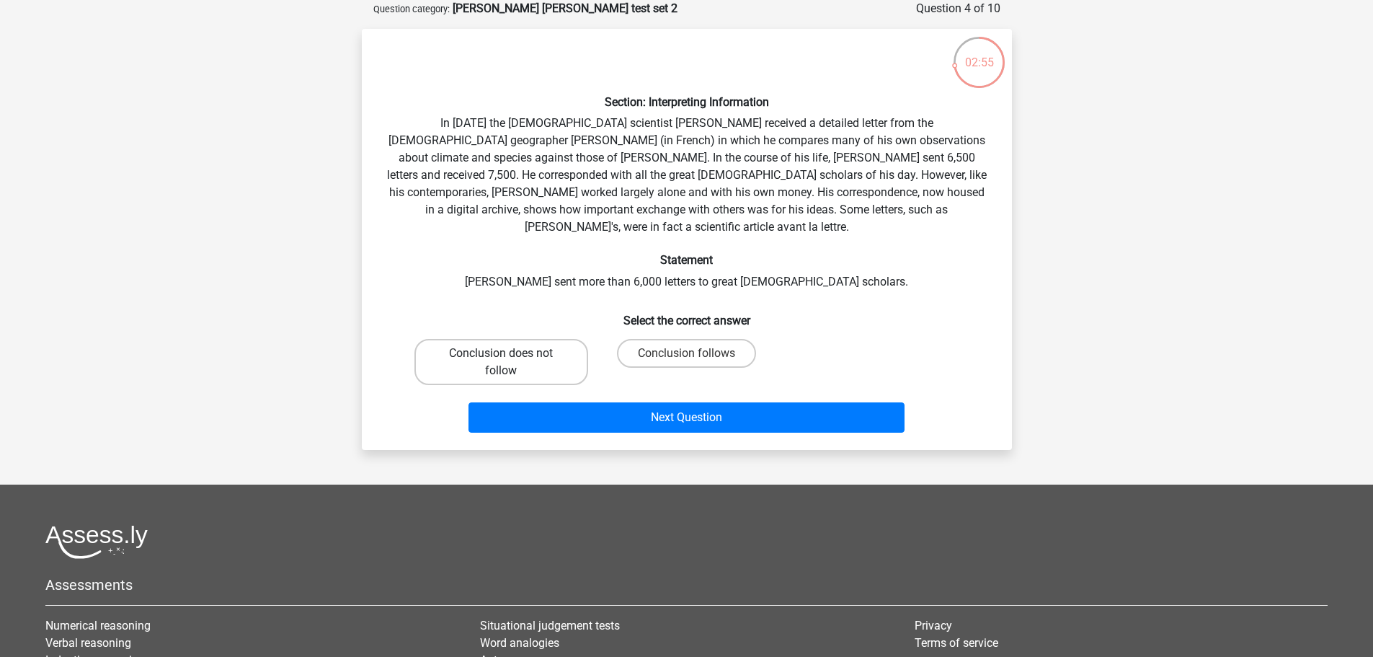
click at [558, 339] on label "Conclusion does not follow" at bounding box center [501, 362] width 174 height 46
click at [510, 353] on input "Conclusion does not follow" at bounding box center [505, 357] width 9 height 9
radio input "true"
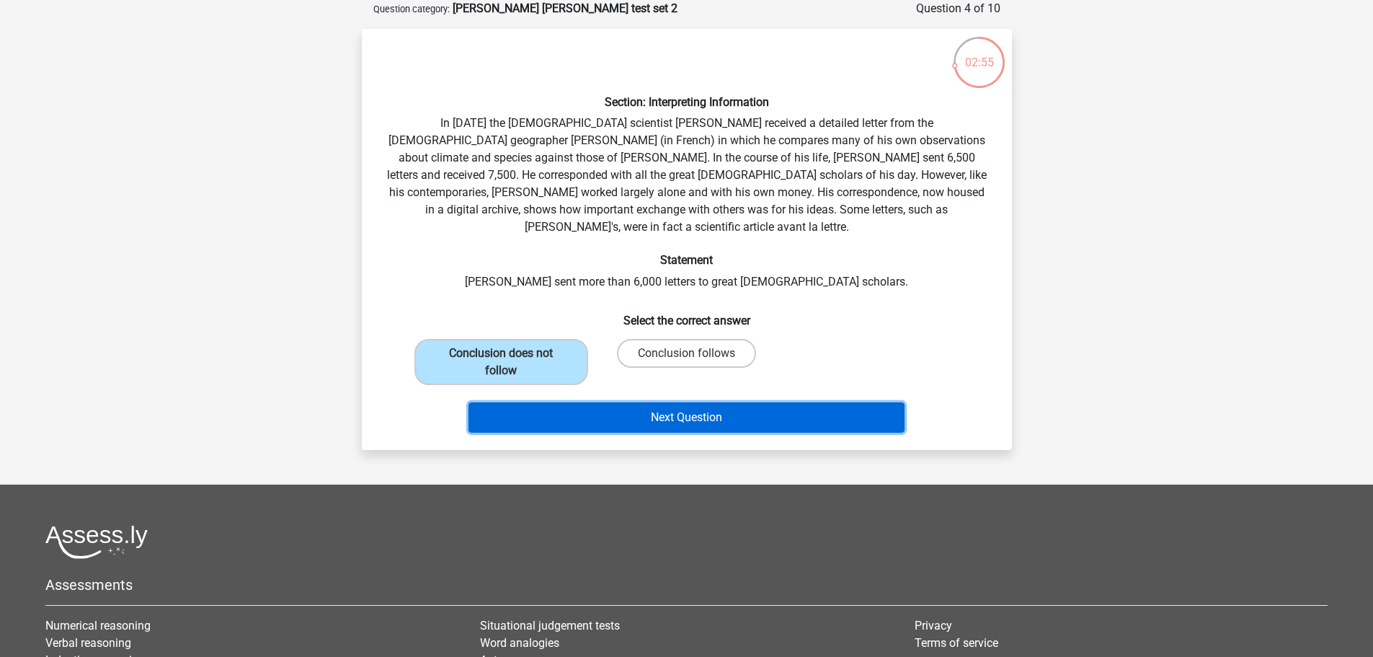
click at [643, 402] on button "Next Question" at bounding box center [686, 417] width 436 height 30
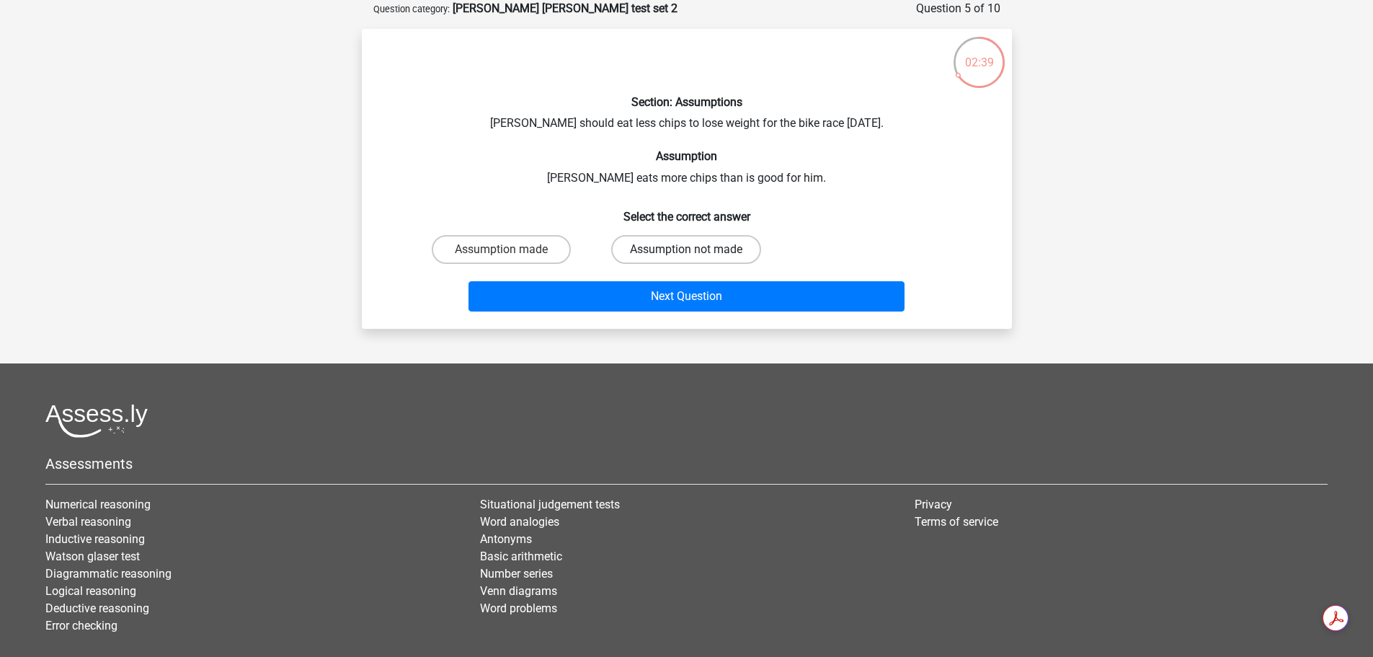
click at [644, 249] on label "Assumption not made" at bounding box center [686, 249] width 150 height 29
click at [686, 249] on input "Assumption not made" at bounding box center [690, 253] width 9 height 9
radio input "true"
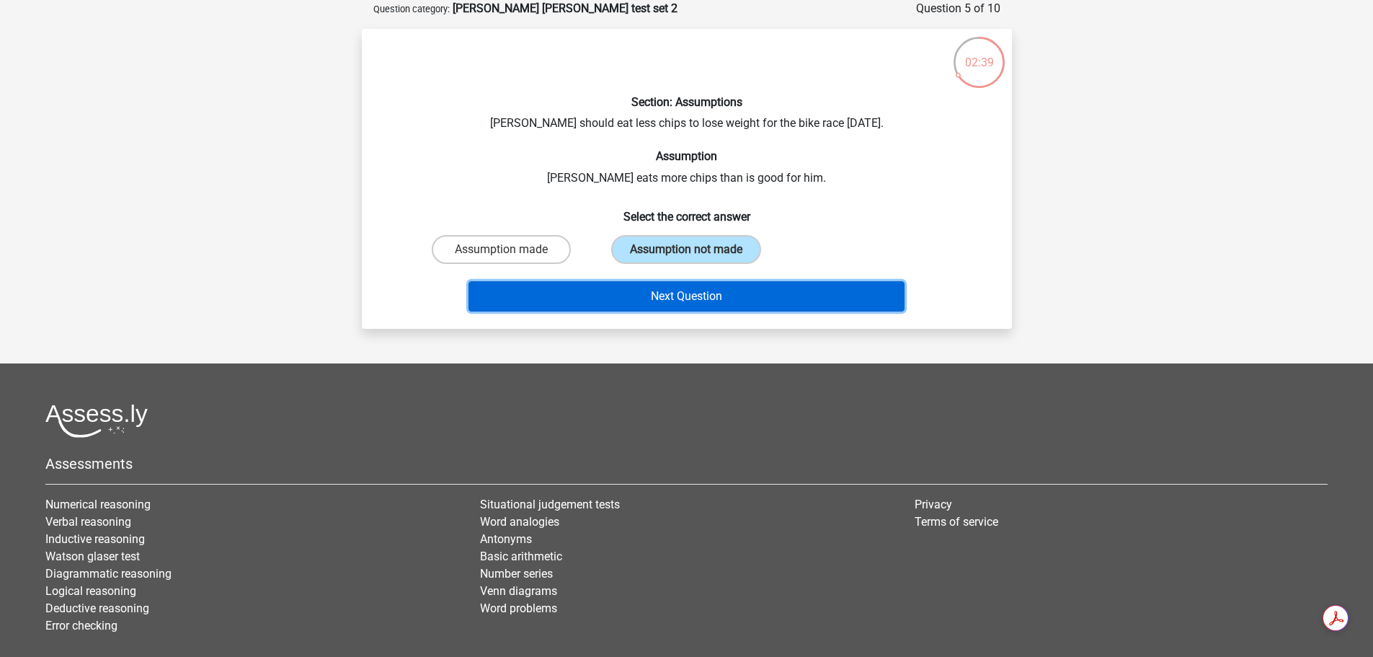
click at [661, 284] on button "Next Question" at bounding box center [686, 296] width 436 height 30
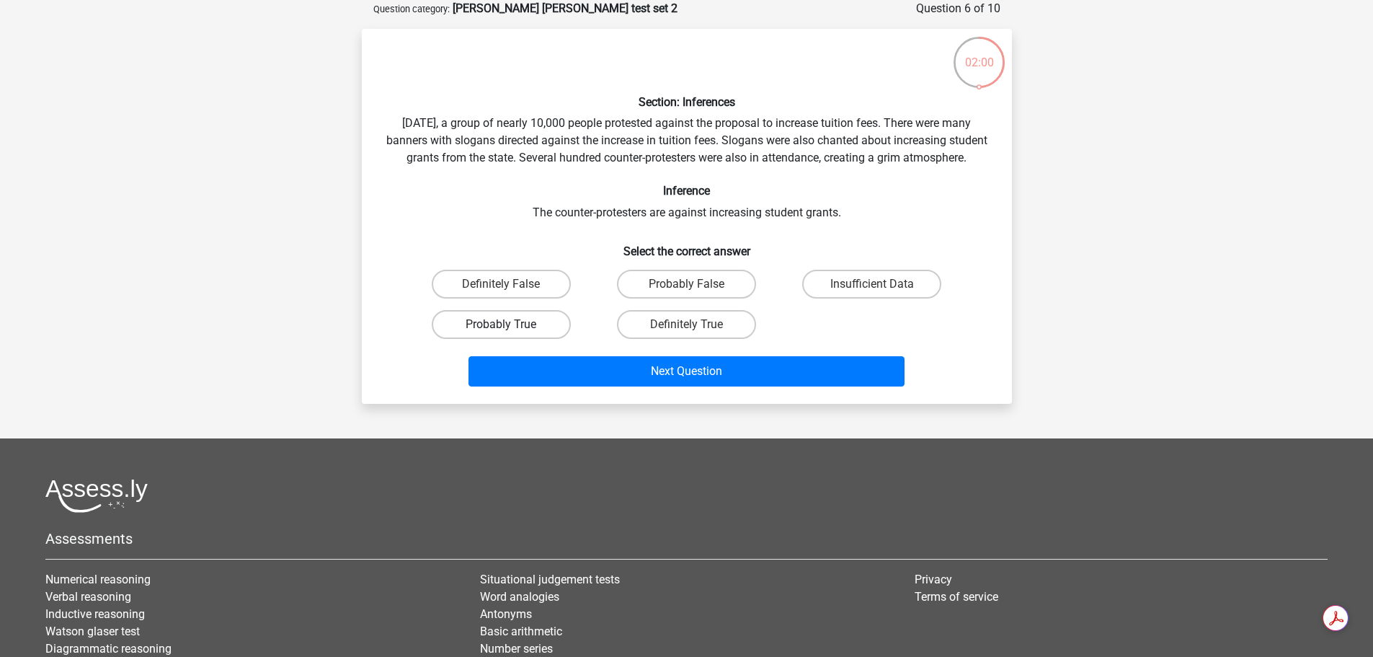
click at [547, 339] on label "Probably True" at bounding box center [501, 324] width 139 height 29
click at [510, 334] on input "Probably True" at bounding box center [505, 328] width 9 height 9
radio input "true"
click at [699, 392] on div "Next Question" at bounding box center [687, 374] width 556 height 36
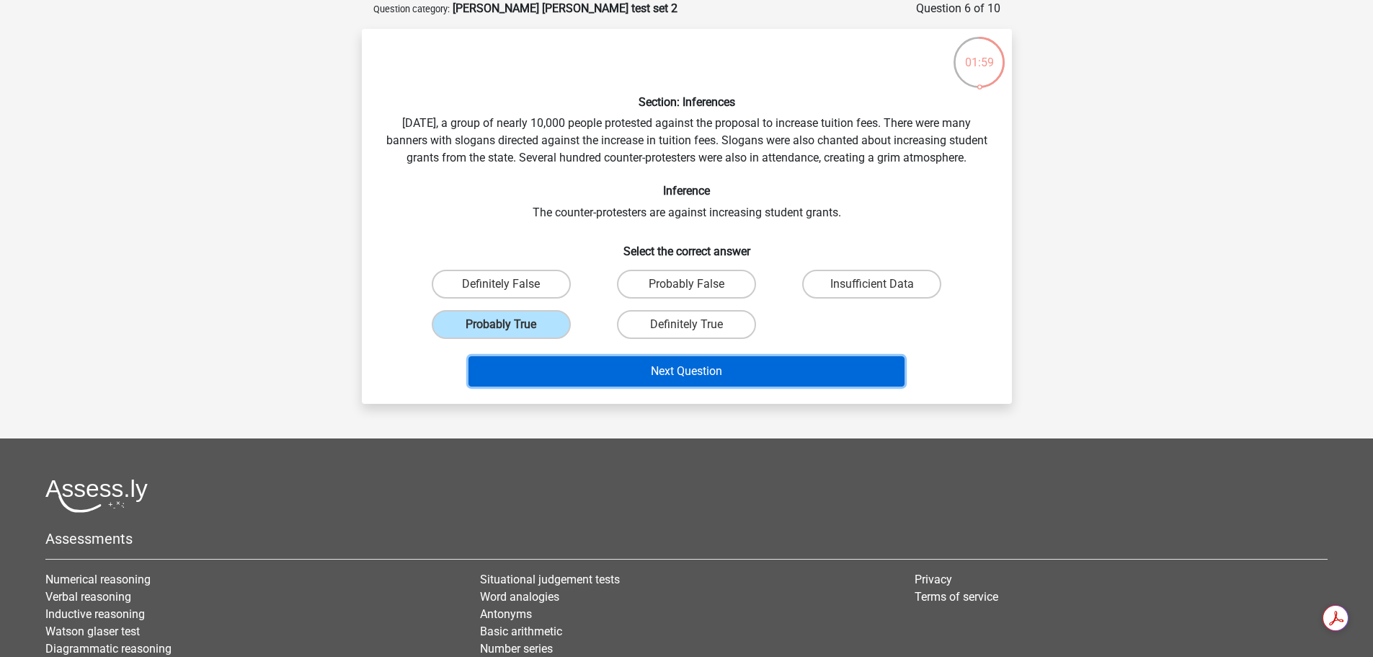
click at [688, 386] on button "Next Question" at bounding box center [686, 371] width 436 height 30
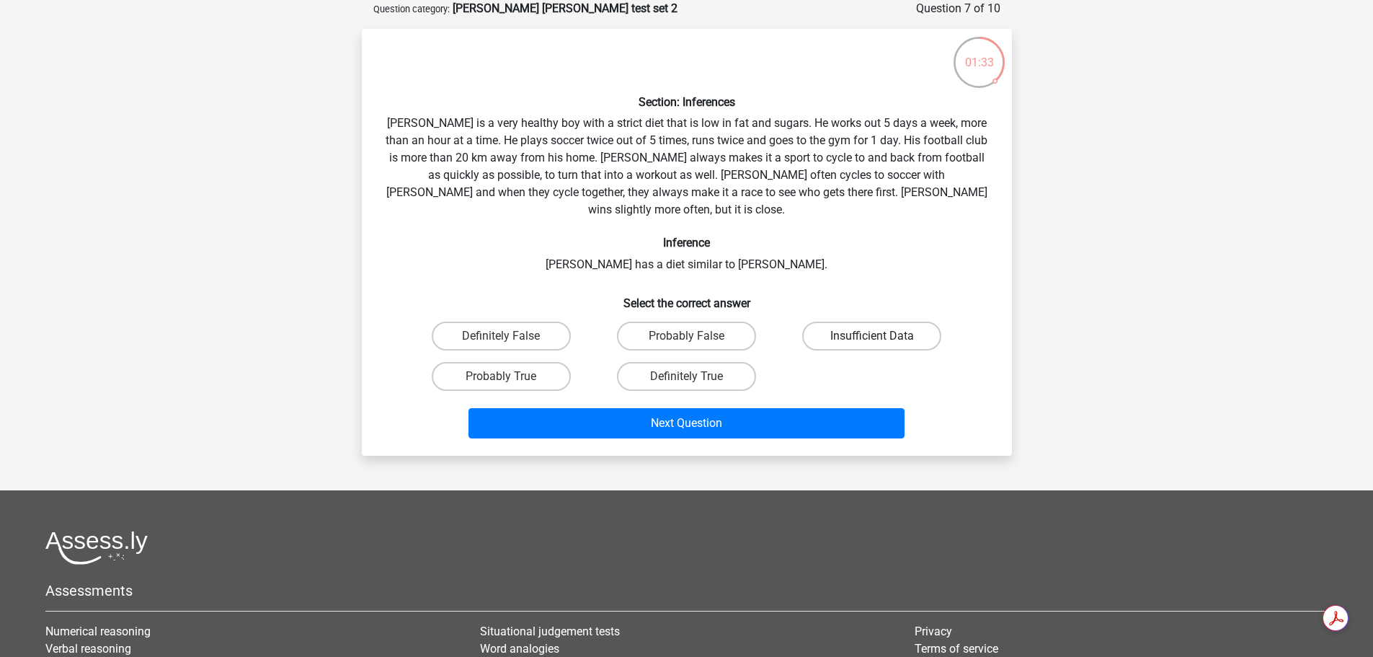
click at [832, 321] on label "Insufficient Data" at bounding box center [871, 335] width 139 height 29
click at [872, 336] on input "Insufficient Data" at bounding box center [876, 340] width 9 height 9
radio input "true"
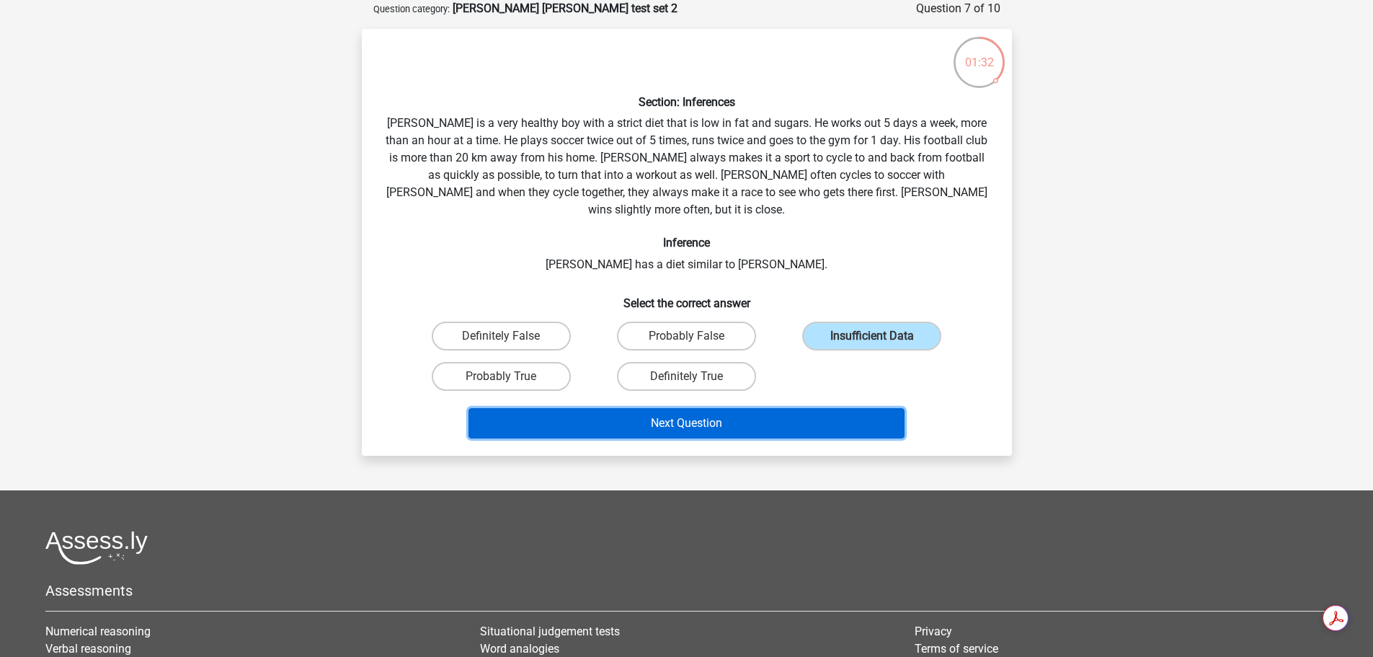
click at [823, 408] on button "Next Question" at bounding box center [686, 423] width 436 height 30
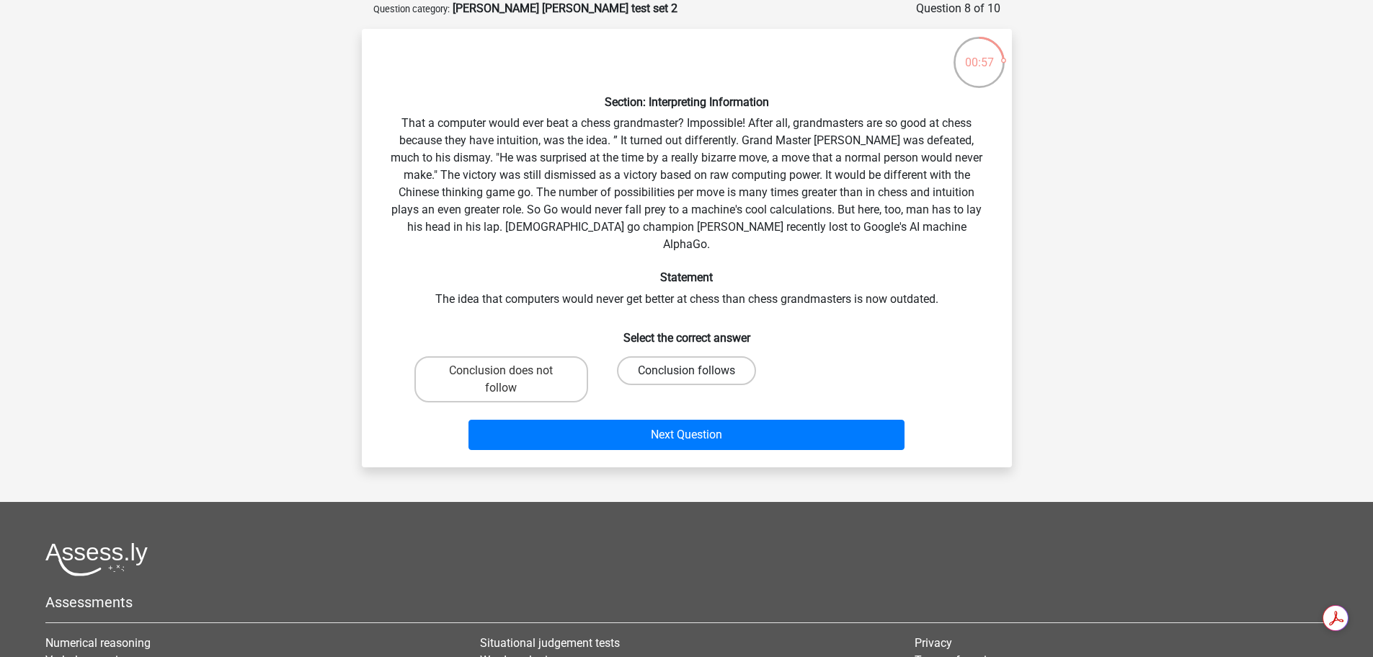
click at [667, 356] on label "Conclusion follows" at bounding box center [686, 370] width 139 height 29
click at [686, 370] on input "Conclusion follows" at bounding box center [690, 374] width 9 height 9
radio input "true"
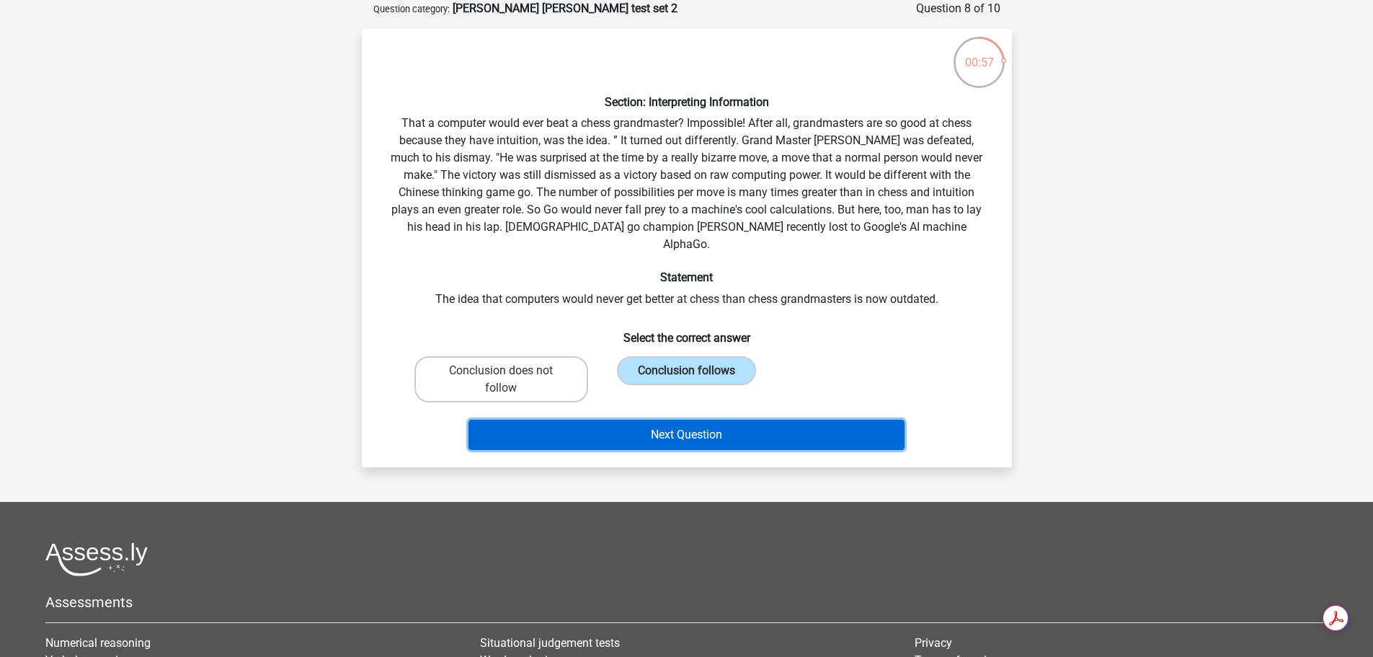
click at [685, 419] on button "Next Question" at bounding box center [686, 434] width 436 height 30
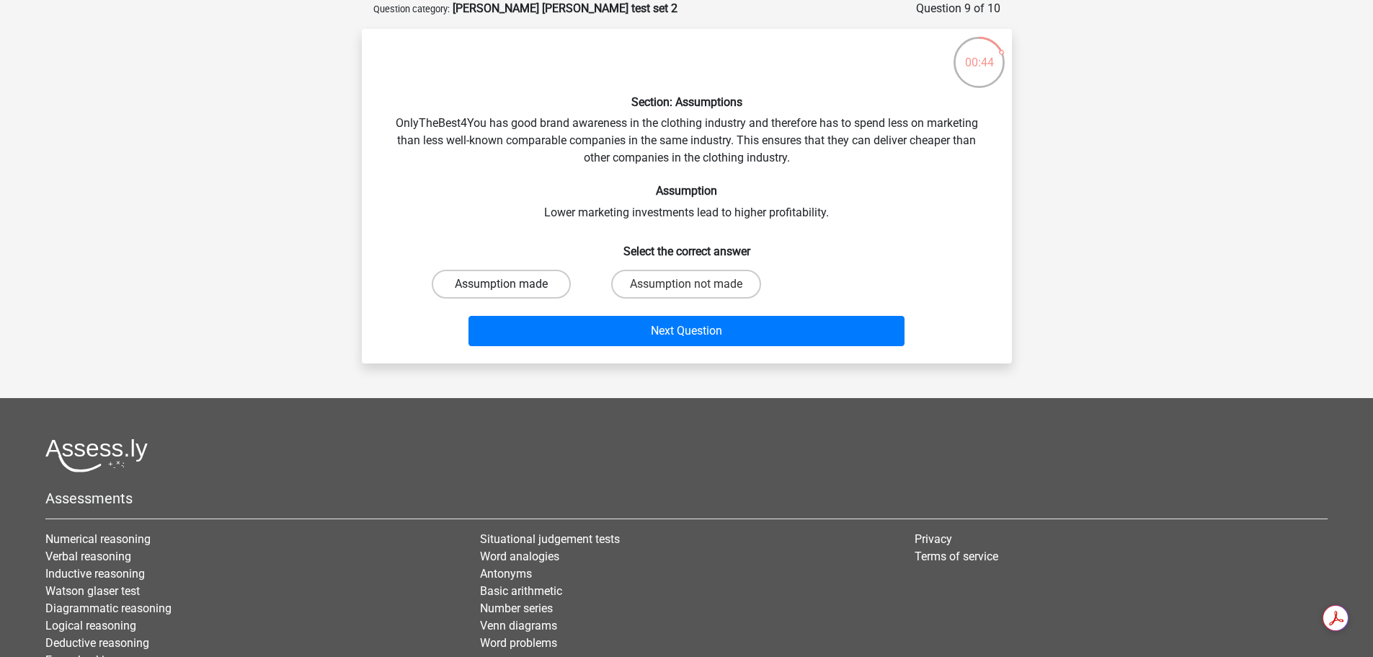
click at [515, 285] on label "Assumption made" at bounding box center [501, 284] width 139 height 29
click at [510, 285] on input "Assumption made" at bounding box center [505, 288] width 9 height 9
radio input "true"
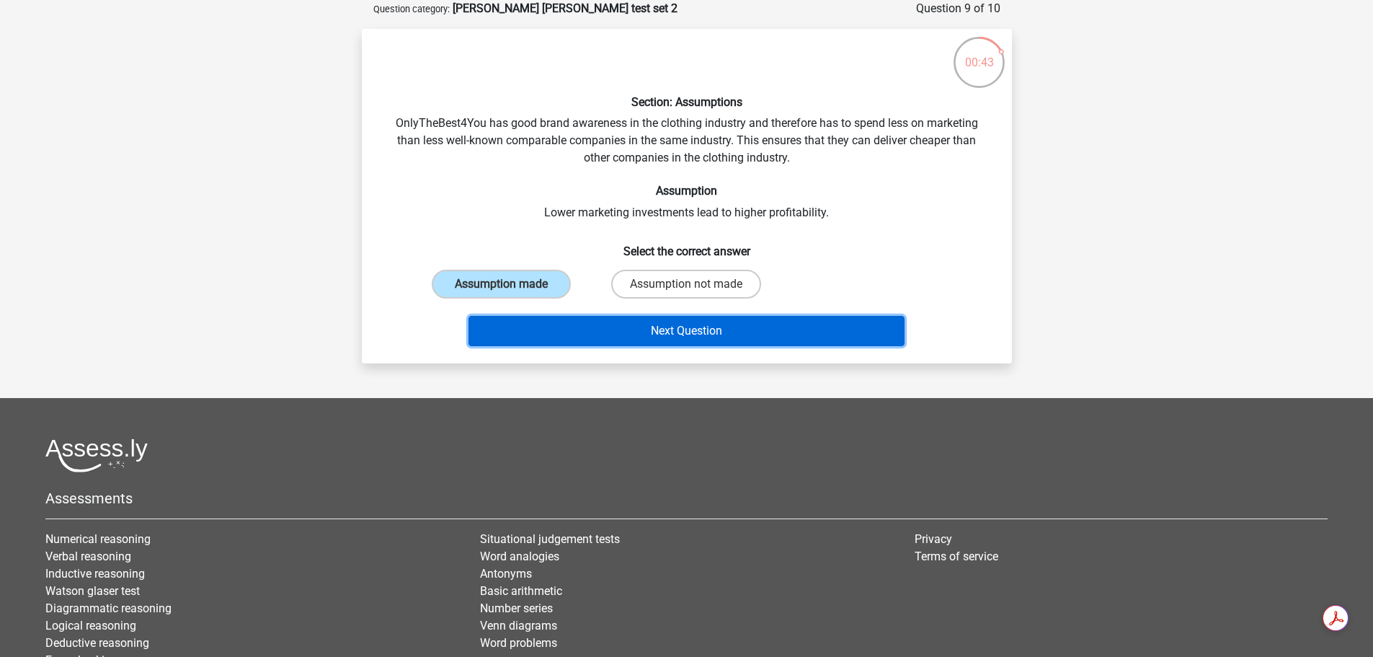
click at [641, 334] on button "Next Question" at bounding box center [686, 331] width 436 height 30
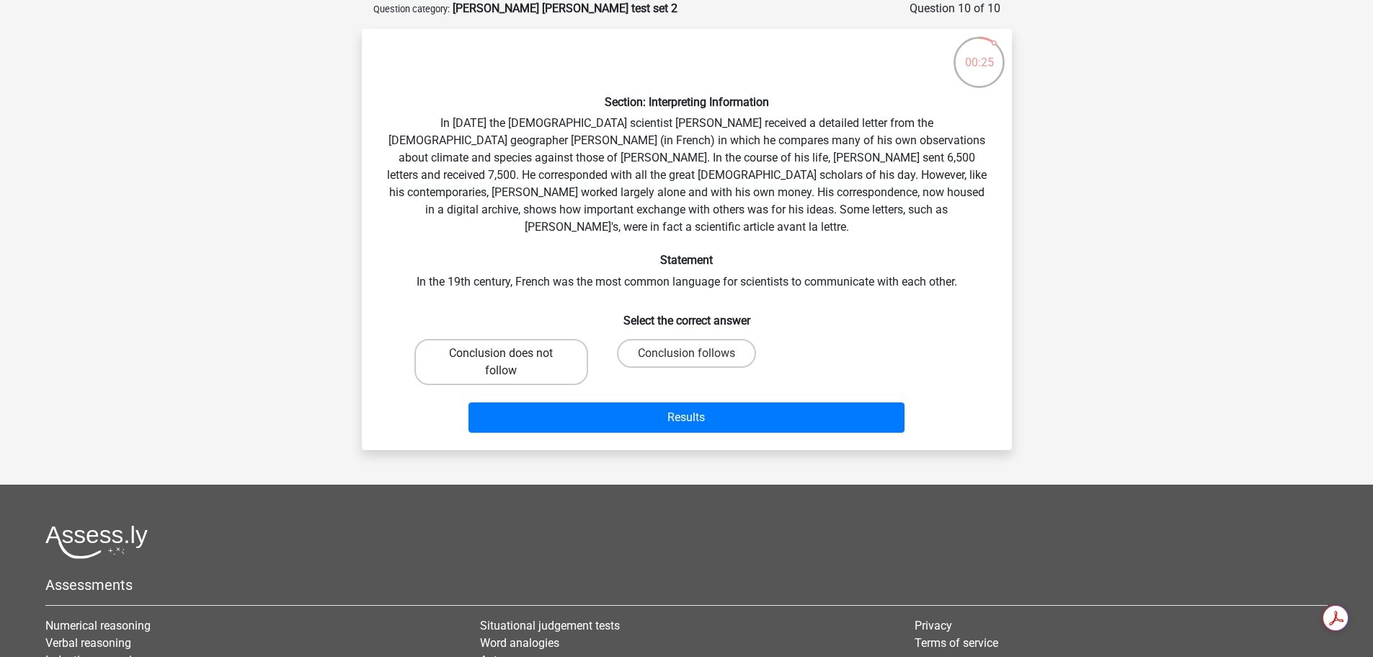
click at [564, 351] on label "Conclusion does not follow" at bounding box center [501, 362] width 174 height 46
click at [510, 353] on input "Conclusion does not follow" at bounding box center [505, 357] width 9 height 9
radio input "true"
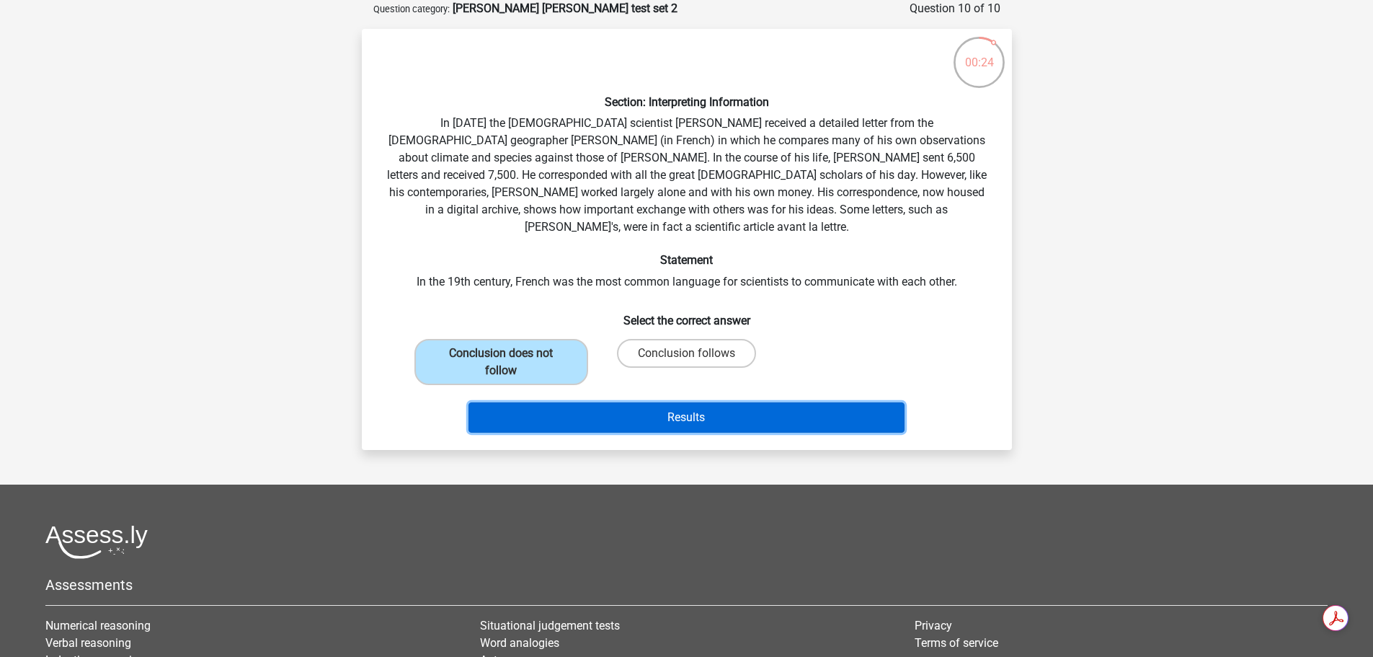
click at [697, 402] on button "Results" at bounding box center [686, 417] width 436 height 30
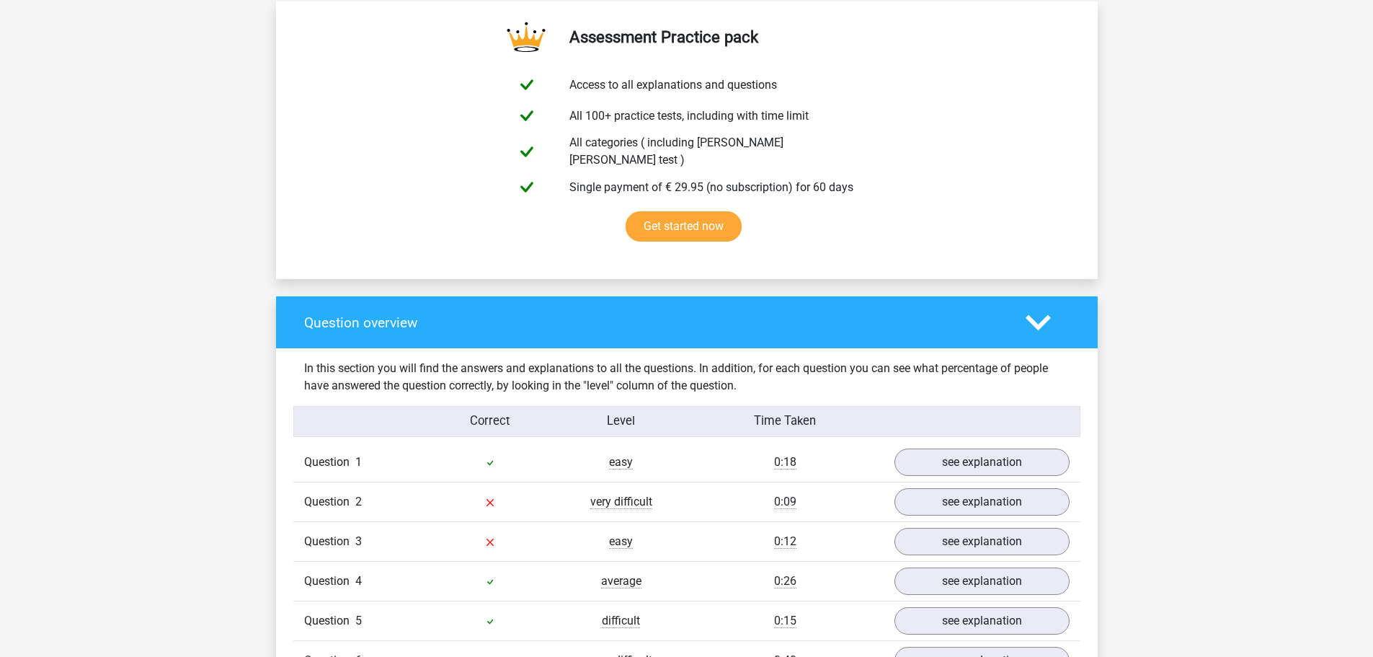
scroll to position [937, 0]
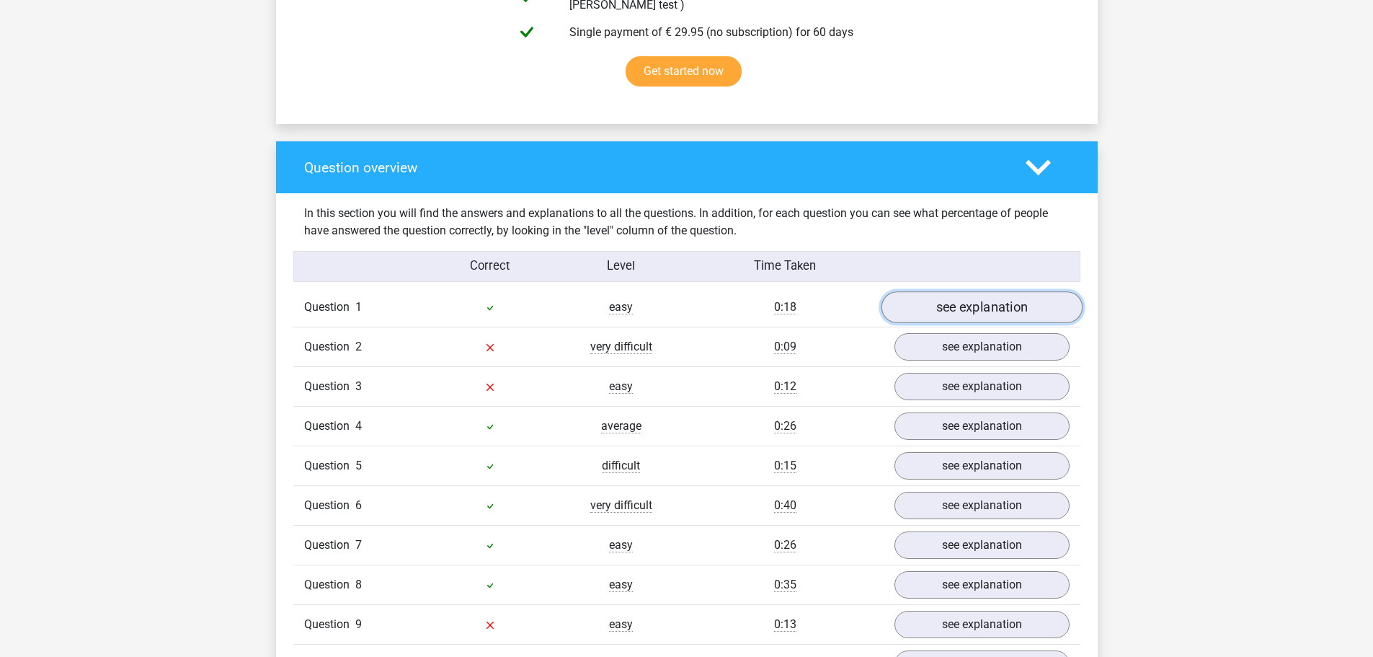
click at [1000, 301] on link "see explanation" at bounding box center [981, 308] width 201 height 32
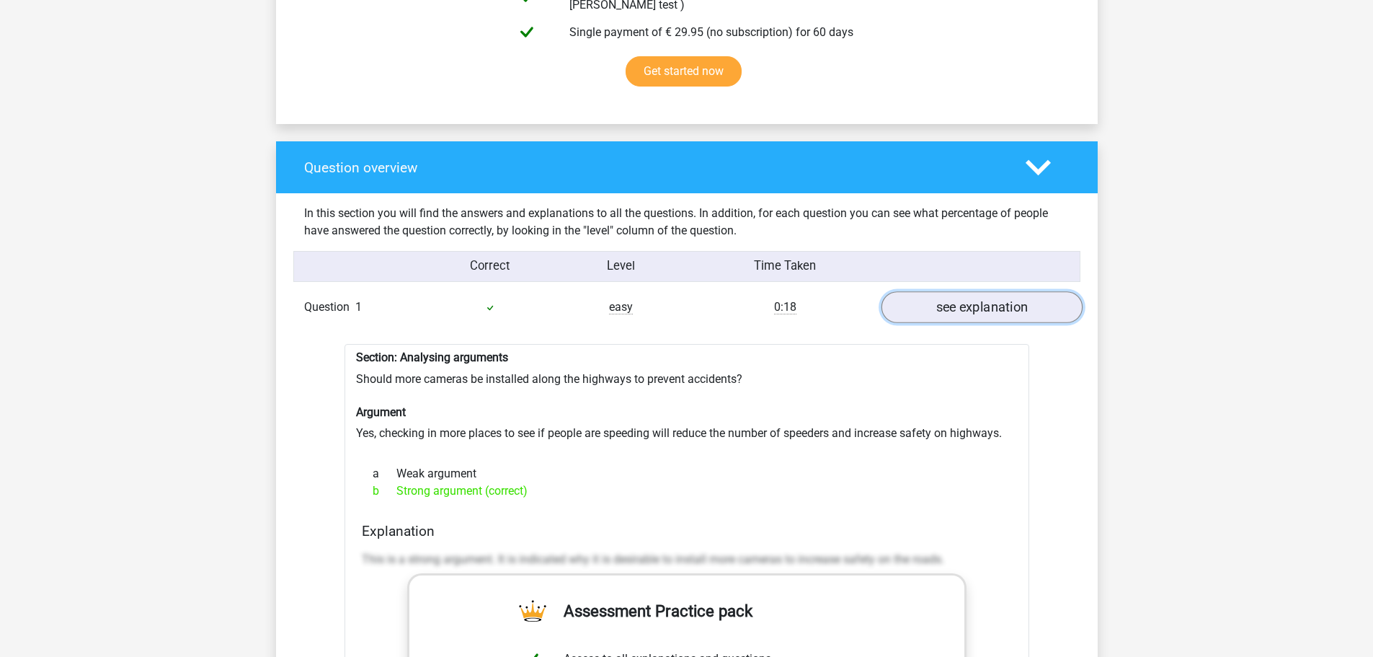
click at [996, 298] on link "see explanation" at bounding box center [981, 308] width 201 height 32
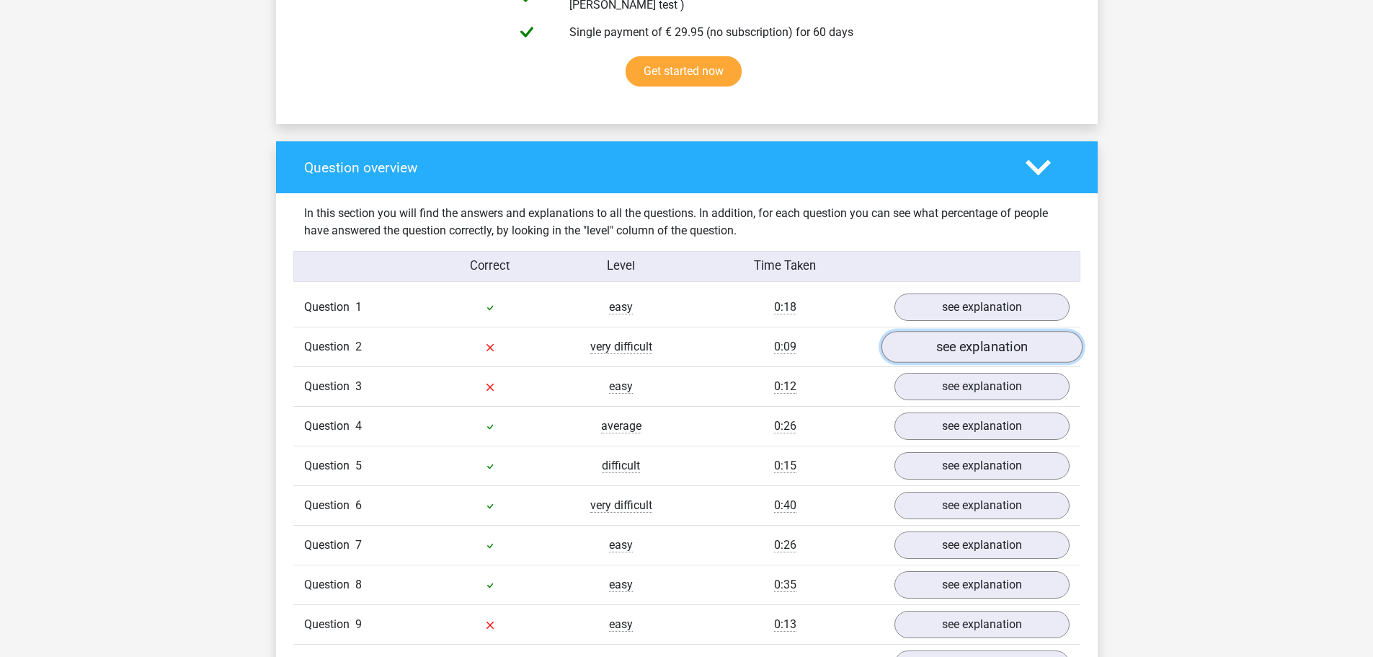
click at [993, 334] on link "see explanation" at bounding box center [981, 348] width 201 height 32
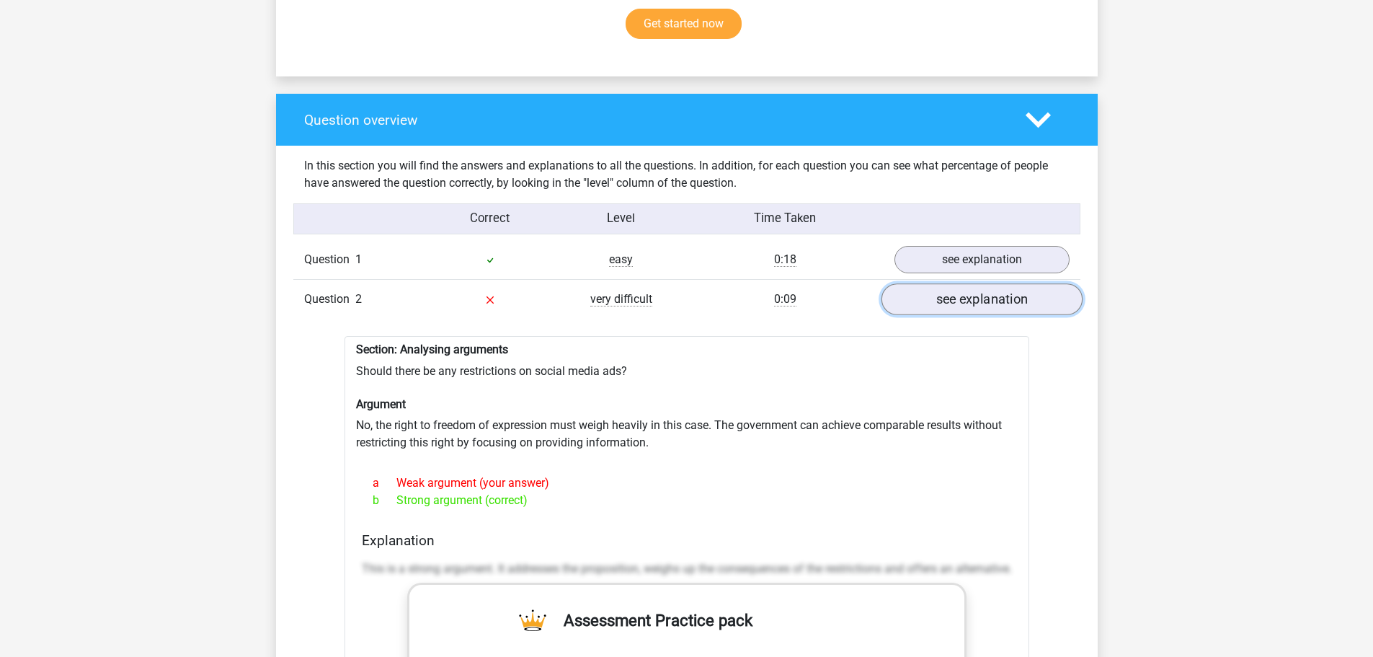
scroll to position [1009, 0]
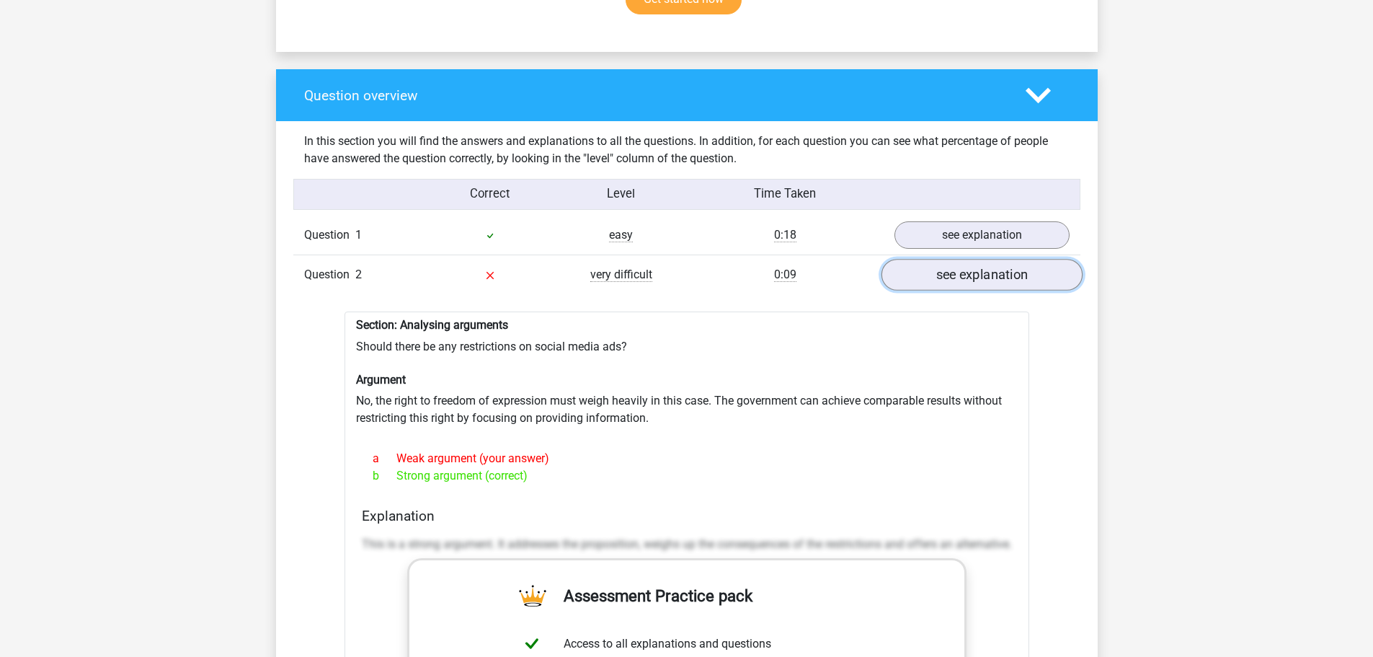
click at [992, 259] on link "see explanation" at bounding box center [981, 275] width 201 height 32
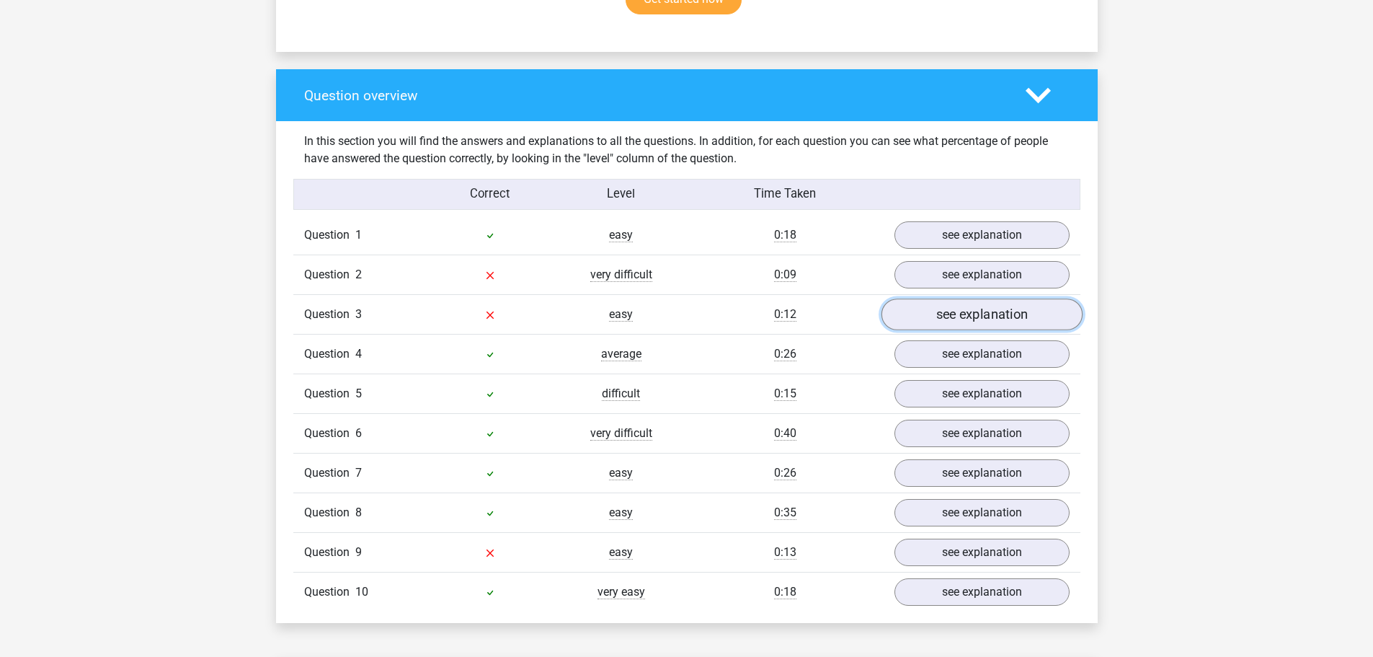
click at [988, 302] on link "see explanation" at bounding box center [981, 315] width 201 height 32
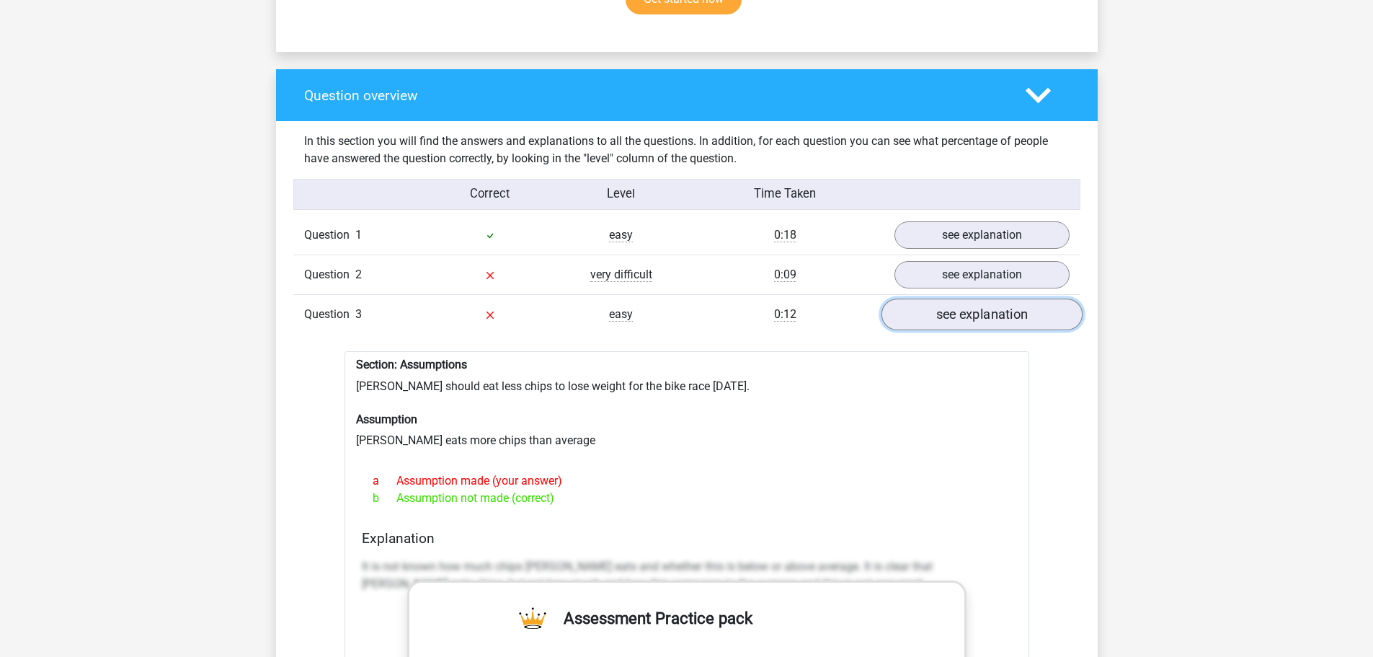
click at [988, 302] on link "see explanation" at bounding box center [981, 315] width 201 height 32
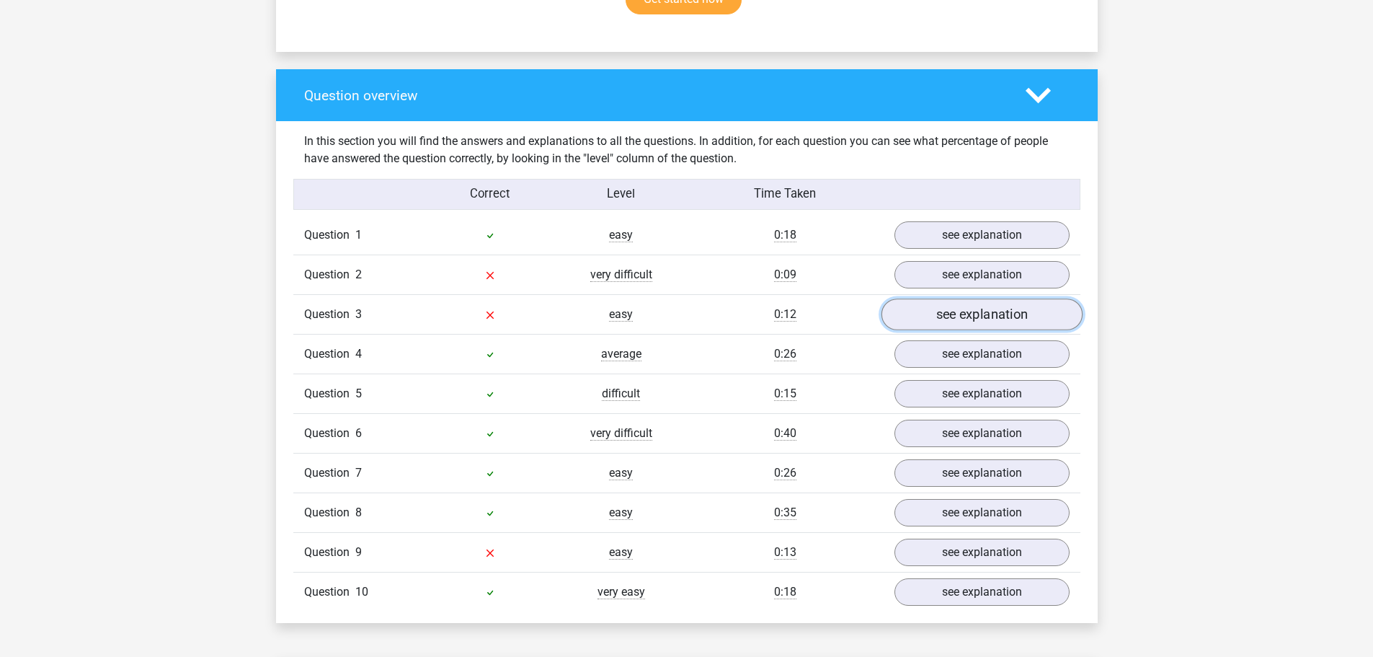
scroll to position [1081, 0]
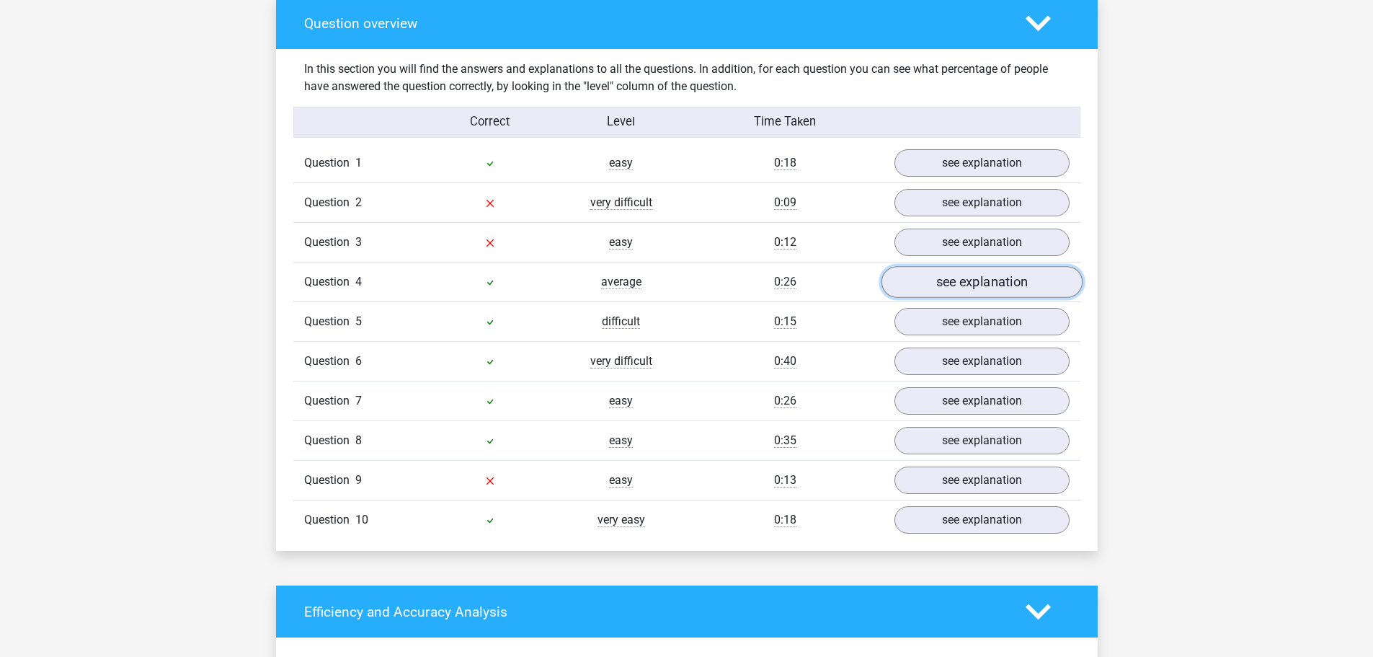
click at [972, 276] on link "see explanation" at bounding box center [981, 283] width 201 height 32
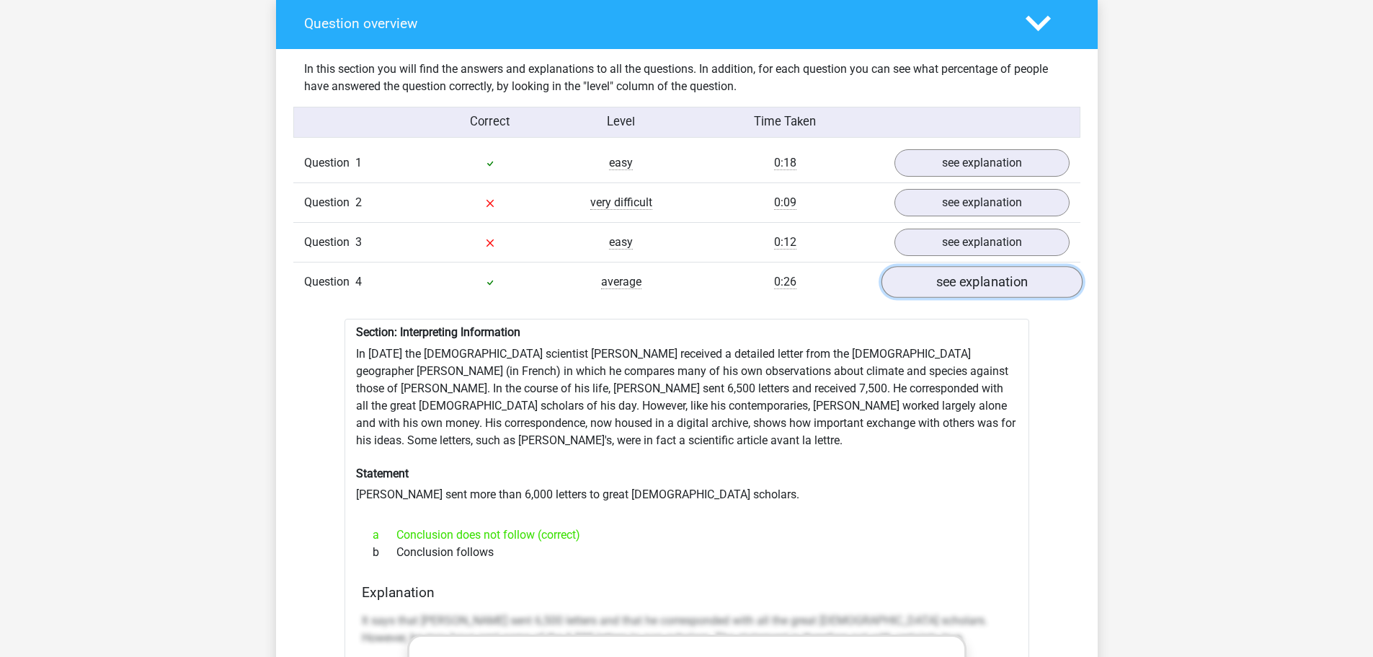
click at [972, 276] on link "see explanation" at bounding box center [981, 283] width 201 height 32
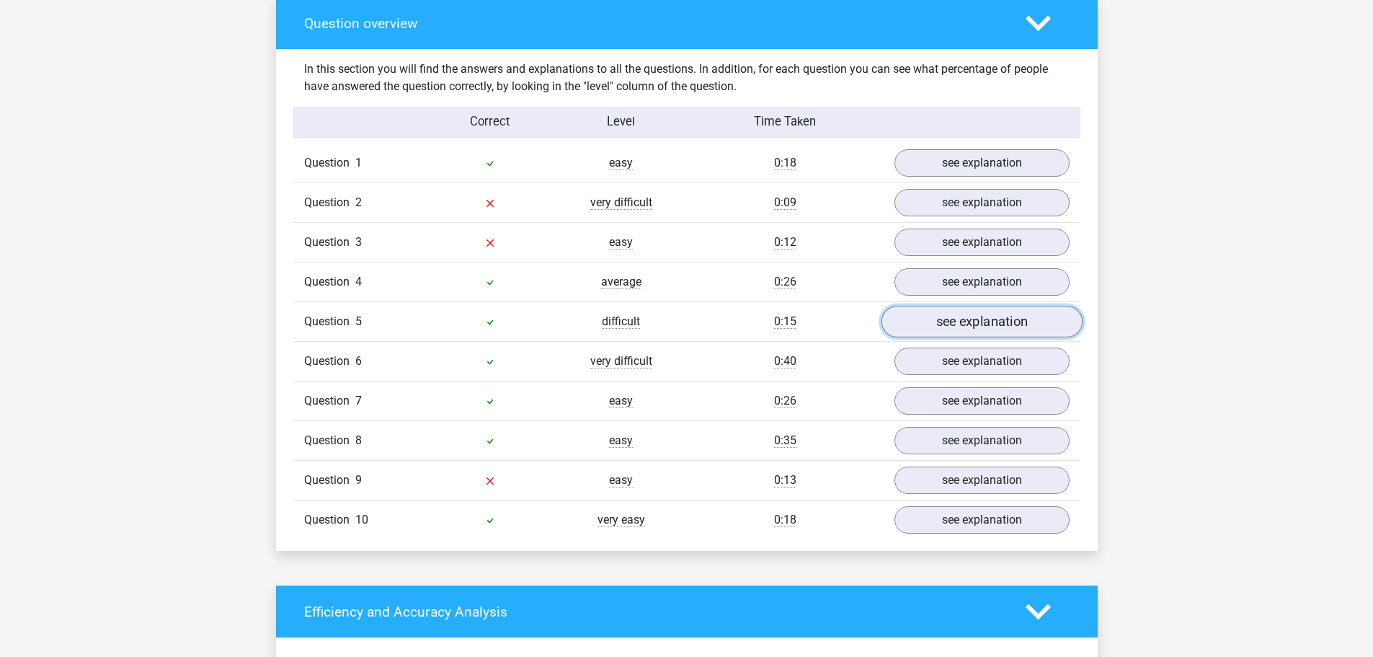
click at [974, 310] on link "see explanation" at bounding box center [981, 322] width 201 height 32
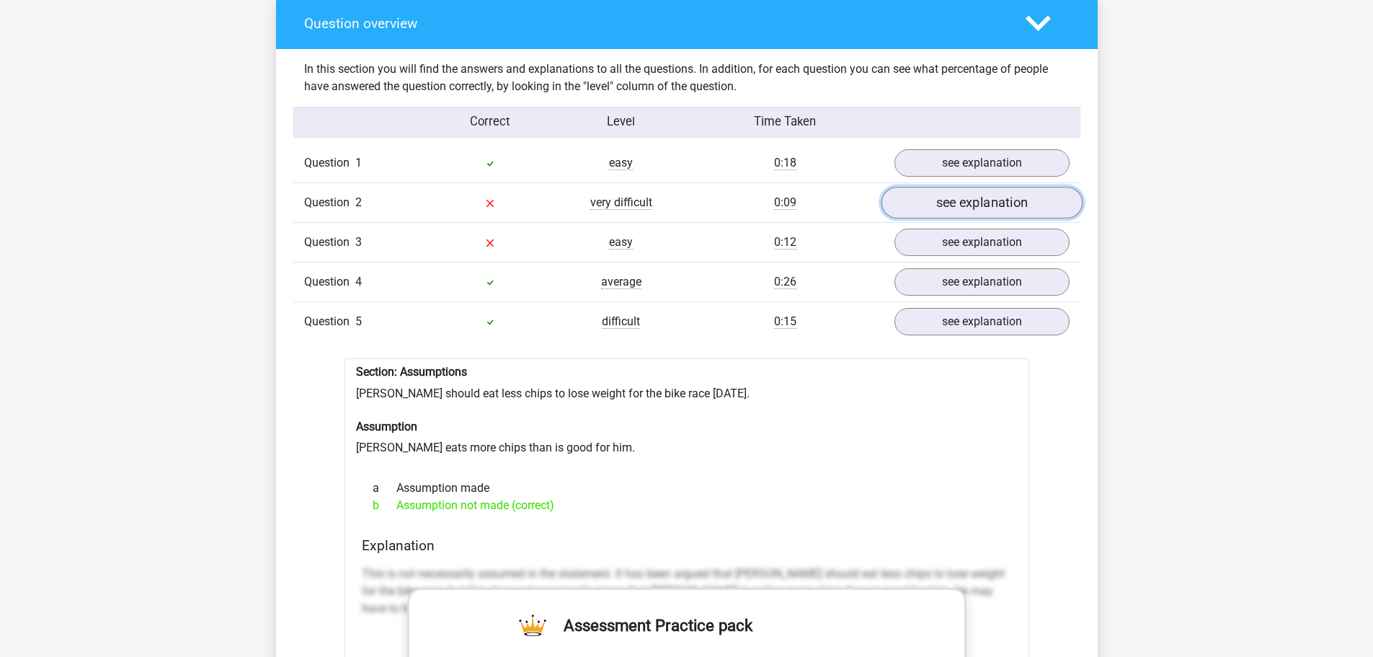
click at [974, 201] on link "see explanation" at bounding box center [981, 203] width 201 height 32
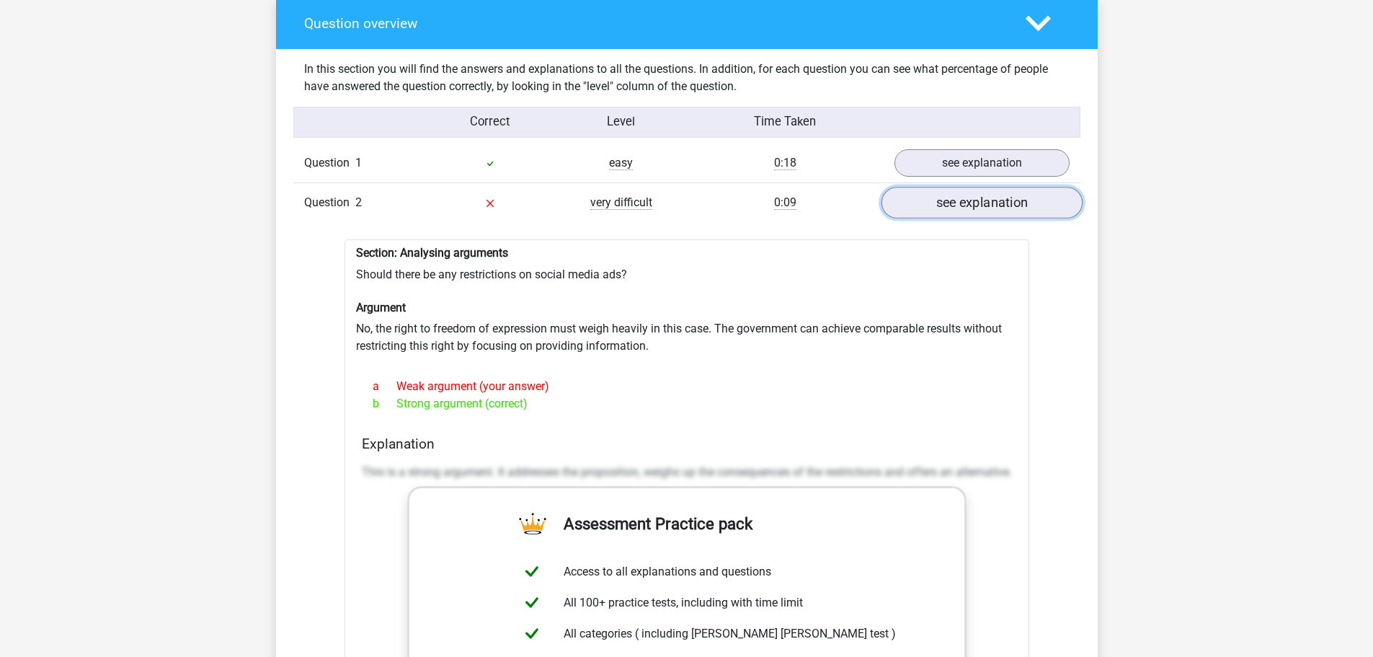
click at [974, 200] on link "see explanation" at bounding box center [981, 203] width 201 height 32
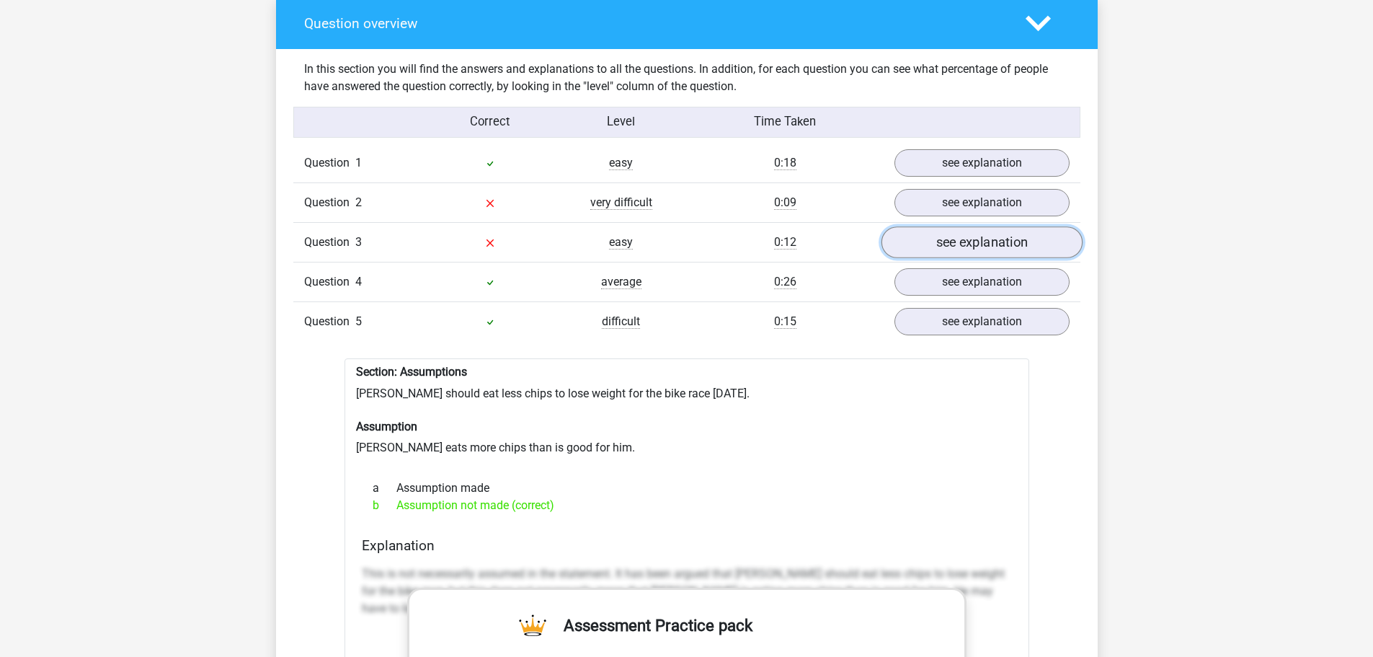
click at [969, 228] on link "see explanation" at bounding box center [981, 243] width 201 height 32
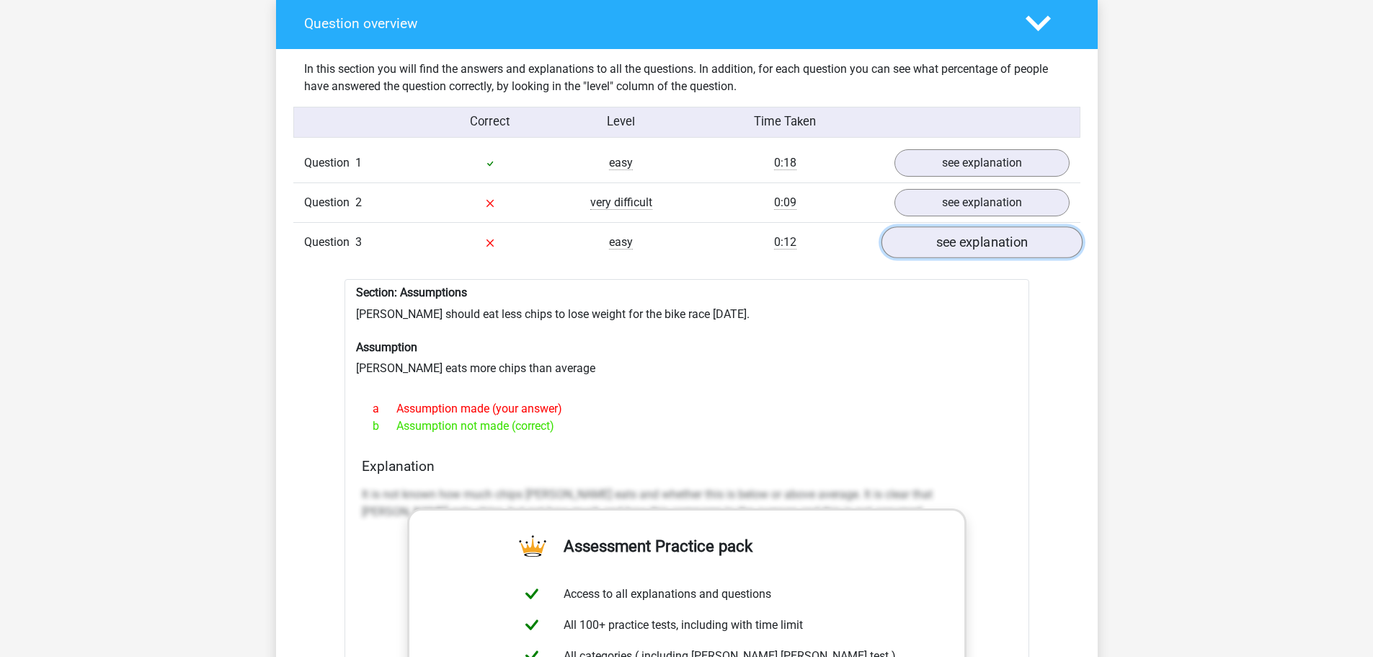
click at [969, 228] on link "see explanation" at bounding box center [981, 243] width 201 height 32
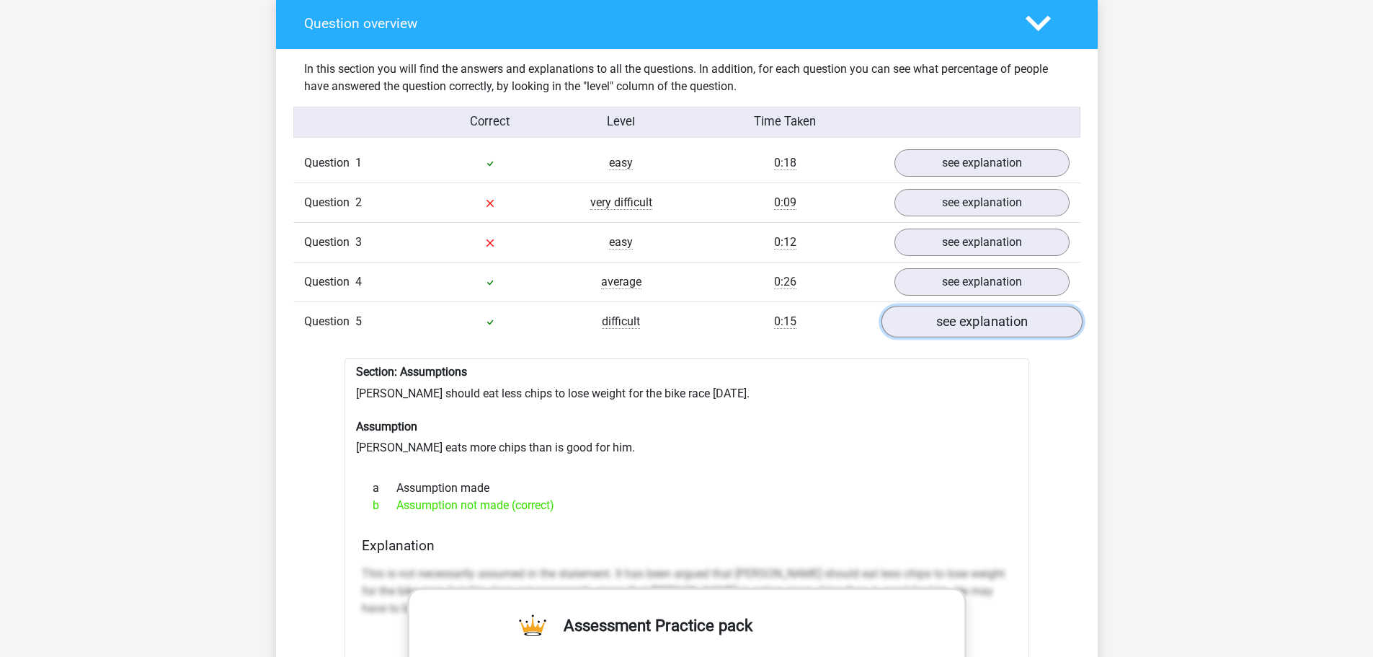
click at [977, 306] on link "see explanation" at bounding box center [981, 322] width 201 height 32
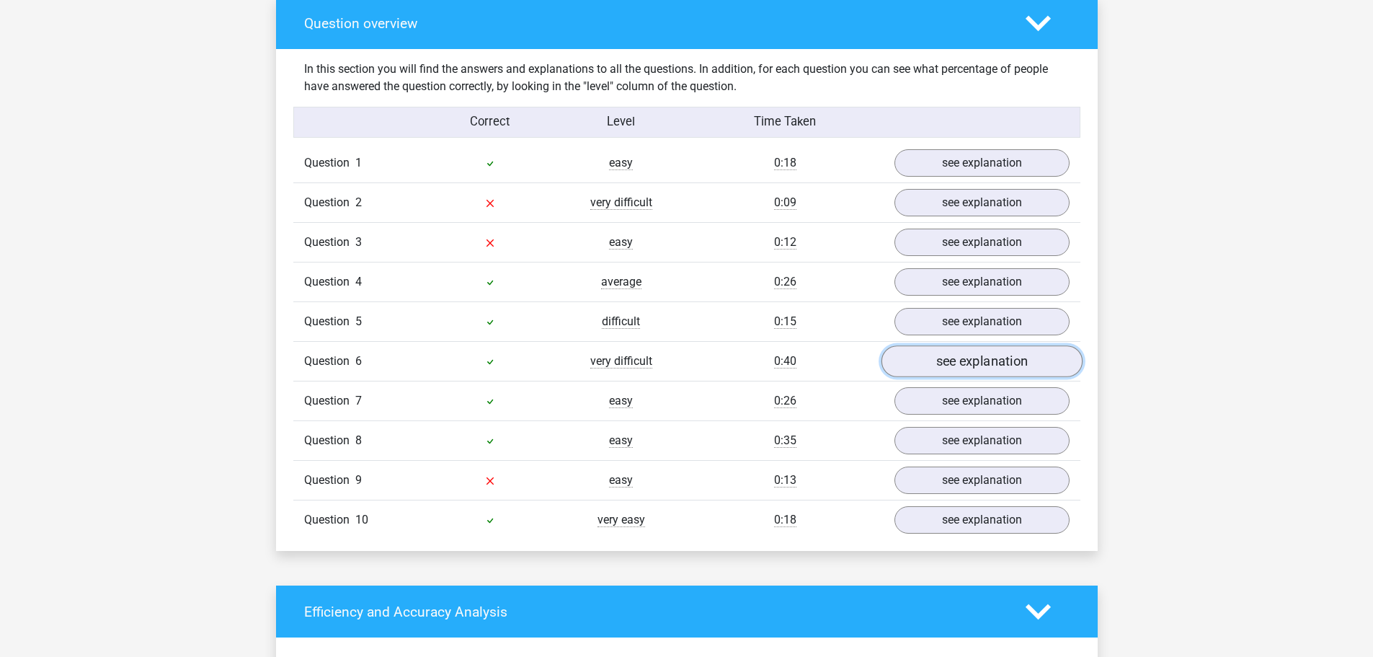
click at [983, 346] on link "see explanation" at bounding box center [981, 362] width 201 height 32
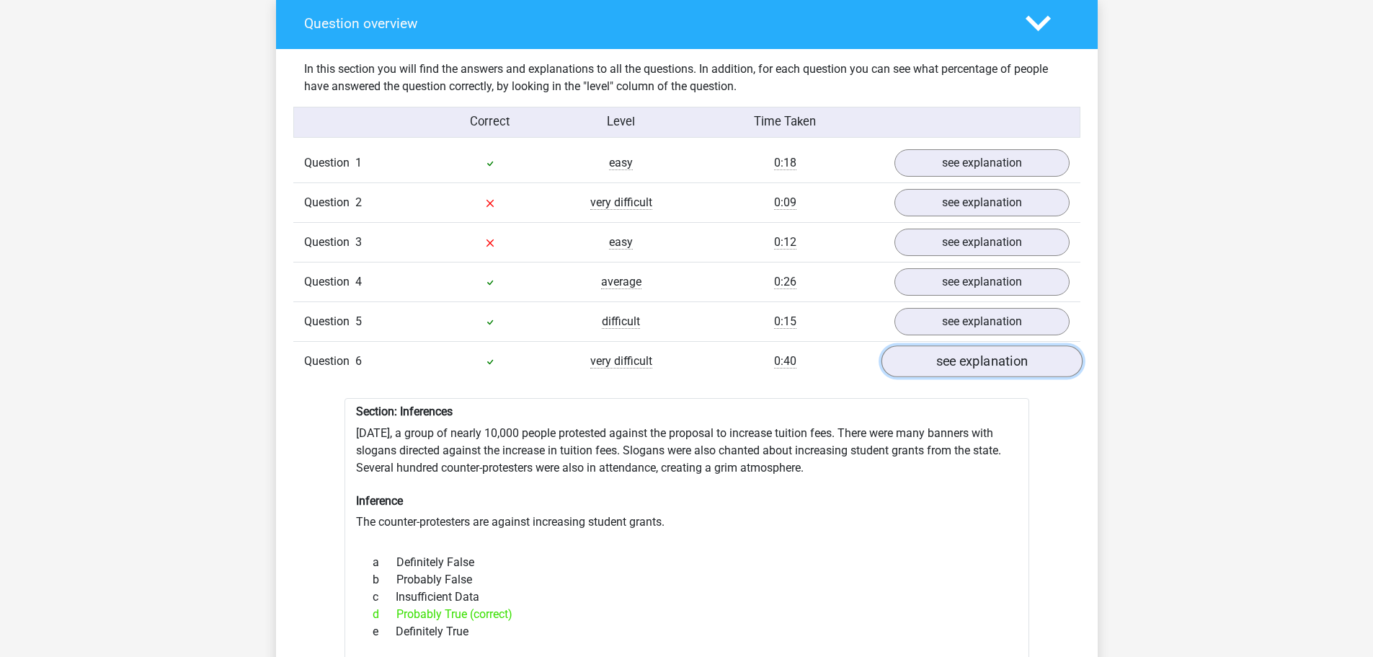
click at [983, 347] on link "see explanation" at bounding box center [981, 362] width 201 height 32
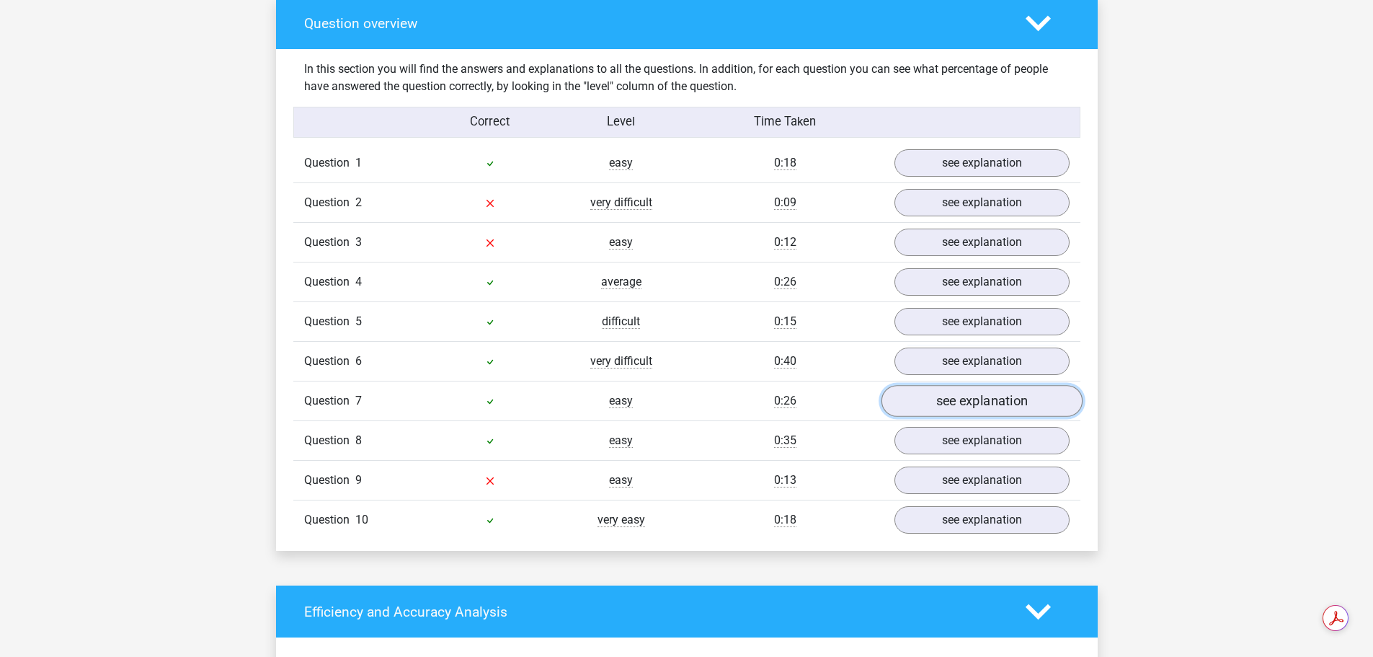
click at [972, 392] on link "see explanation" at bounding box center [981, 402] width 201 height 32
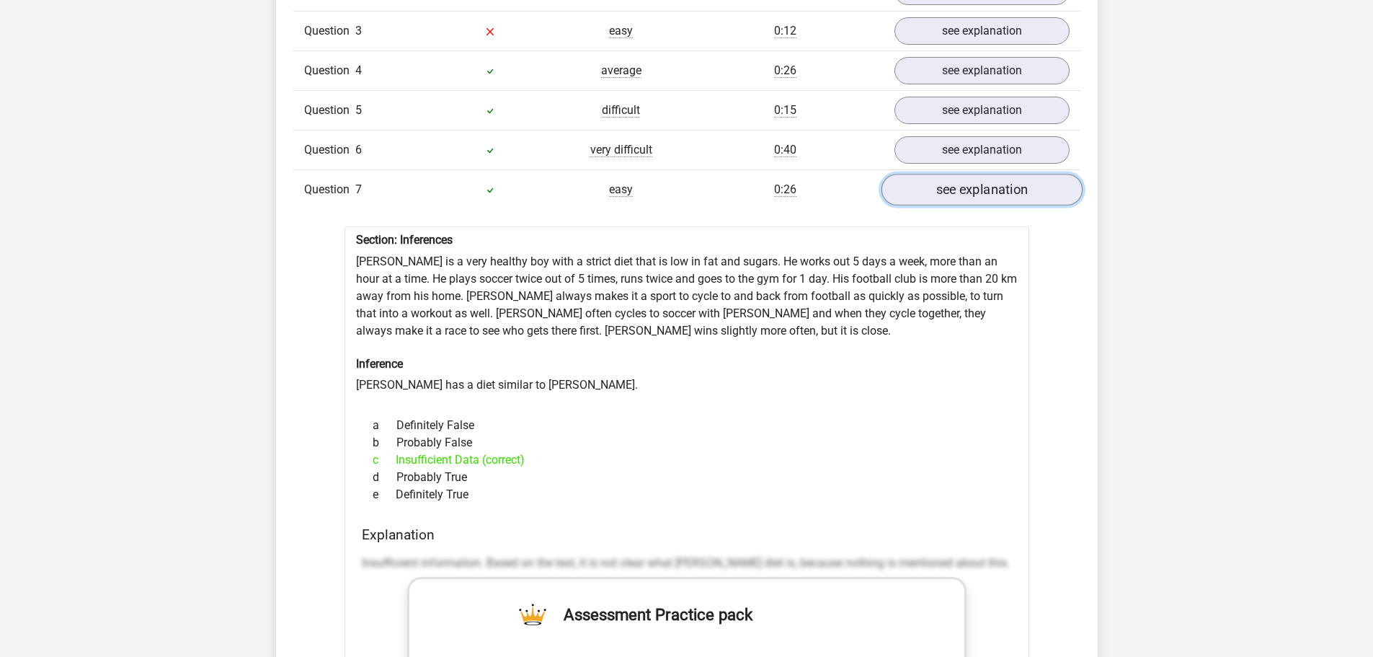
scroll to position [1297, 0]
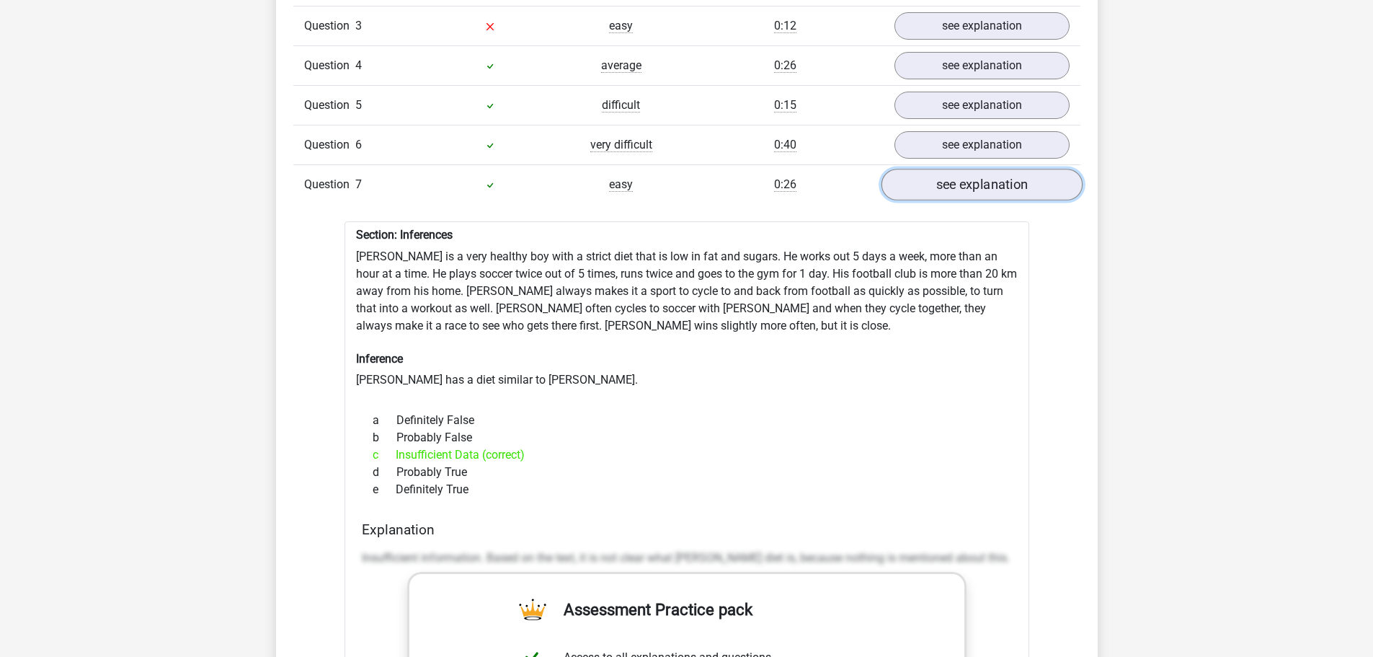
click at [968, 184] on link "see explanation" at bounding box center [981, 185] width 201 height 32
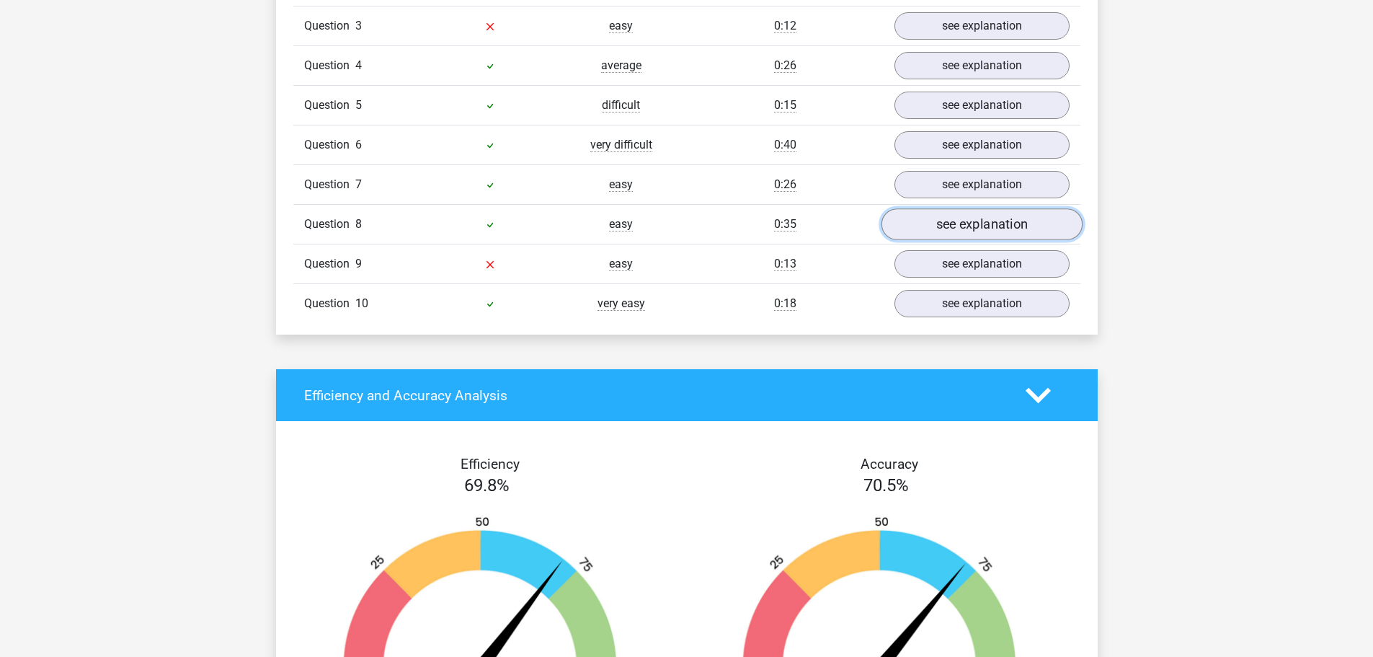
click at [956, 211] on link "see explanation" at bounding box center [981, 225] width 201 height 32
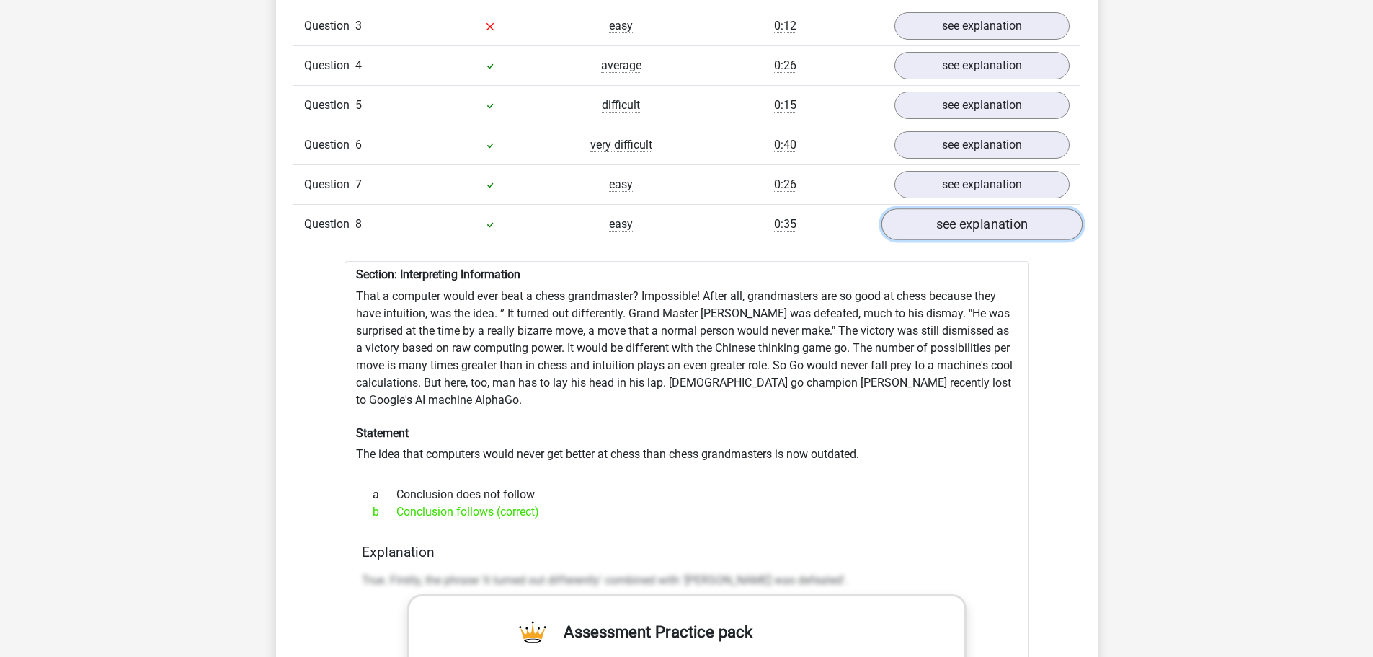
click at [956, 211] on link "see explanation" at bounding box center [981, 225] width 201 height 32
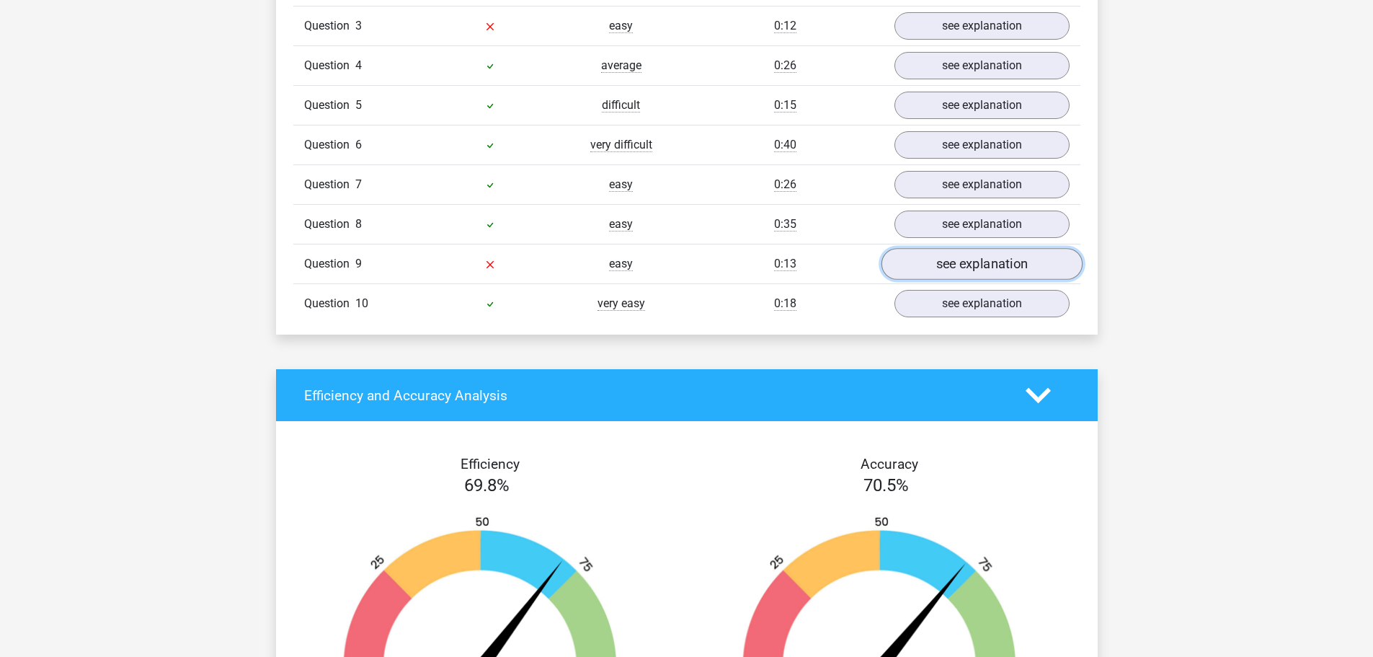
click at [959, 249] on link "see explanation" at bounding box center [981, 265] width 201 height 32
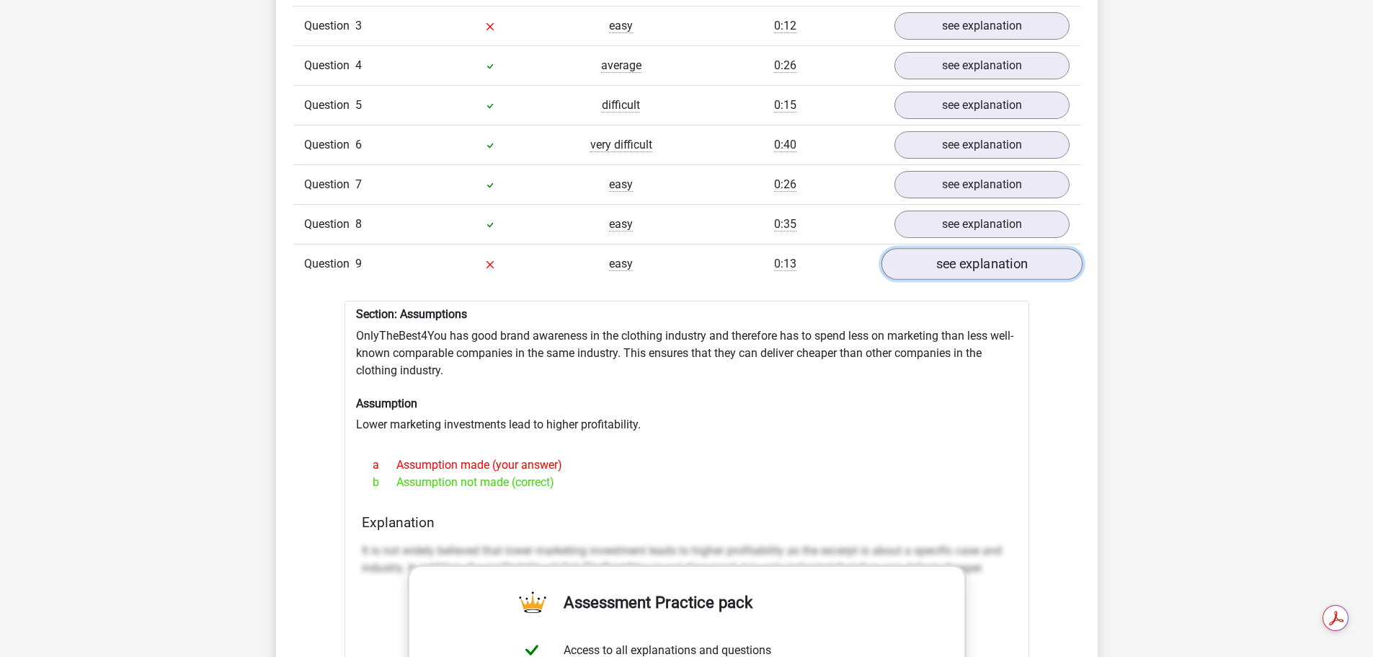
click at [1003, 262] on link "see explanation" at bounding box center [981, 265] width 201 height 32
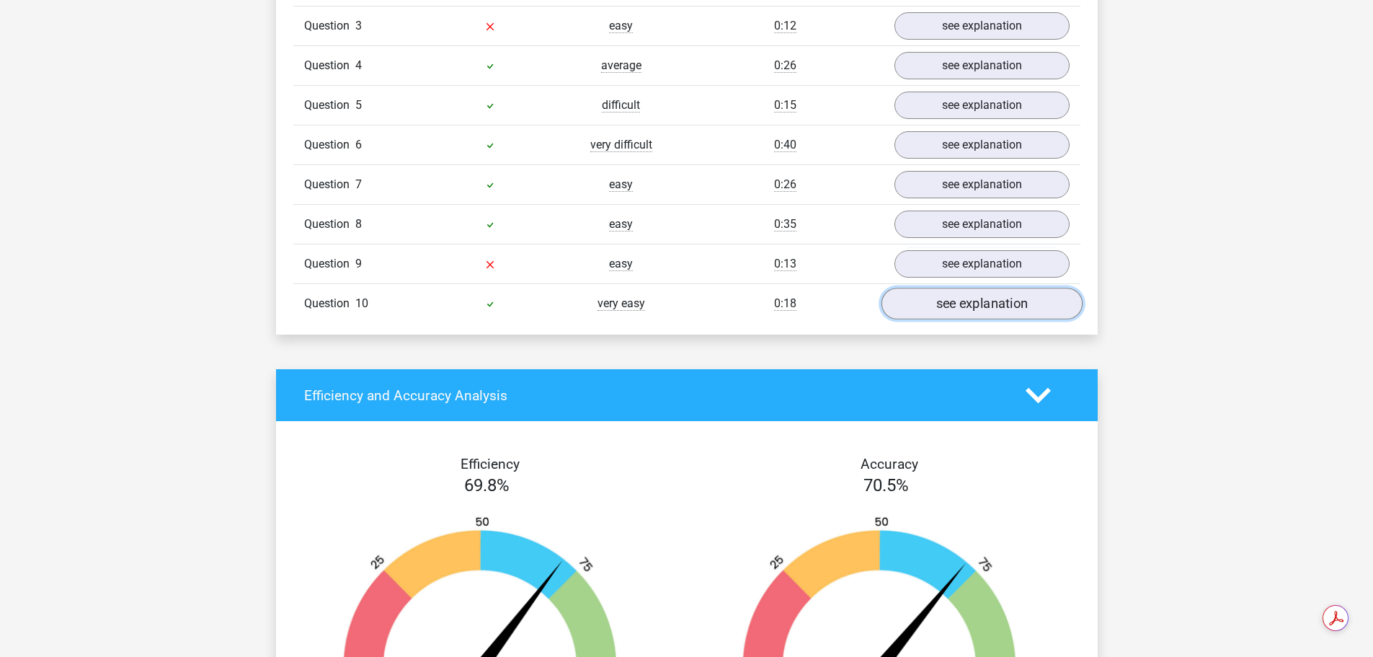
click at [988, 293] on link "see explanation" at bounding box center [981, 304] width 201 height 32
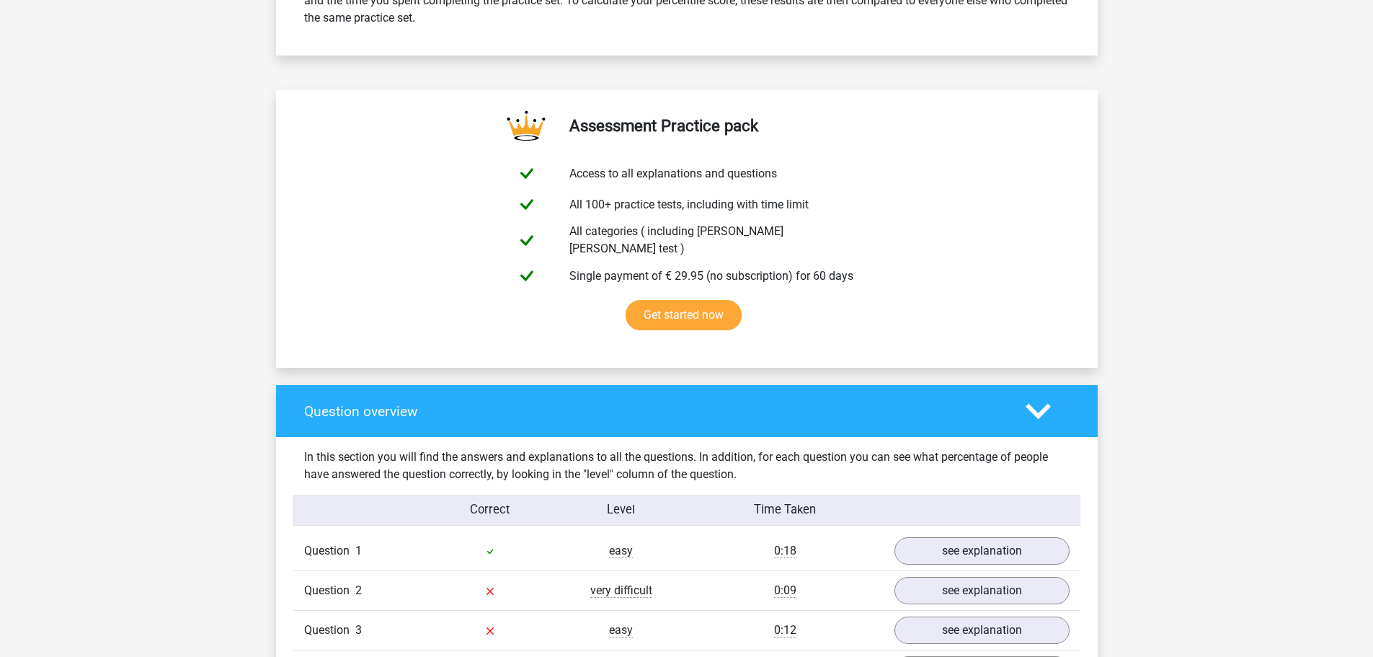
scroll to position [432, 0]
